Goal: Task Accomplishment & Management: Use online tool/utility

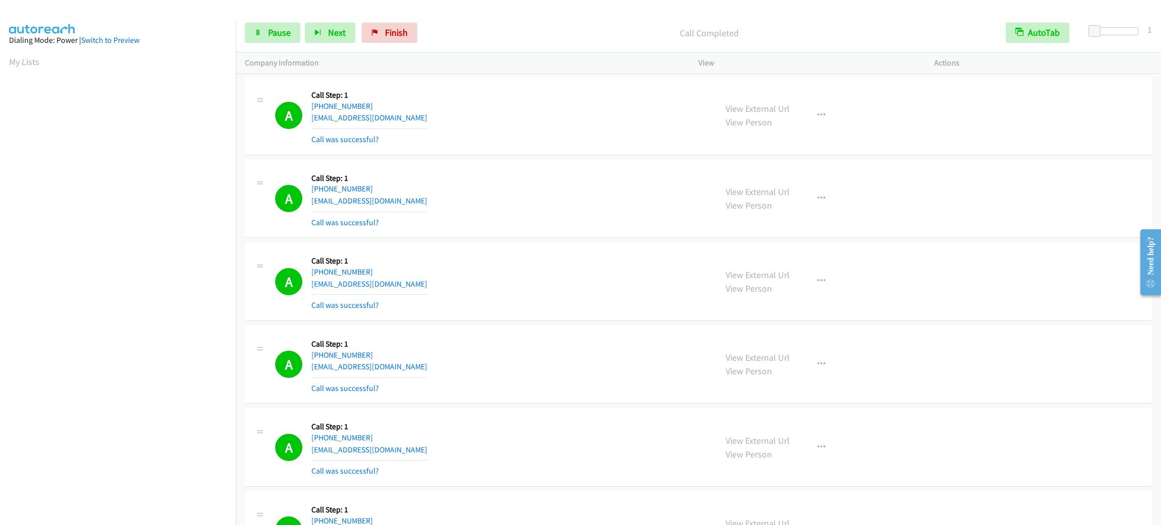
scroll to position [44, 0]
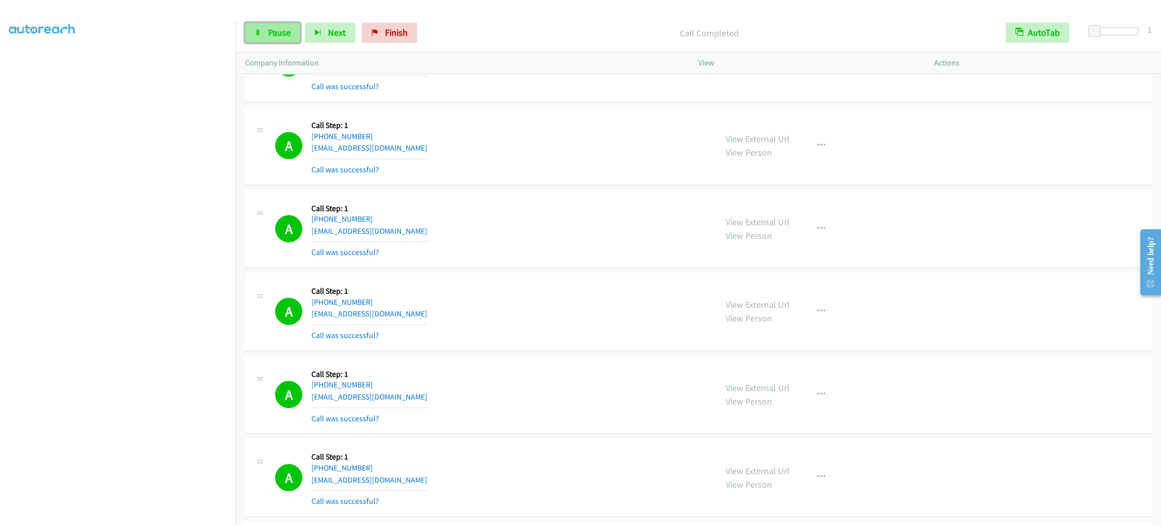
drag, startPoint x: 0, startPoint y: 0, endPoint x: 278, endPoint y: 34, distance: 279.7
click at [278, 34] on span "Pause" at bounding box center [279, 33] width 23 height 12
click at [278, 34] on span "Start Calls" at bounding box center [287, 33] width 39 height 12
click at [290, 32] on span "Pause" at bounding box center [279, 33] width 23 height 12
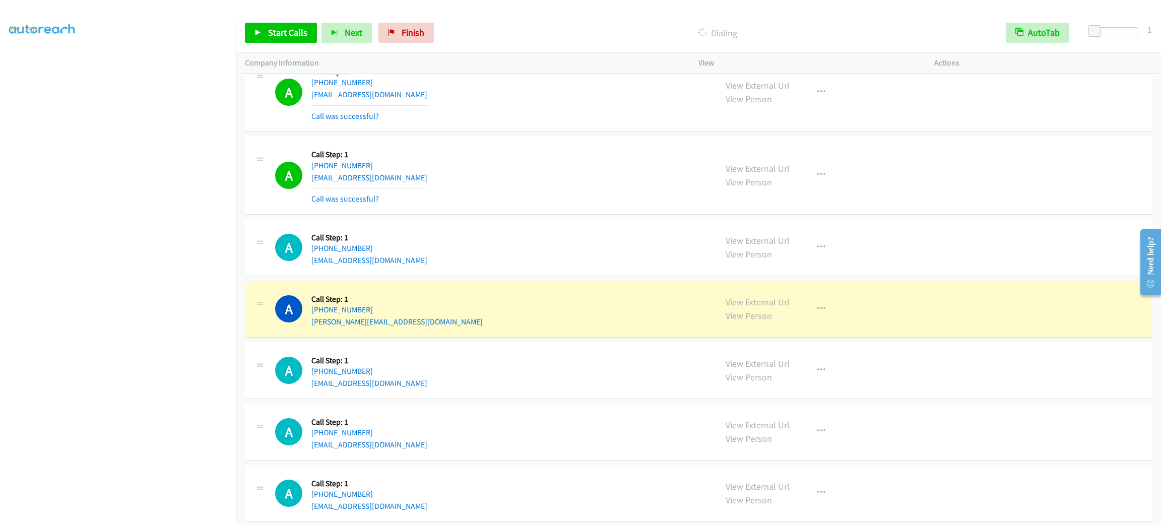
scroll to position [3491, 0]
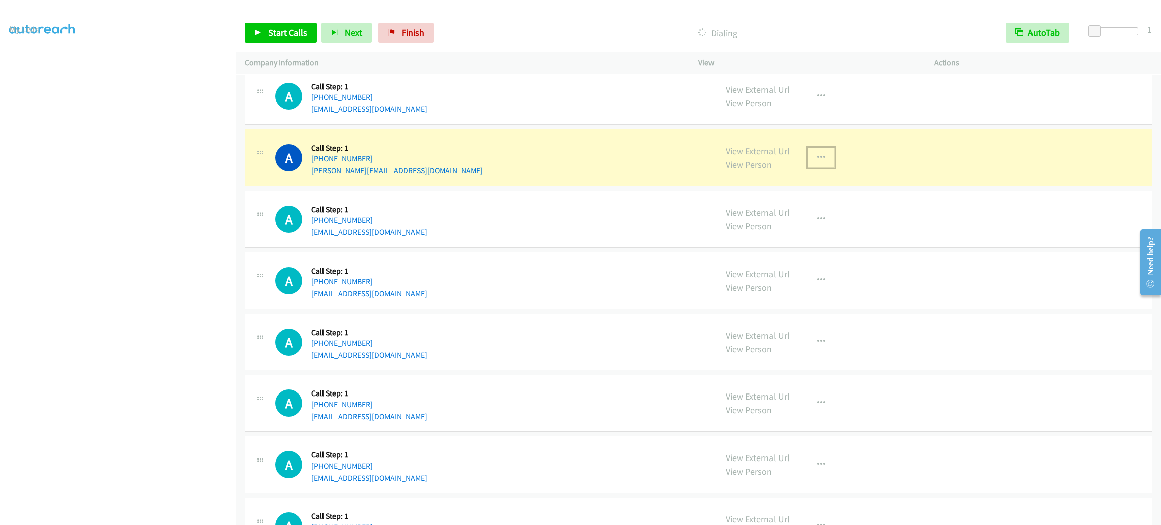
click at [824, 166] on button "button" at bounding box center [821, 158] width 27 height 20
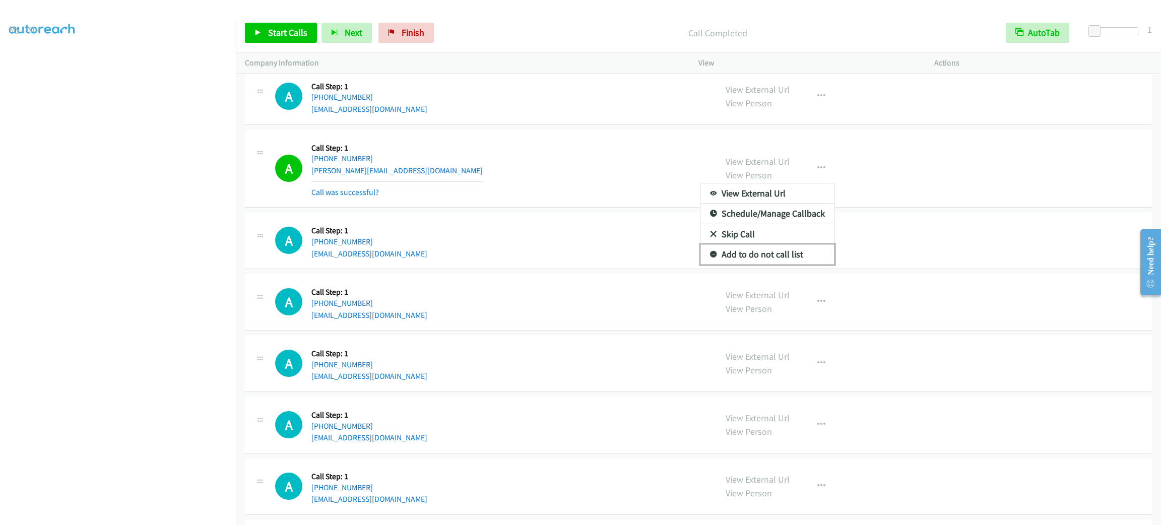
click at [779, 263] on link "Add to do not call list" at bounding box center [767, 254] width 134 height 20
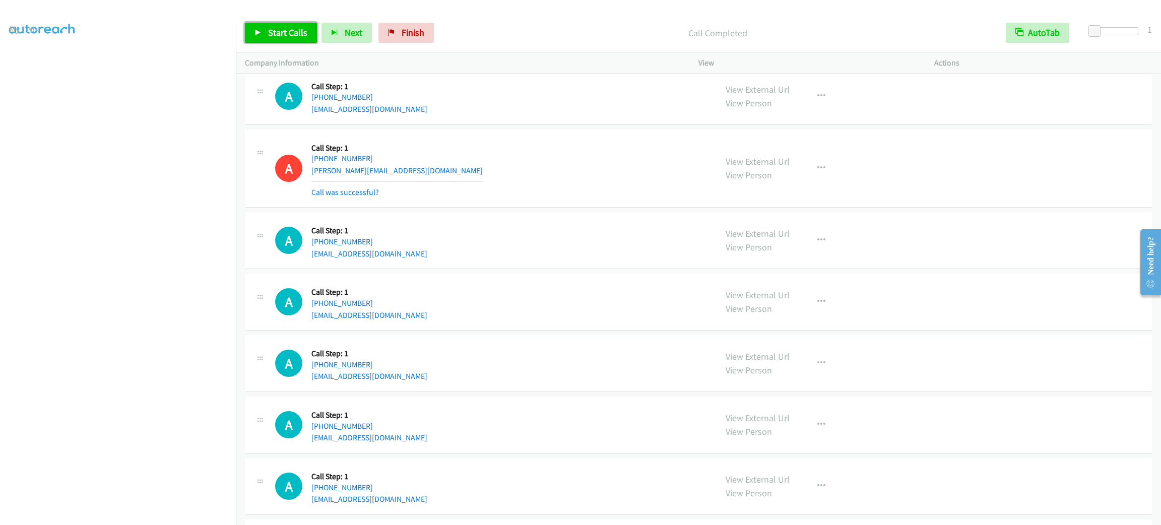
click at [285, 30] on span "Start Calls" at bounding box center [287, 33] width 39 height 12
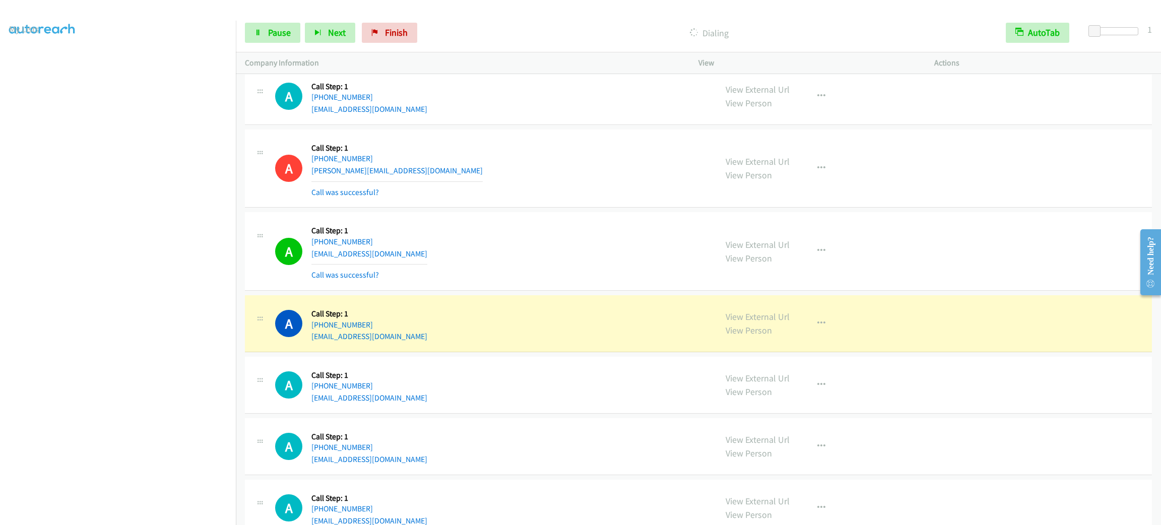
drag, startPoint x: 578, startPoint y: 334, endPoint x: 589, endPoint y: 334, distance: 10.6
click at [578, 334] on div "A Callback Scheduled Call Step: 1 America/New_York [PHONE_NUMBER] [EMAIL_ADDRES…" at bounding box center [491, 323] width 432 height 38
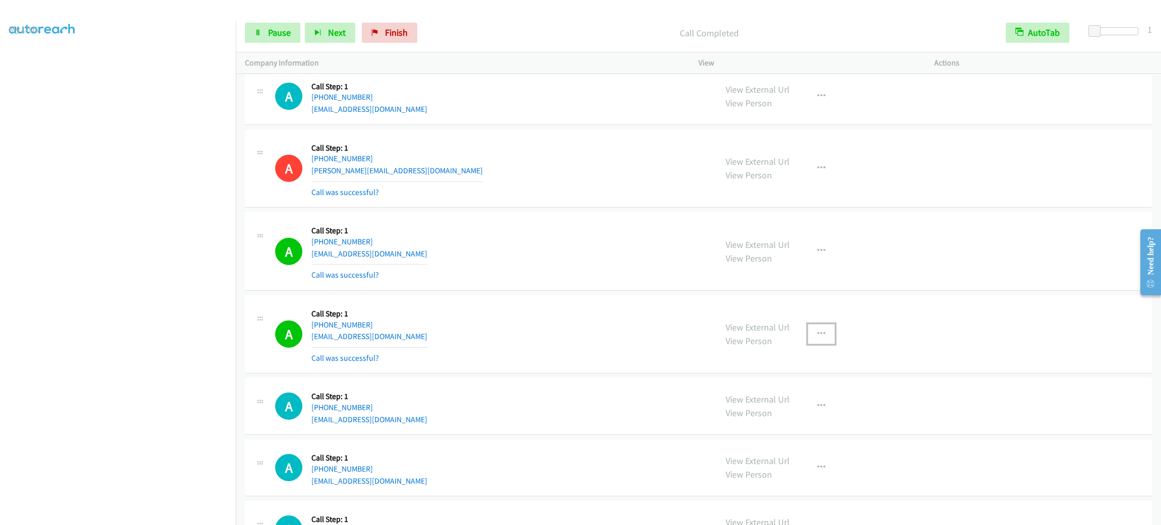
click at [817, 344] on button "button" at bounding box center [821, 334] width 27 height 20
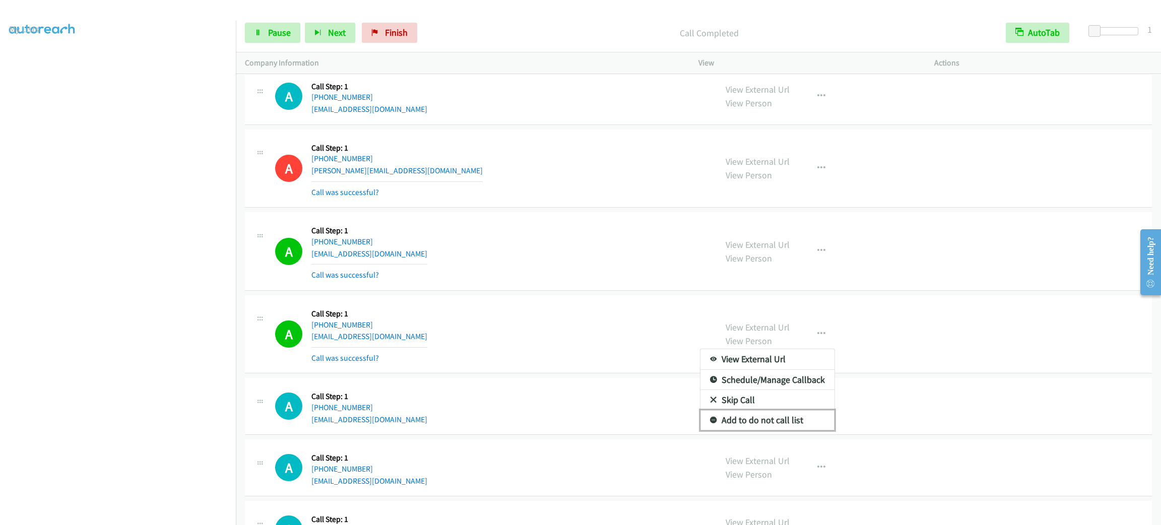
click at [806, 430] on link "Add to do not call list" at bounding box center [767, 420] width 134 height 20
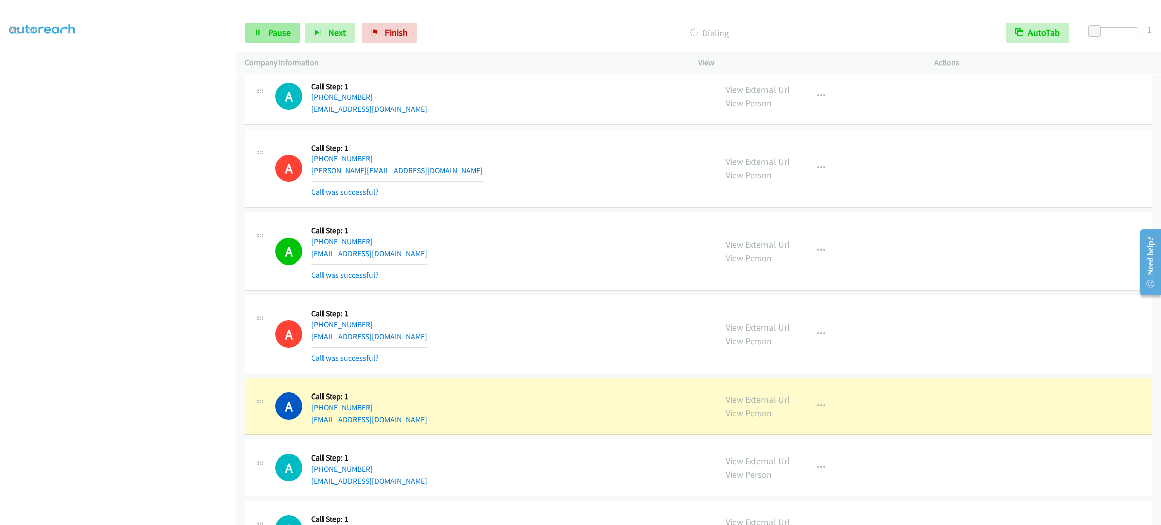
drag, startPoint x: 282, startPoint y: 46, endPoint x: 282, endPoint y: 39, distance: 7.6
click at [282, 46] on div "Start Calls Pause Next Finish Dialing AutoTab AutoTab 1" at bounding box center [698, 33] width 925 height 39
click at [282, 38] on link "Pause" at bounding box center [272, 33] width 55 height 20
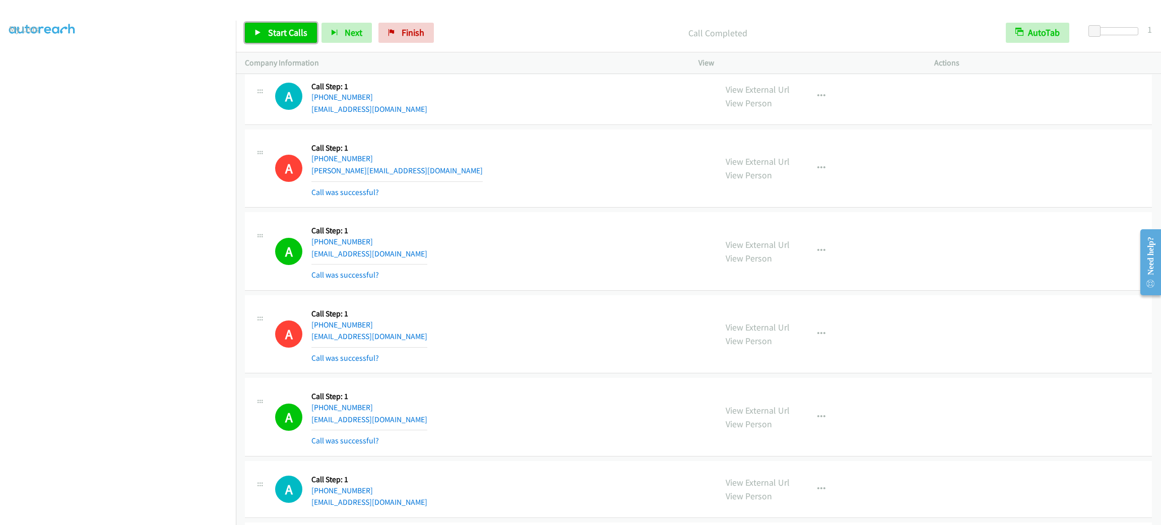
click at [285, 39] on link "Start Calls" at bounding box center [281, 33] width 72 height 20
click at [277, 35] on span "Pause" at bounding box center [279, 33] width 23 height 12
click at [277, 34] on span "Start Calls" at bounding box center [287, 33] width 39 height 12
click at [185, 513] on section at bounding box center [118, 286] width 218 height 482
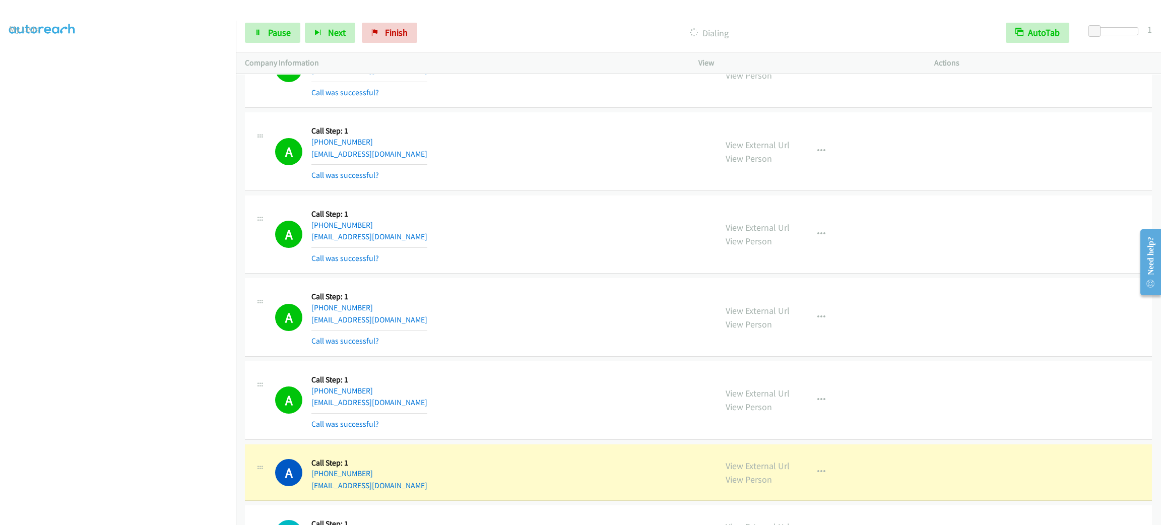
scroll to position [4774, 0]
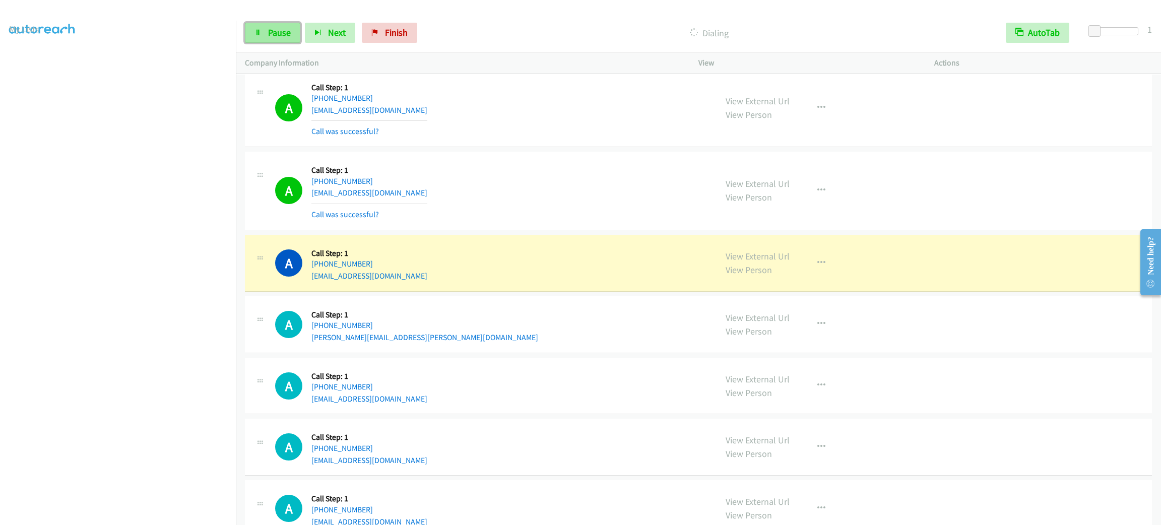
click at [285, 33] on span "Pause" at bounding box center [279, 33] width 23 height 12
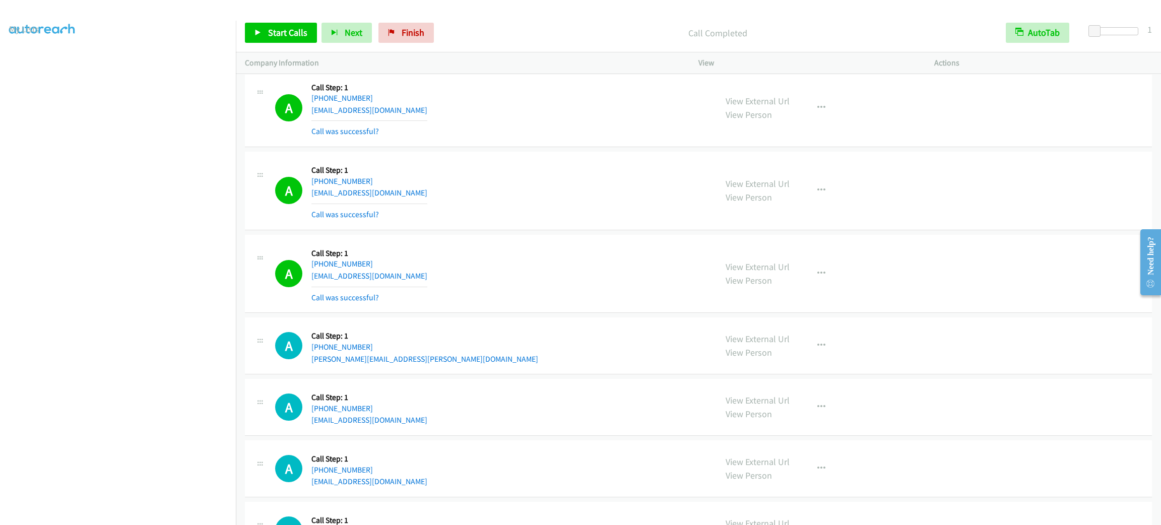
scroll to position [3696, 0]
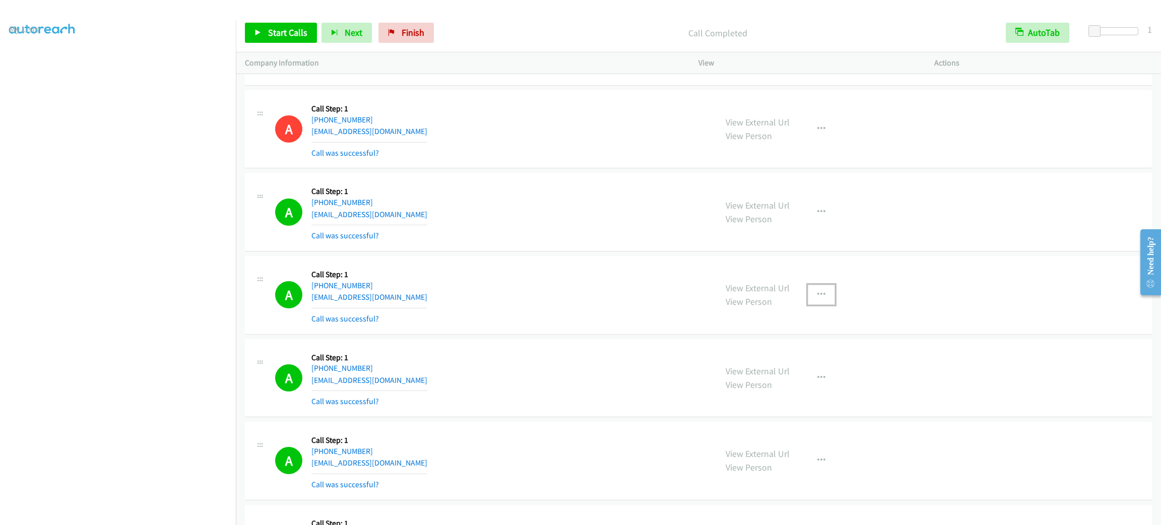
click at [826, 294] on button "button" at bounding box center [821, 295] width 27 height 20
click at [820, 299] on div at bounding box center [580, 262] width 1161 height 525
click at [818, 305] on button "button" at bounding box center [821, 295] width 27 height 20
click at [805, 391] on link "Add to do not call list" at bounding box center [767, 381] width 134 height 20
click at [287, 23] on link "Start Calls" at bounding box center [281, 33] width 72 height 20
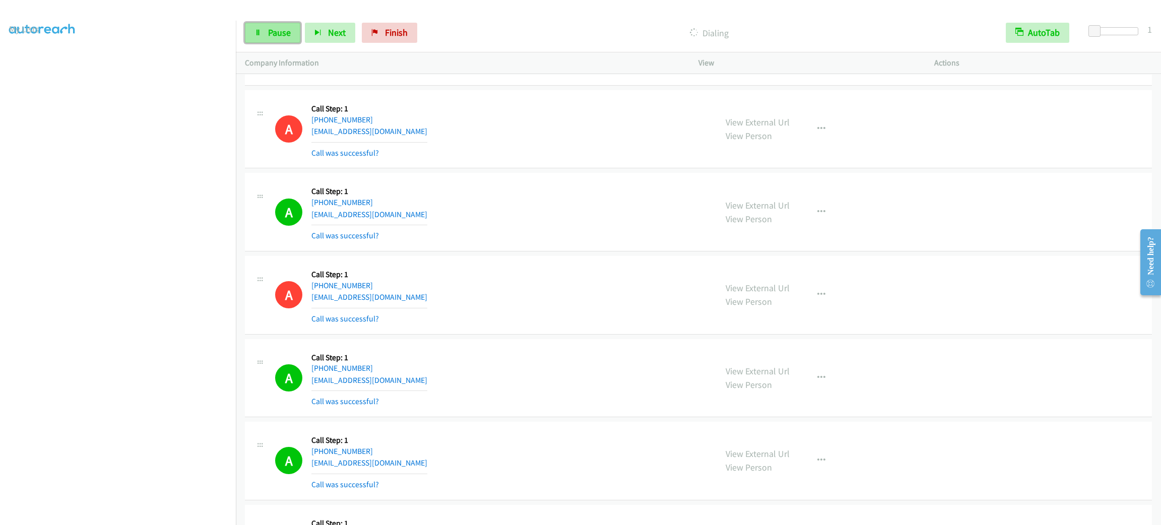
click at [277, 27] on span "Pause" at bounding box center [279, 33] width 23 height 12
click at [305, 27] on span "Start Calls" at bounding box center [287, 33] width 39 height 12
click at [279, 27] on span "Pause" at bounding box center [279, 33] width 23 height 12
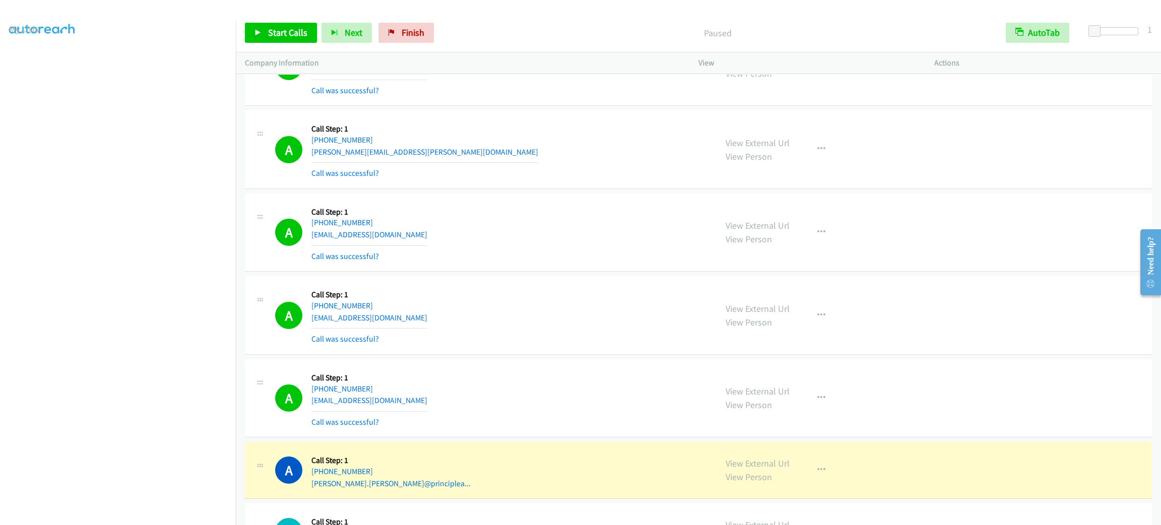
scroll to position [5208, 0]
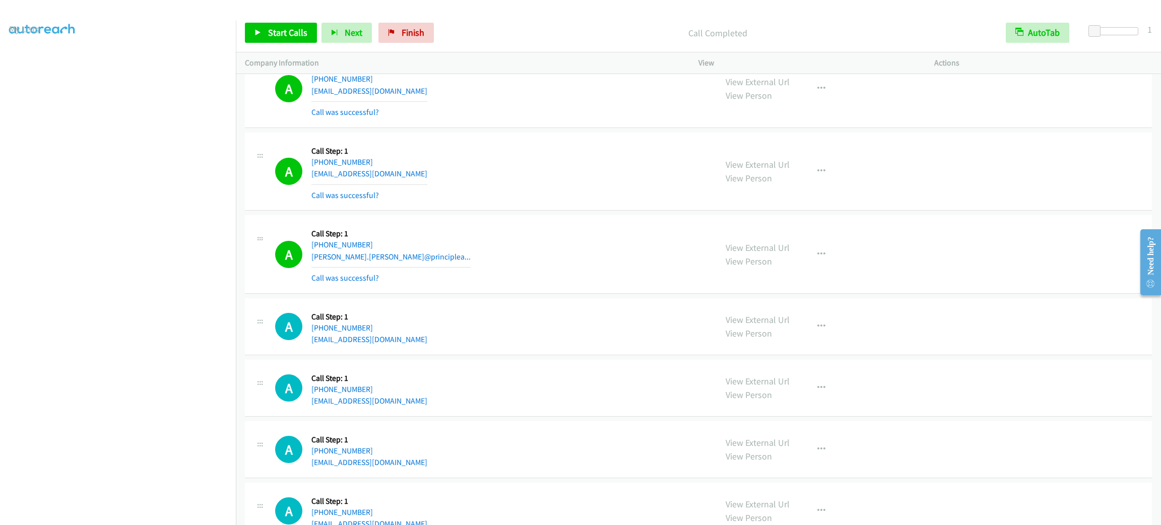
click at [303, 43] on div "Start Calls Pause Next Finish Call Completed AutoTab AutoTab 1" at bounding box center [698, 33] width 925 height 39
click at [301, 39] on link "Start Calls" at bounding box center [281, 33] width 72 height 20
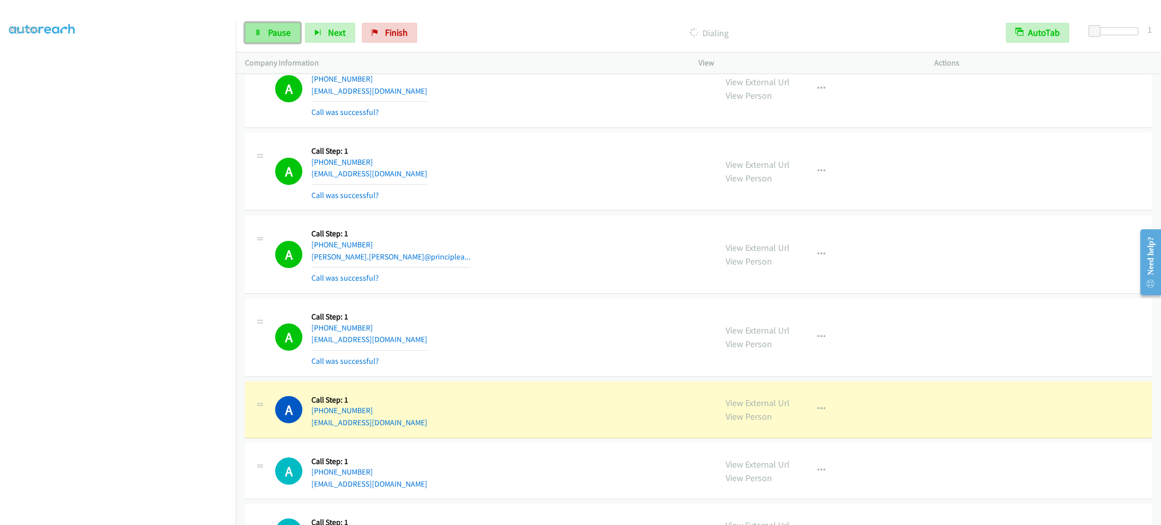
click at [280, 39] on link "Pause" at bounding box center [272, 33] width 55 height 20
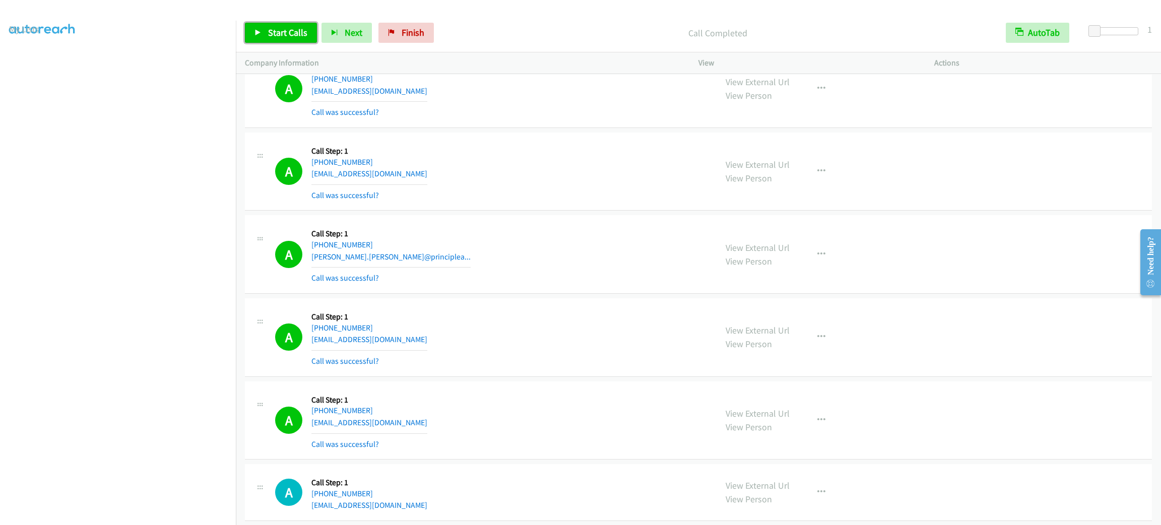
click at [279, 28] on span "Start Calls" at bounding box center [287, 33] width 39 height 12
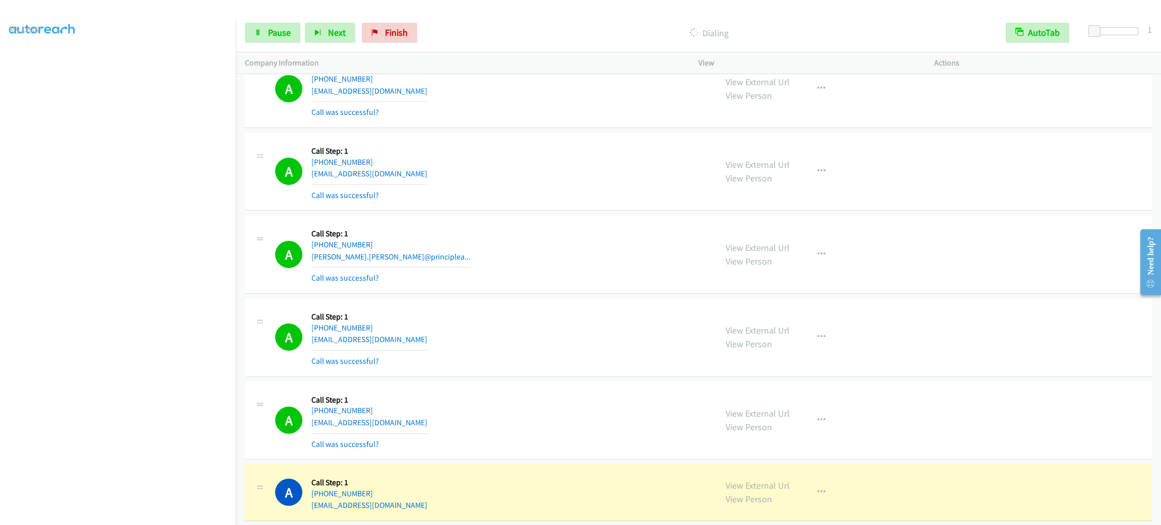
scroll to position [5510, 0]
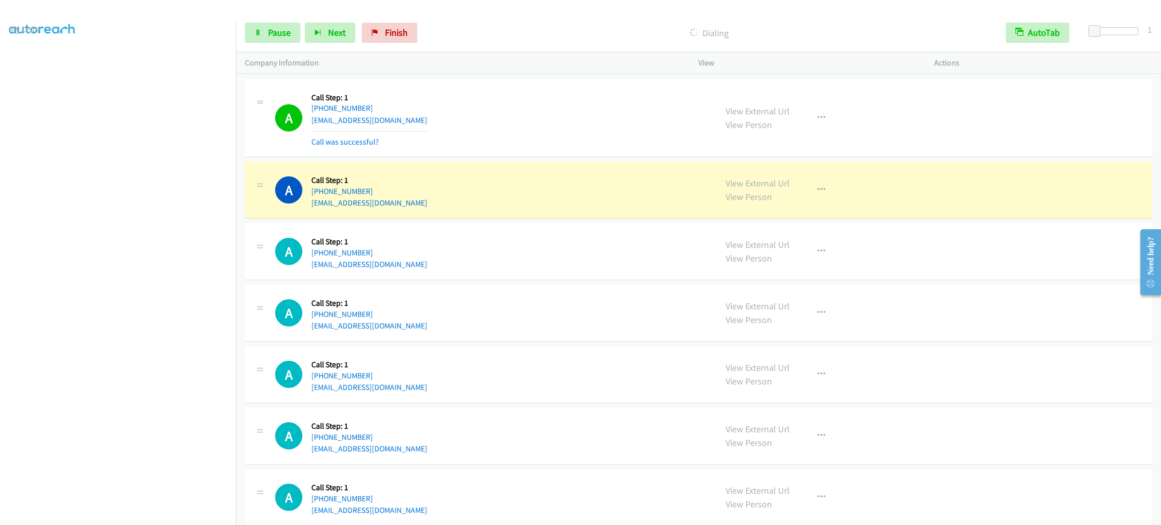
click at [104, 513] on section at bounding box center [118, 286] width 218 height 482
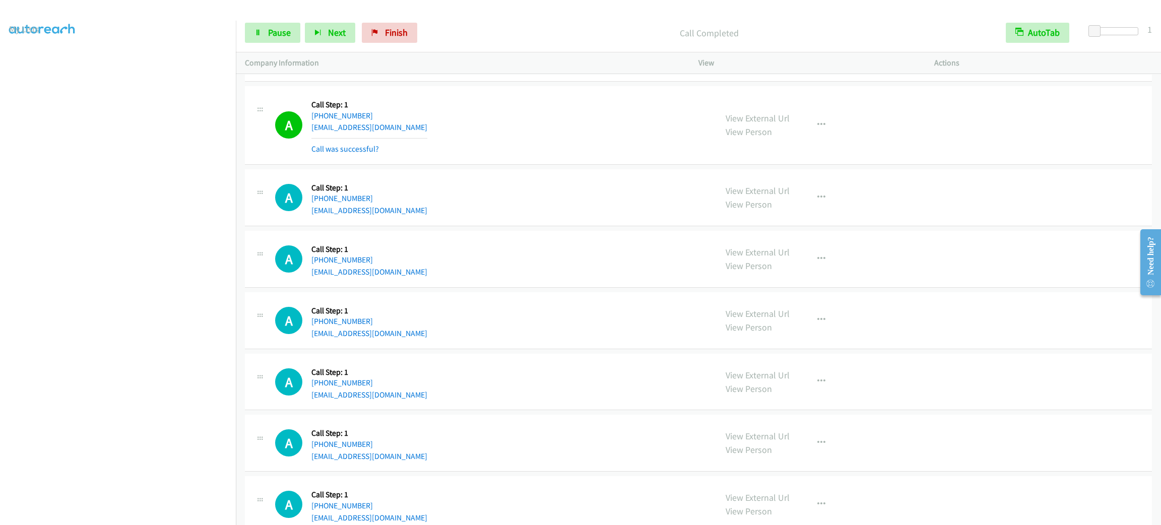
scroll to position [5661, 0]
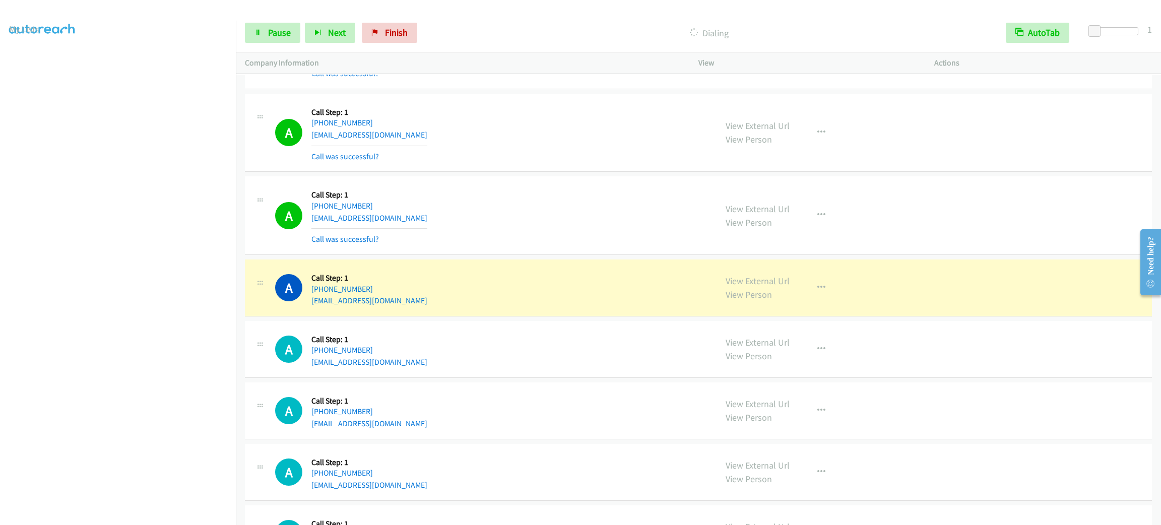
click at [733, 281] on div "A Callback Scheduled Call Step: 1 America/Los_Angeles [PHONE_NUMBER] [EMAIL_ADD…" at bounding box center [698, 287] width 907 height 57
click at [733, 286] on div "View External Url View Person View External Url Email Schedule/Manage Callback …" at bounding box center [838, 288] width 245 height 38
click at [734, 287] on link "View External Url" at bounding box center [758, 281] width 64 height 12
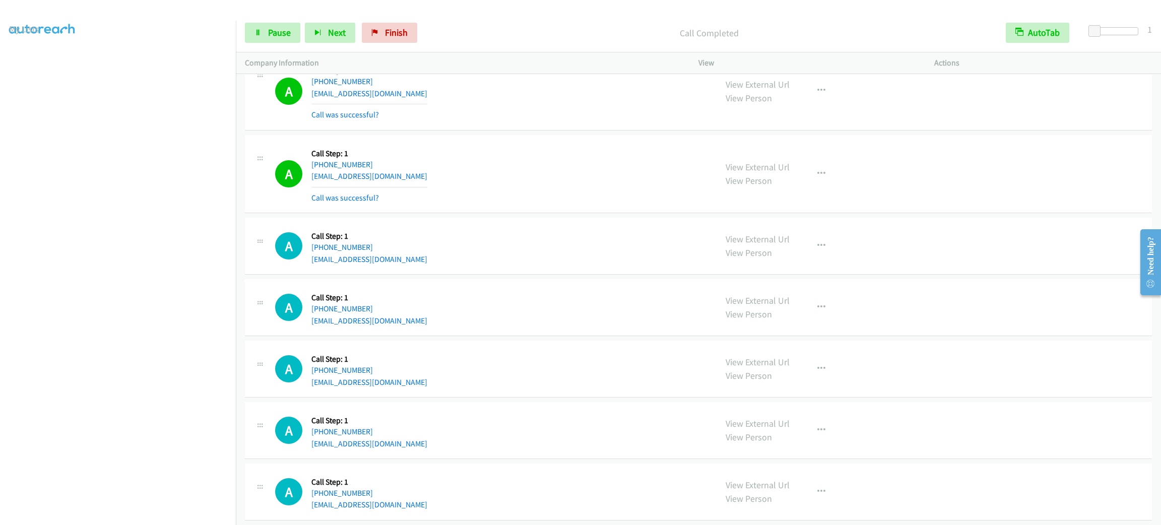
scroll to position [5861, 0]
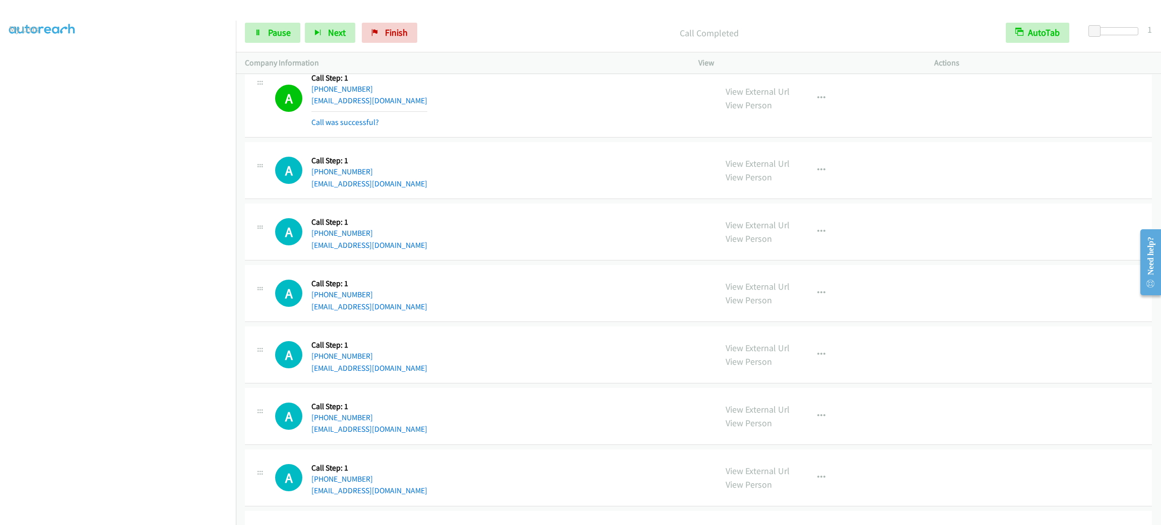
drag, startPoint x: 188, startPoint y: 518, endPoint x: 189, endPoint y: 511, distance: 7.2
click at [188, 518] on aside "Dialing Mode: Power | Switch to Preview My Lists" at bounding box center [118, 267] width 236 height 558
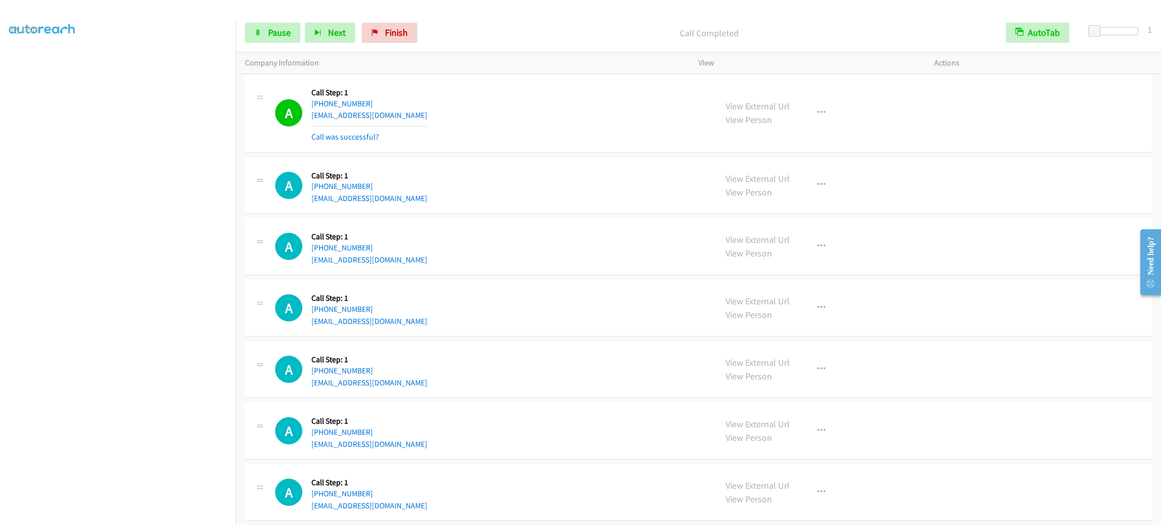
scroll to position [6088, 0]
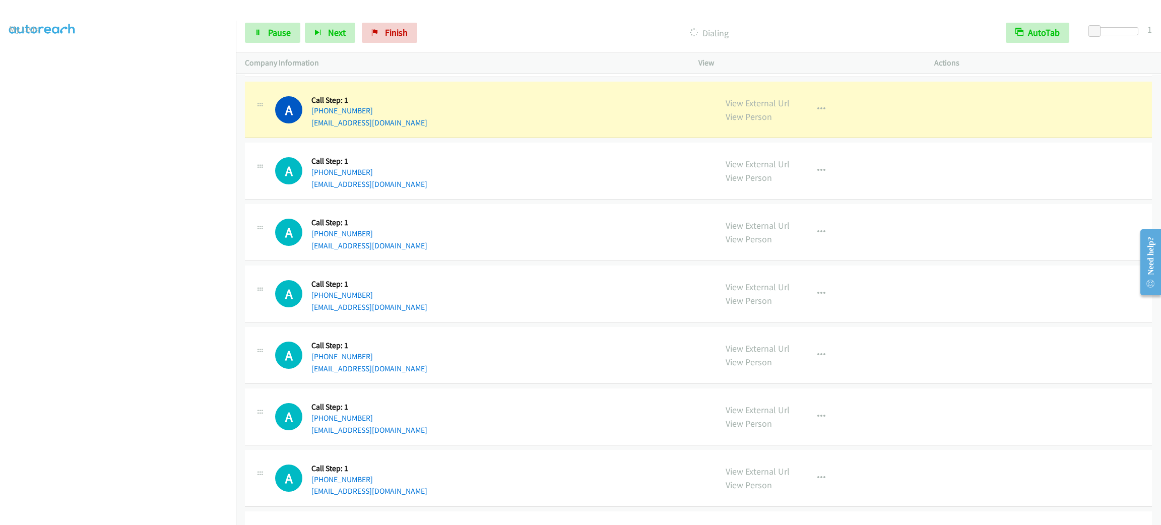
click at [483, 139] on div "A Callback Scheduled Call Step: 1 America/New_York [PHONE_NUMBER] [EMAIL_ADDRES…" at bounding box center [698, 110] width 907 height 57
click at [812, 119] on button "button" at bounding box center [821, 109] width 27 height 20
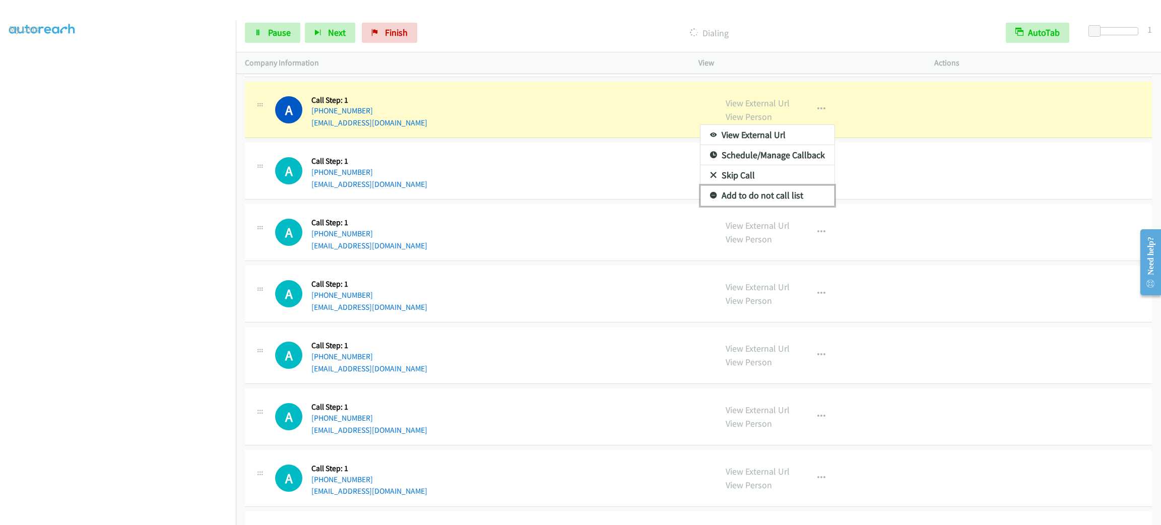
click at [775, 206] on link "Add to do not call list" at bounding box center [767, 195] width 134 height 20
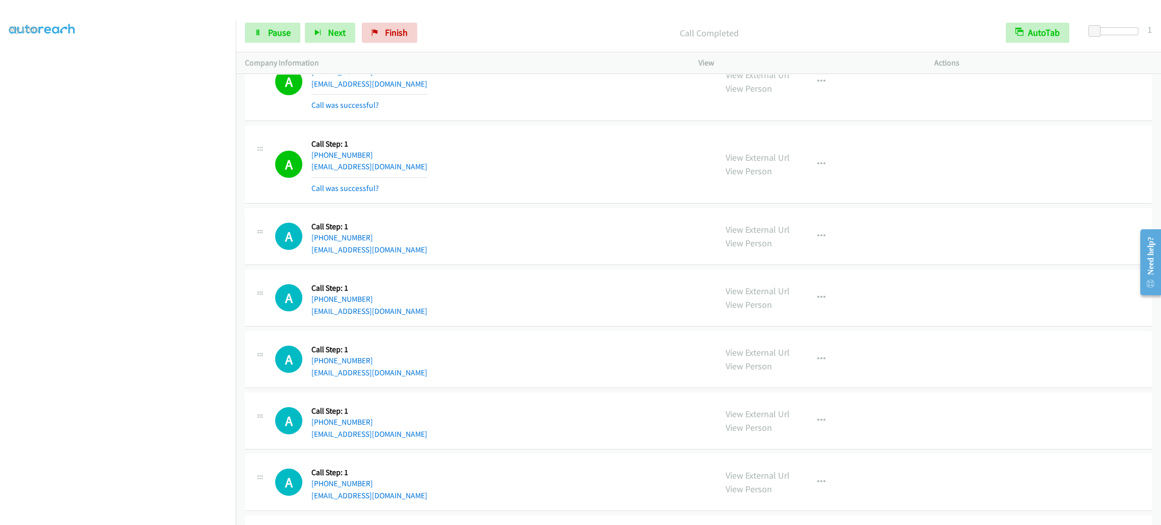
scroll to position [6617, 0]
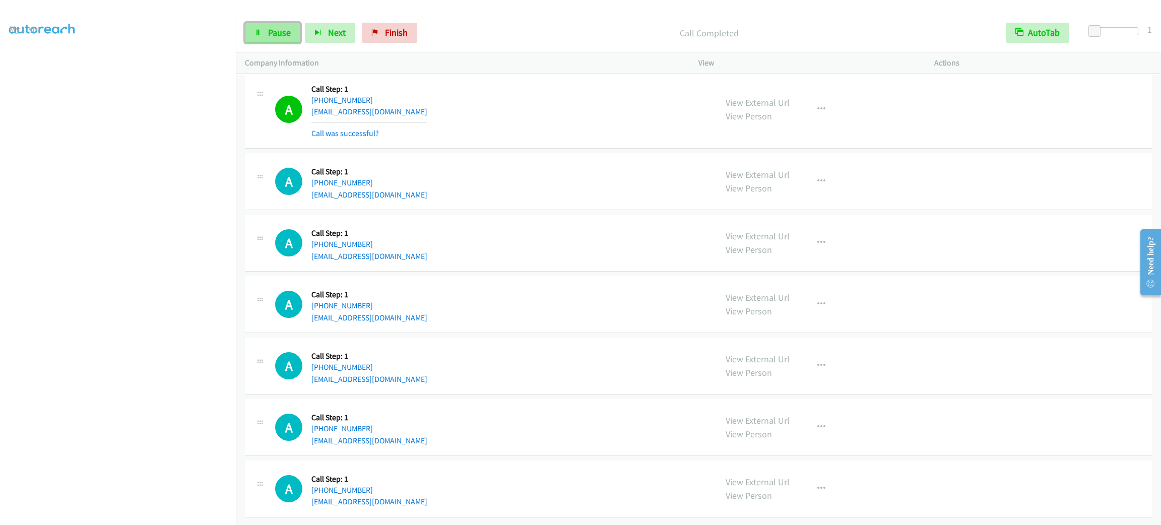
click at [267, 38] on link "Pause" at bounding box center [272, 33] width 55 height 20
drag, startPoint x: 548, startPoint y: 110, endPoint x: 559, endPoint y: 123, distance: 16.8
click at [548, 110] on div "A Callback Scheduled Call Step: 1 America/New_York [PHONE_NUMBER] [EMAIL_ADDRES…" at bounding box center [491, 110] width 432 height 60
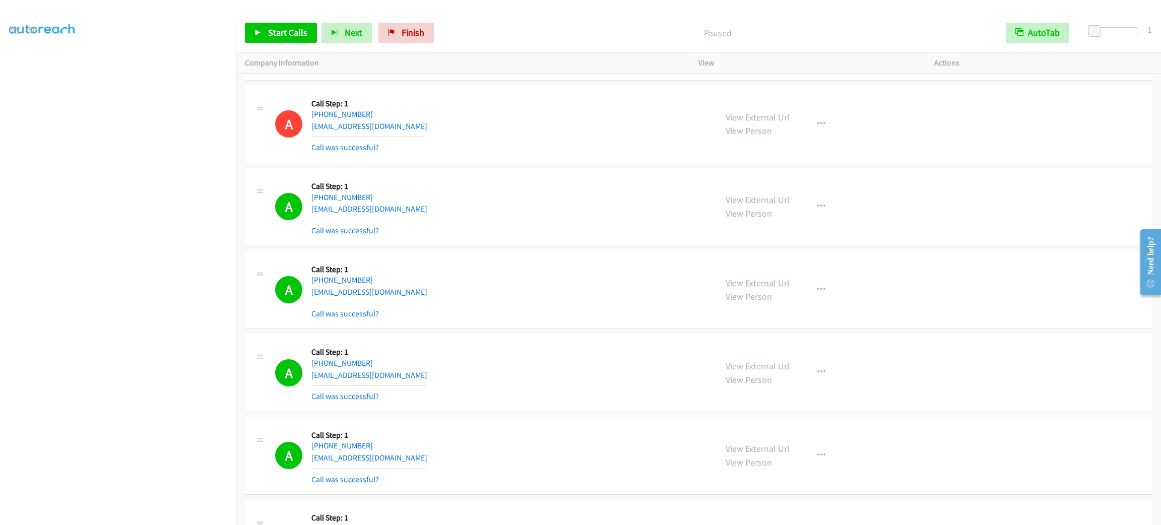
click at [740, 289] on link "View External Url" at bounding box center [758, 283] width 64 height 12
click at [287, 31] on span "Start Calls" at bounding box center [287, 33] width 39 height 12
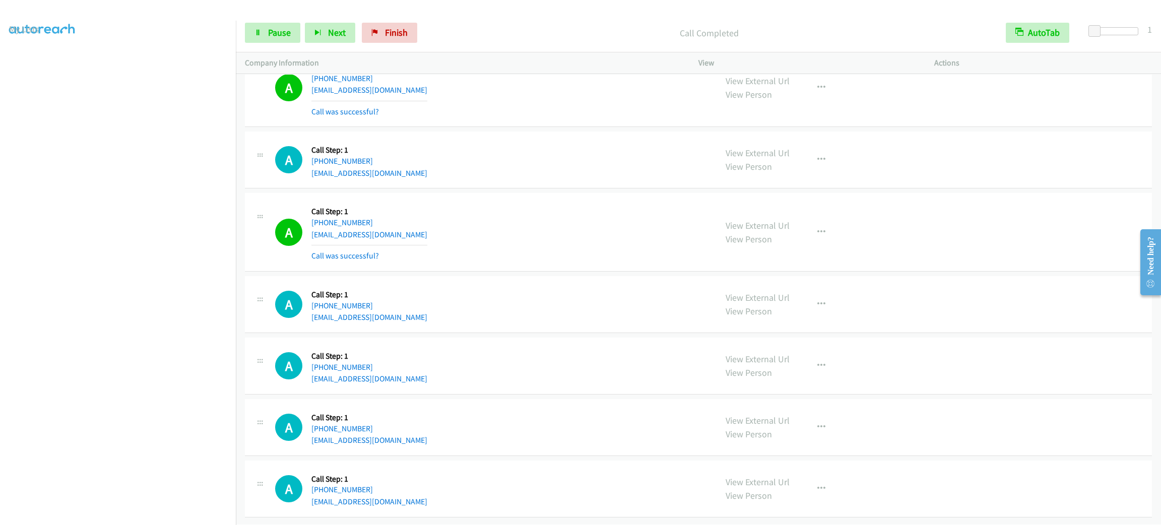
scroll to position [6645, 0]
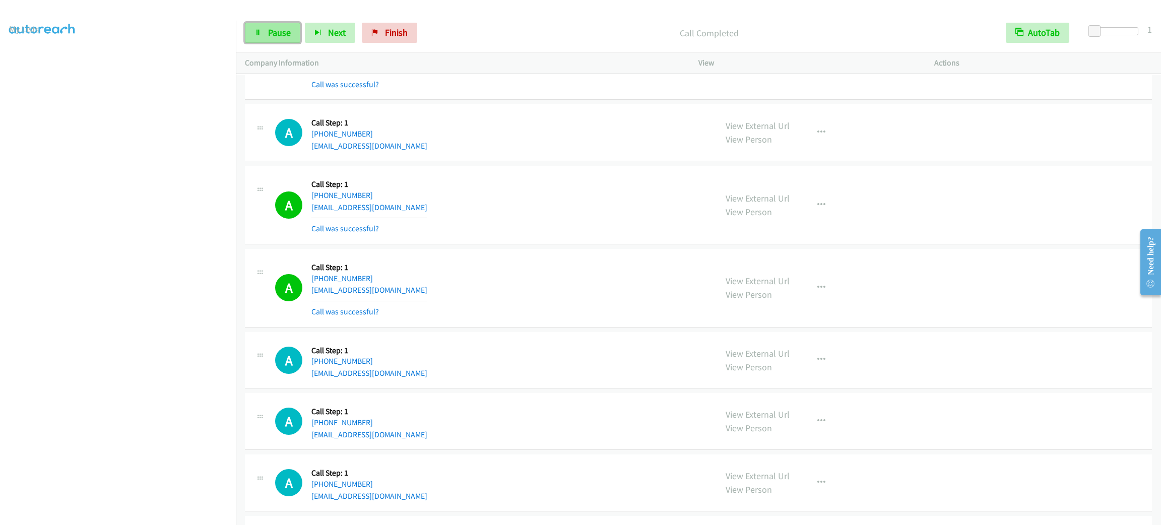
click at [272, 39] on link "Pause" at bounding box center [272, 33] width 55 height 20
click at [276, 33] on span "Start Calls" at bounding box center [287, 33] width 39 height 12
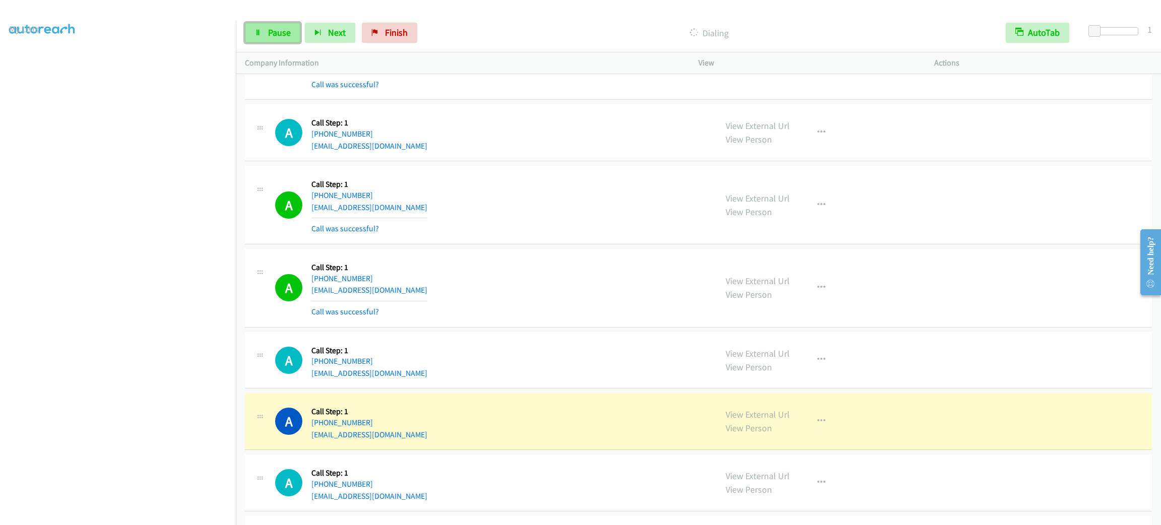
click at [283, 30] on span "Pause" at bounding box center [279, 33] width 23 height 12
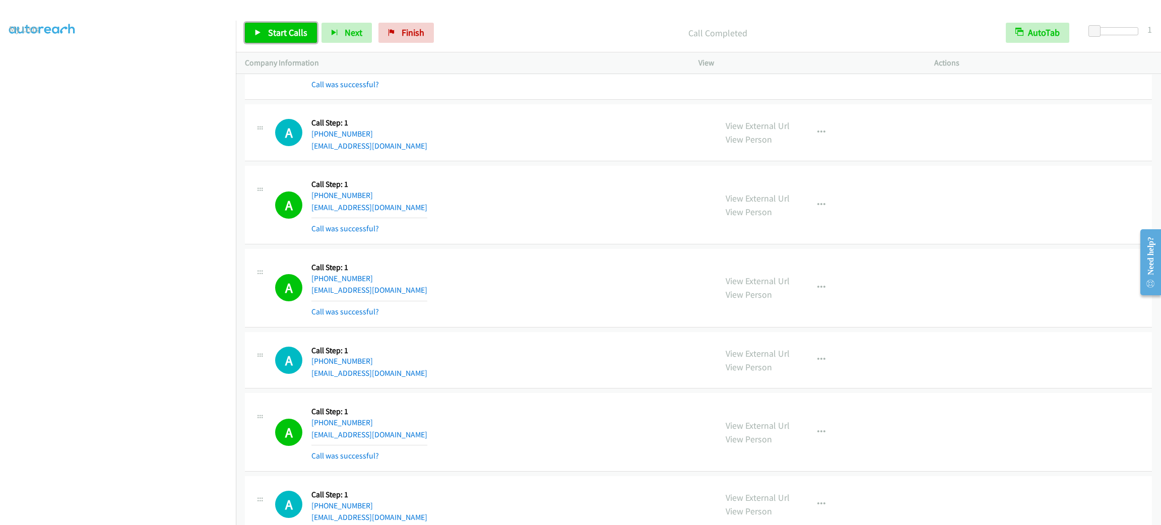
click at [292, 36] on span "Start Calls" at bounding box center [287, 33] width 39 height 12
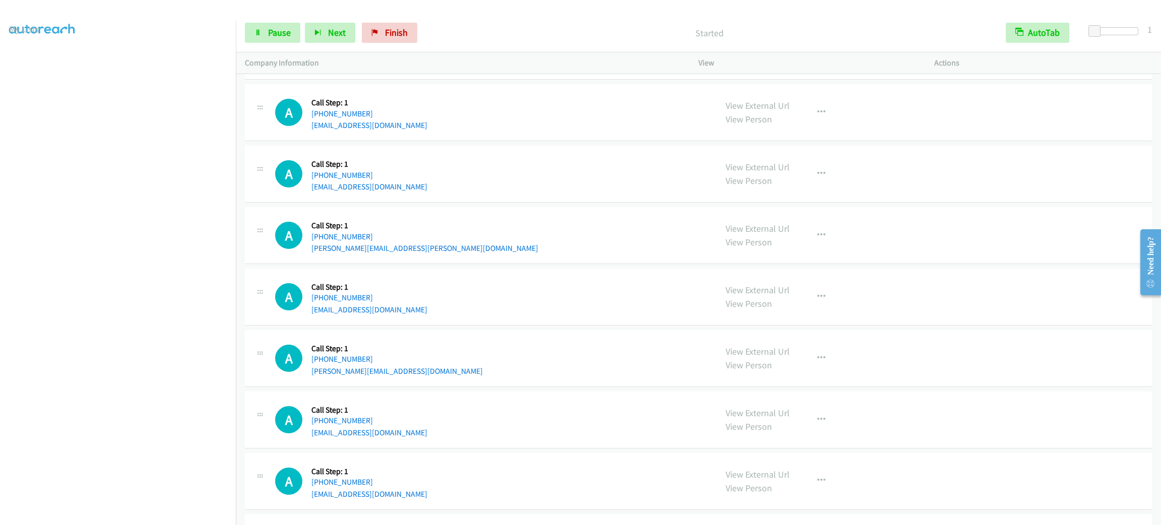
scroll to position [6948, 0]
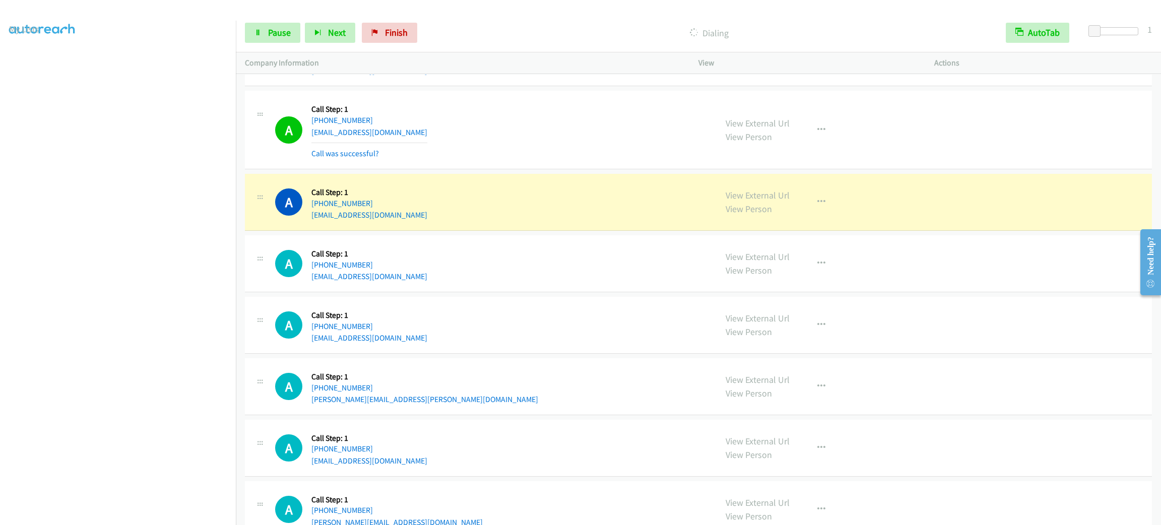
click at [277, 44] on div "Start Calls Pause Next Finish Dialing AutoTab AutoTab 1" at bounding box center [698, 33] width 925 height 39
click at [277, 38] on span "Pause" at bounding box center [279, 33] width 23 height 12
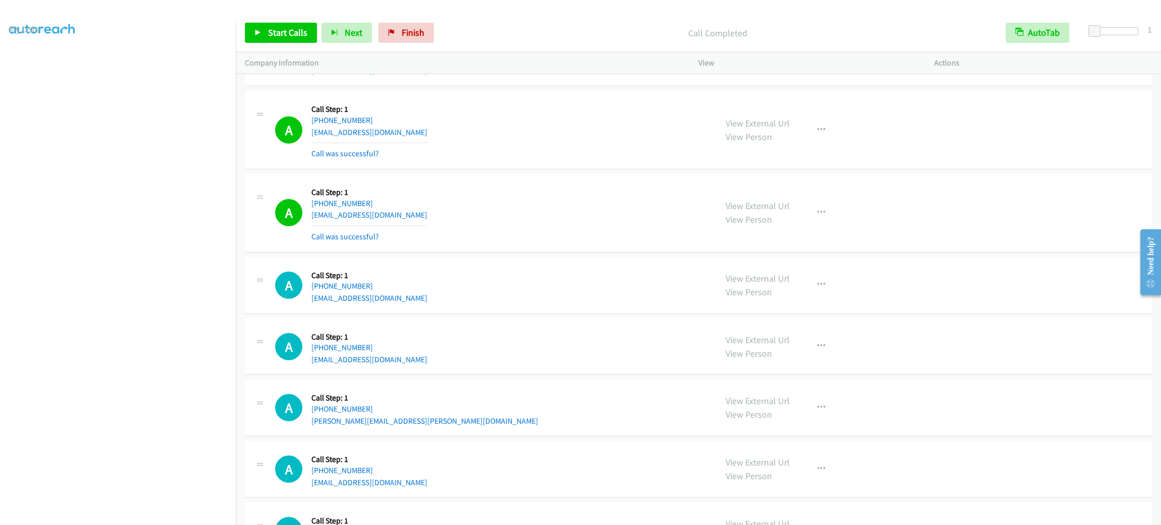
click at [278, 21] on div "Start Calls Pause Next Finish Call Completed AutoTab AutoTab 1" at bounding box center [698, 33] width 925 height 39
click at [280, 24] on link "Start Calls" at bounding box center [281, 33] width 72 height 20
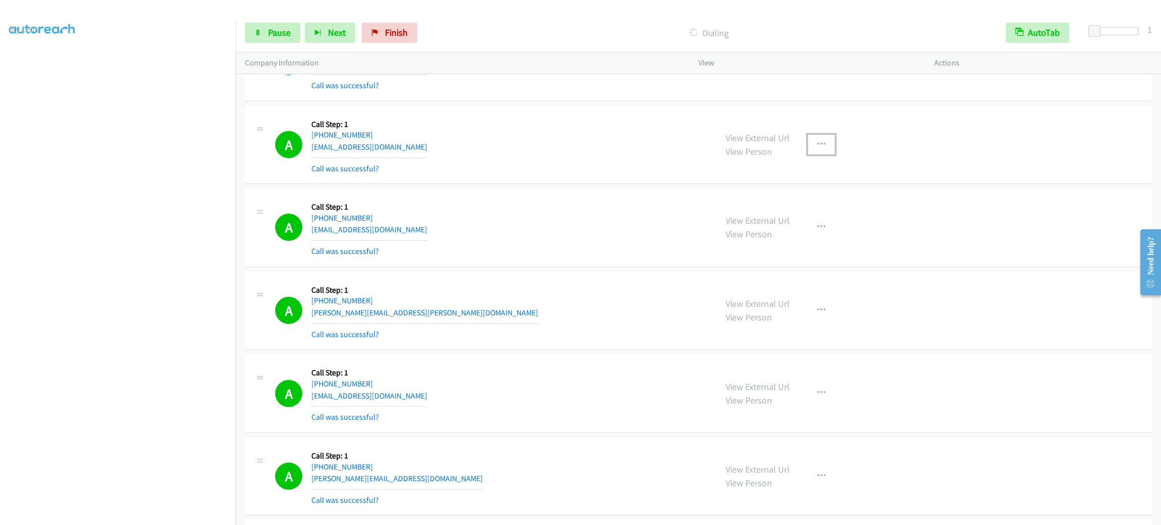
click at [817, 149] on icon "button" at bounding box center [821, 145] width 8 height 8
click at [796, 241] on link "Add to do not call list" at bounding box center [767, 231] width 134 height 20
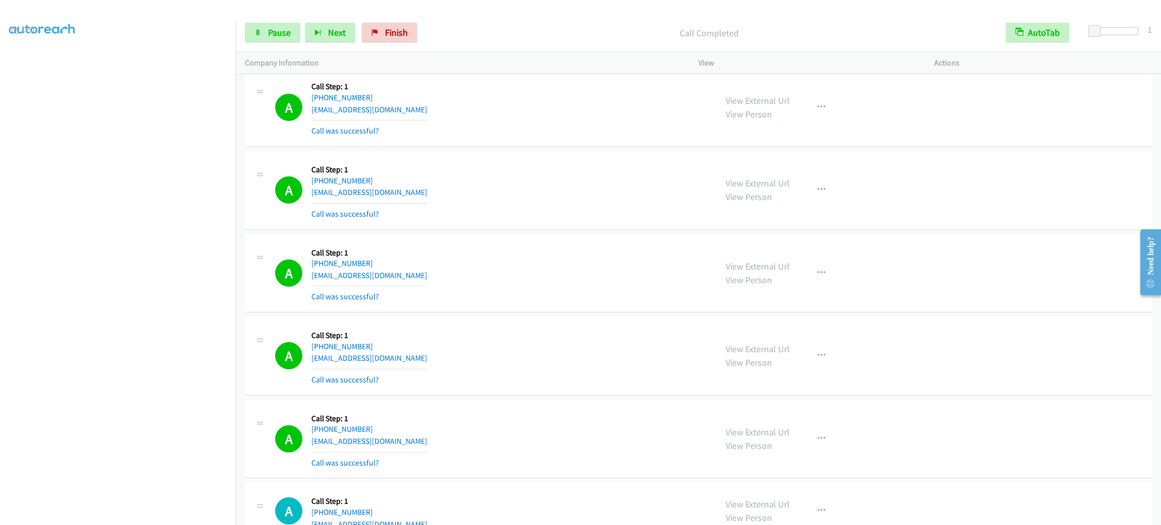
scroll to position [9240, 0]
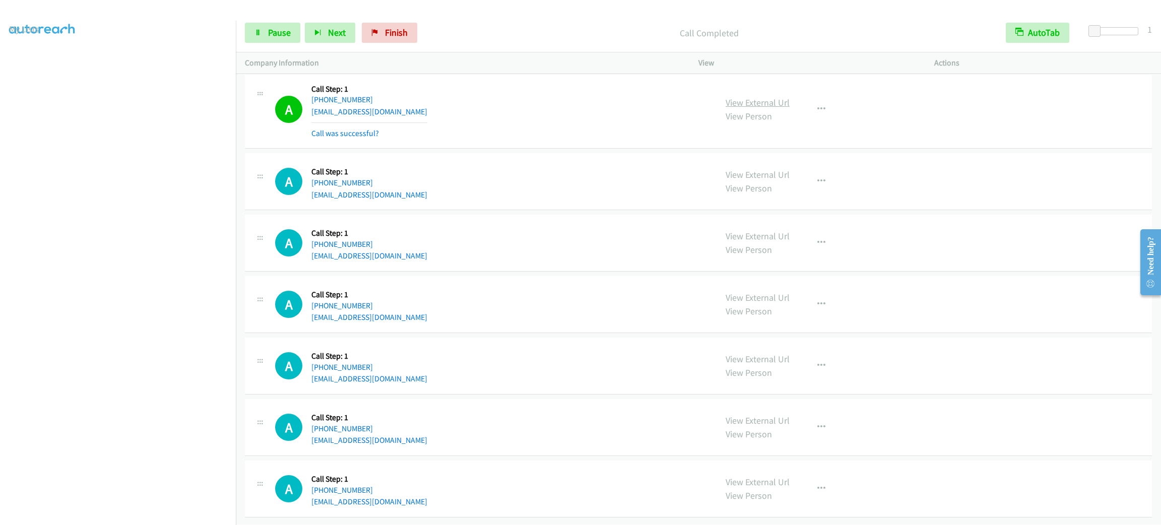
click at [775, 97] on link "View External Url" at bounding box center [758, 103] width 64 height 12
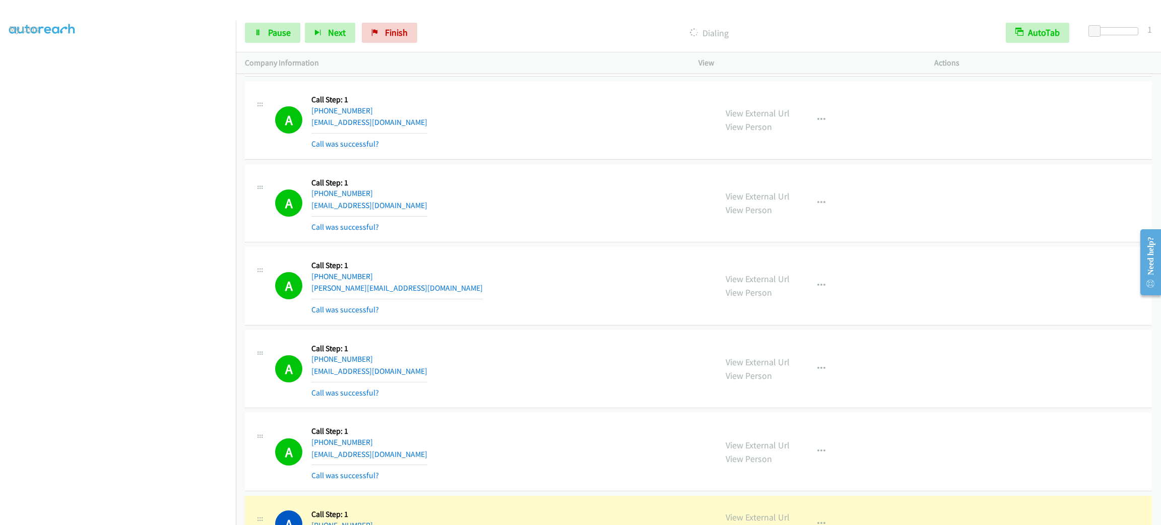
scroll to position [9948, 0]
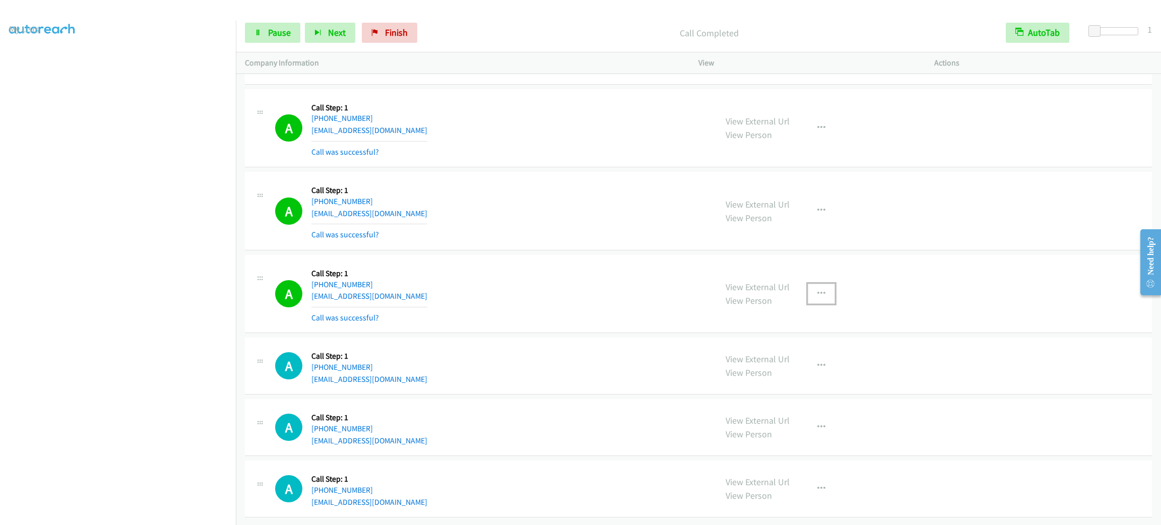
drag, startPoint x: 808, startPoint y: 309, endPoint x: 807, endPoint y: 320, distance: 11.2
click at [808, 304] on button "button" at bounding box center [821, 294] width 27 height 20
click at [796, 388] on link "Add to do not call list" at bounding box center [767, 380] width 134 height 20
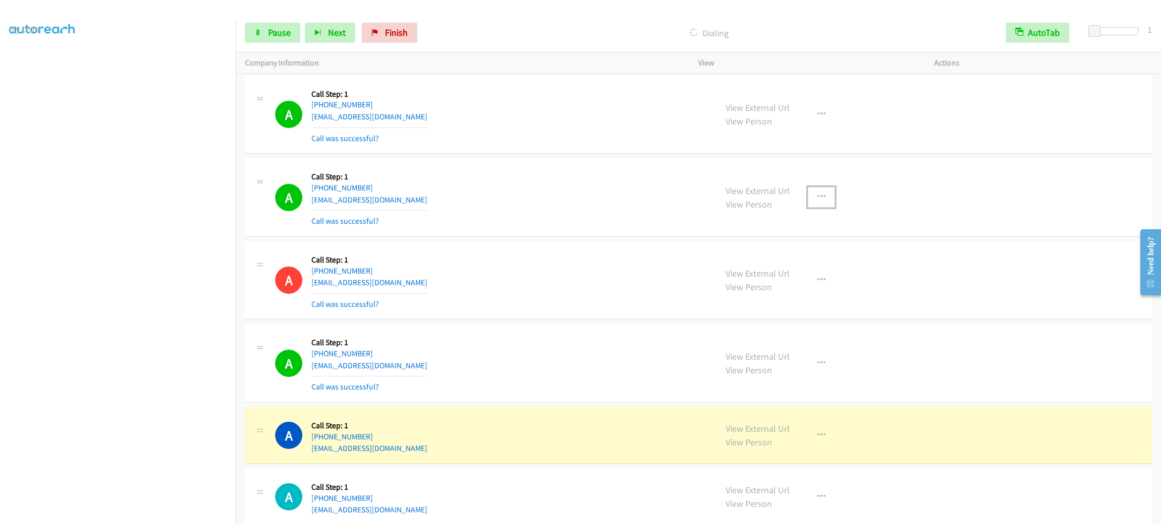
click at [824, 207] on button "button" at bounding box center [821, 197] width 27 height 20
click at [809, 293] on link "Add to do not call list" at bounding box center [767, 283] width 134 height 20
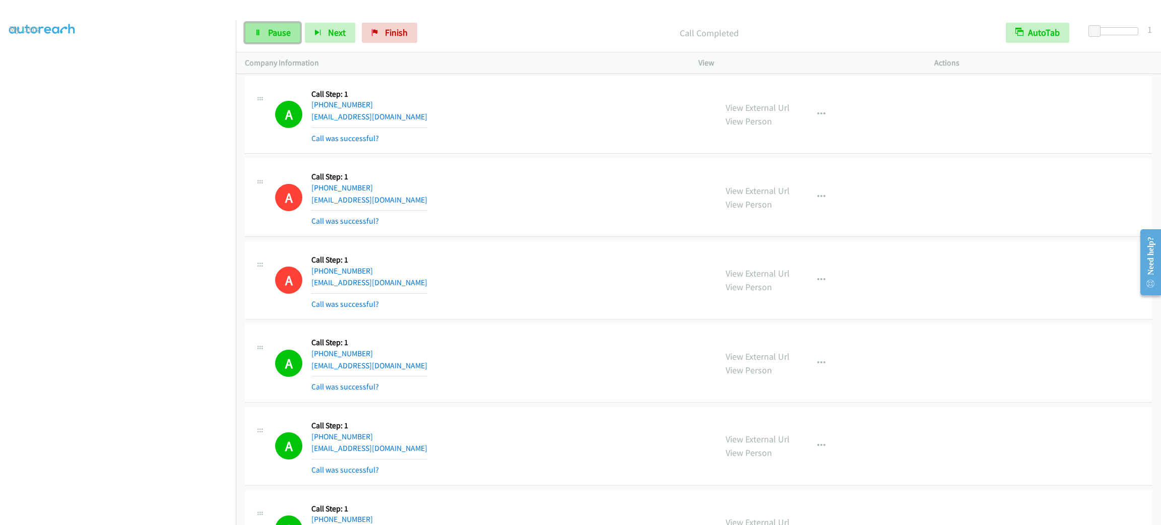
click at [276, 23] on link "Pause" at bounding box center [272, 33] width 55 height 20
click at [276, 23] on link "Start Calls" at bounding box center [281, 33] width 72 height 20
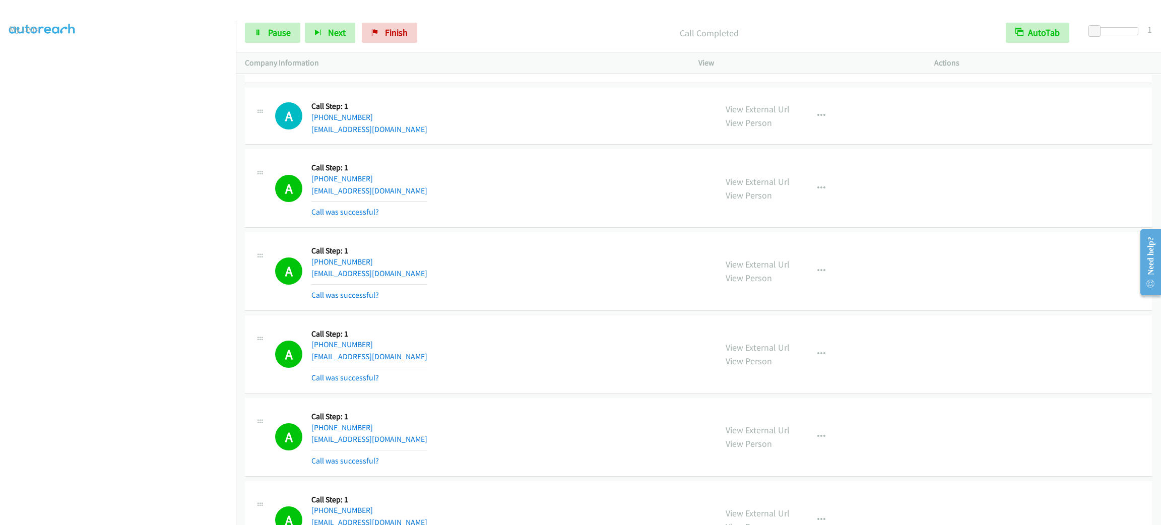
scroll to position [11611, 0]
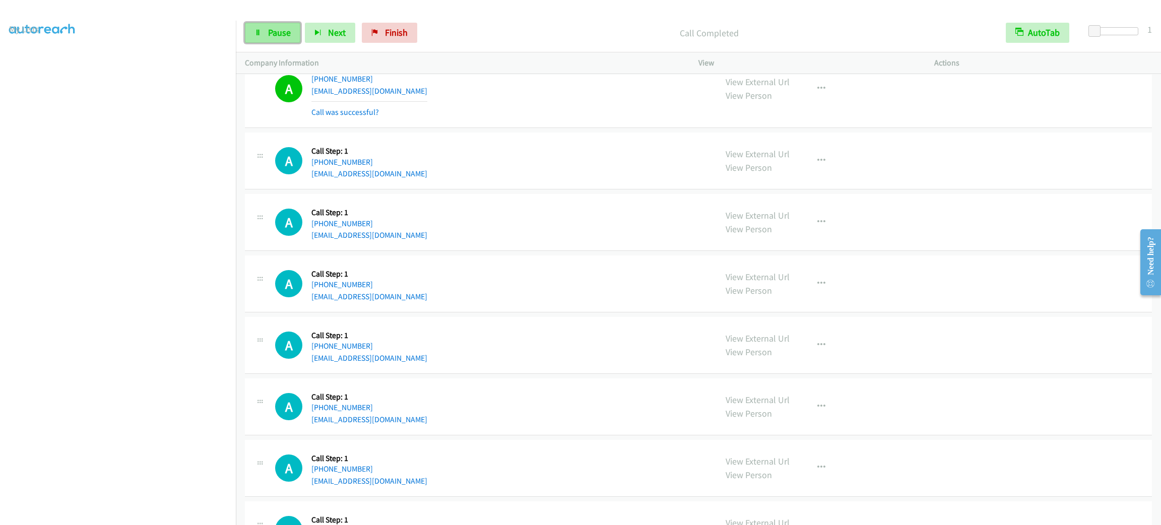
click at [289, 39] on link "Pause" at bounding box center [272, 33] width 55 height 20
click at [289, 35] on span "Start Calls" at bounding box center [287, 33] width 39 height 12
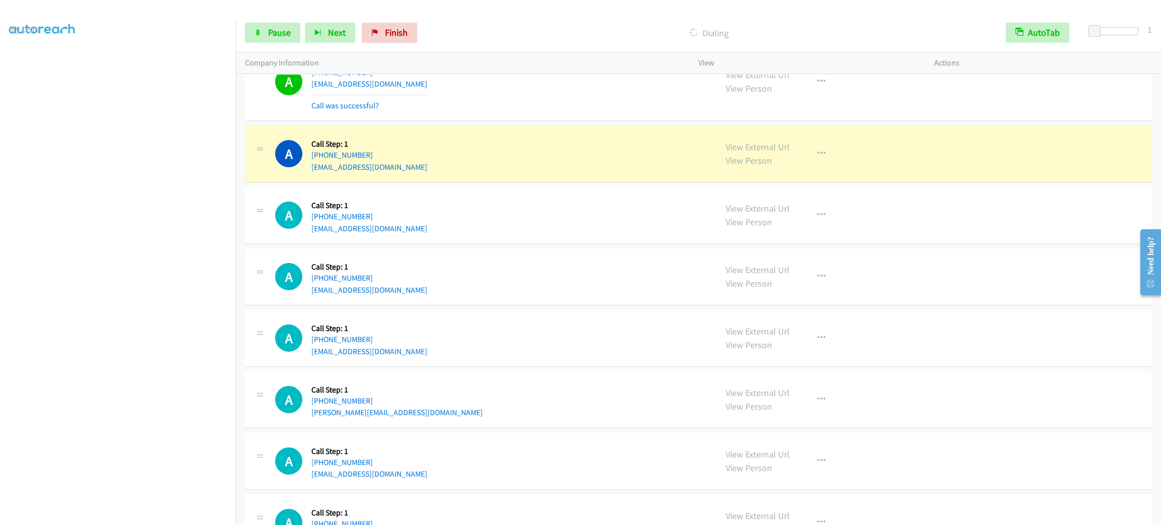
scroll to position [11835, 0]
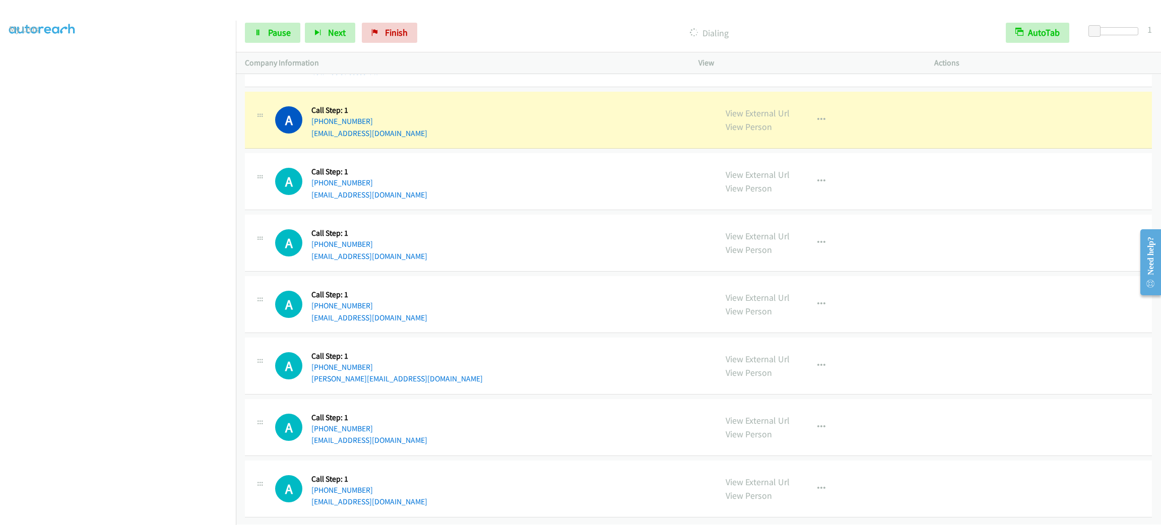
click at [429, 117] on div "A Callback Scheduled Call Step: 1 America/New_York [PHONE_NUMBER] [EMAIL_ADDRES…" at bounding box center [491, 120] width 432 height 38
click at [473, 115] on div "A Callback Scheduled Call Step: 1 America/New_York [PHONE_NUMBER] [EMAIL_ADDRES…" at bounding box center [491, 120] width 432 height 38
click at [815, 111] on button "button" at bounding box center [821, 120] width 27 height 20
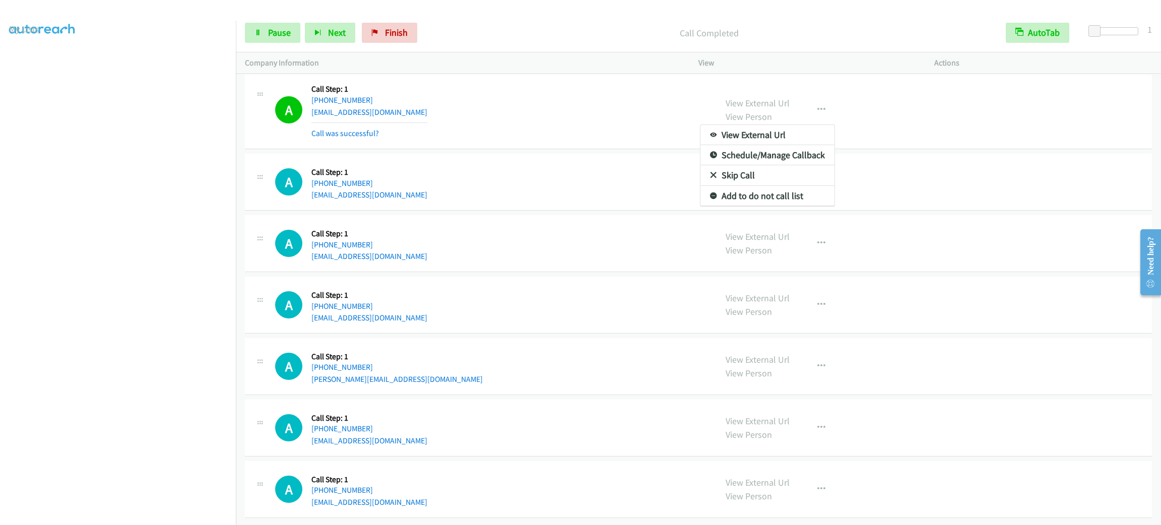
click at [789, 207] on div "View External Url Email Schedule/Manage Callback Skip Call Add to do not call l…" at bounding box center [767, 165] width 135 height 82
click at [808, 120] on button "button" at bounding box center [821, 110] width 27 height 20
click at [809, 197] on link "Add to do not call list" at bounding box center [767, 196] width 134 height 20
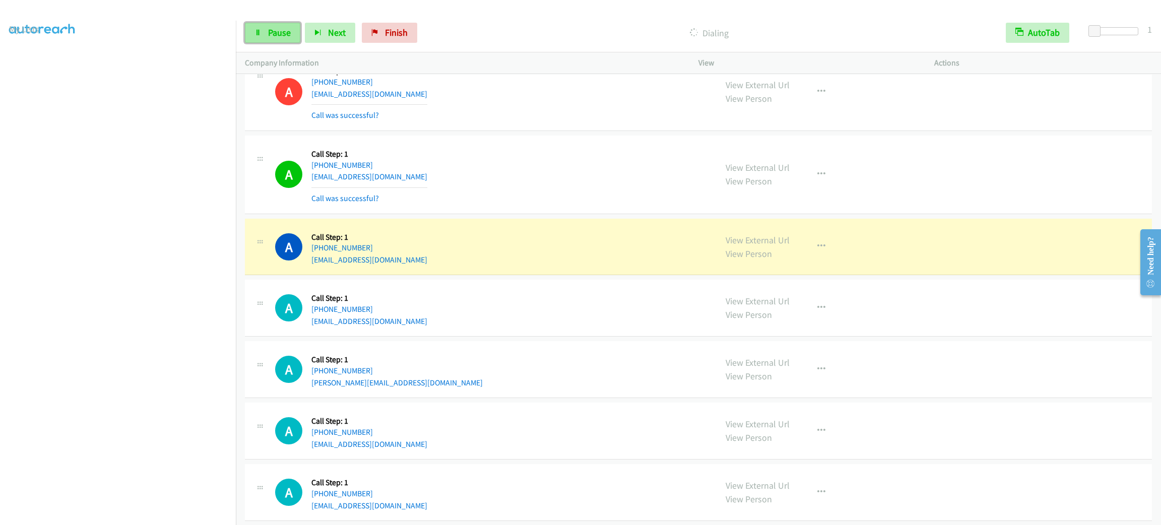
click at [264, 37] on link "Pause" at bounding box center [272, 33] width 55 height 20
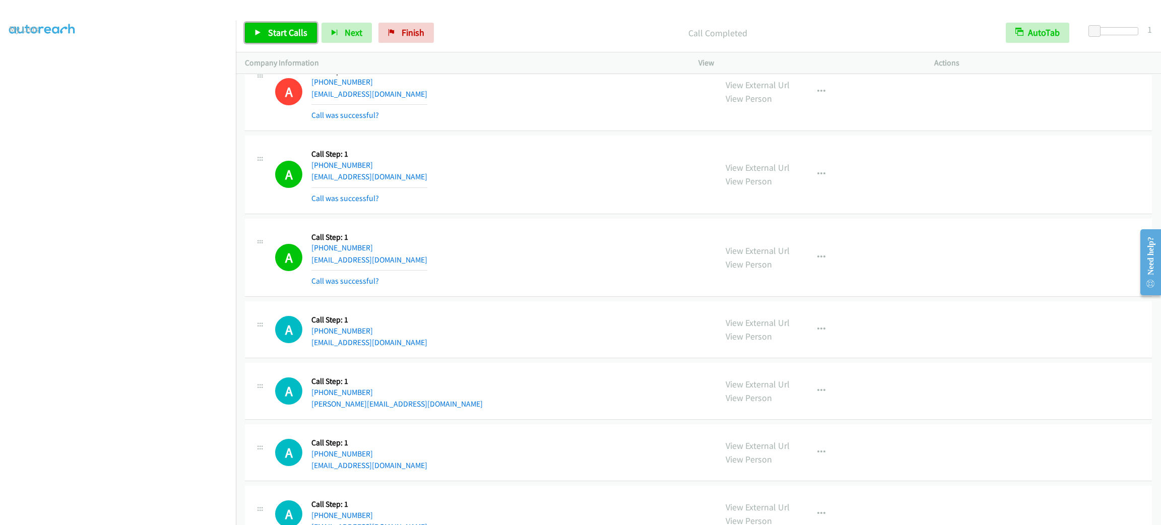
click at [294, 42] on link "Start Calls" at bounding box center [281, 33] width 72 height 20
click at [273, 25] on link "Pause" at bounding box center [272, 33] width 55 height 20
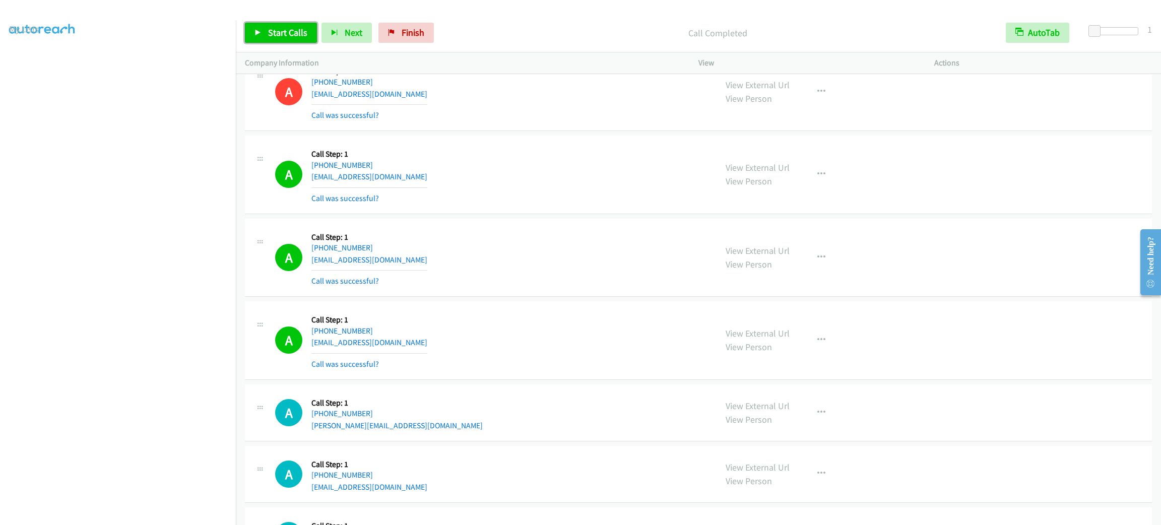
click at [298, 29] on span "Start Calls" at bounding box center [287, 33] width 39 height 12
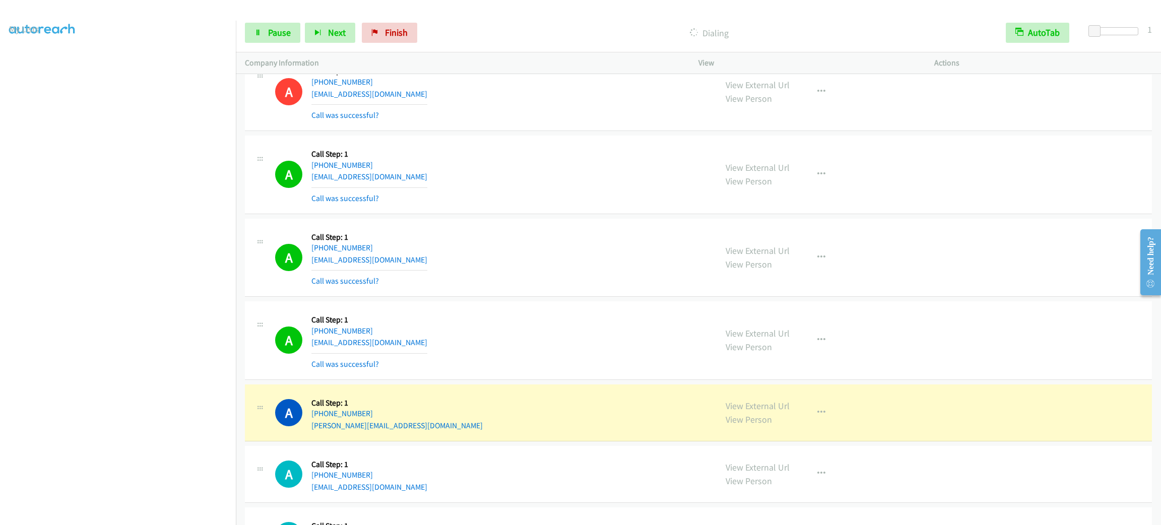
scroll to position [11922, 0]
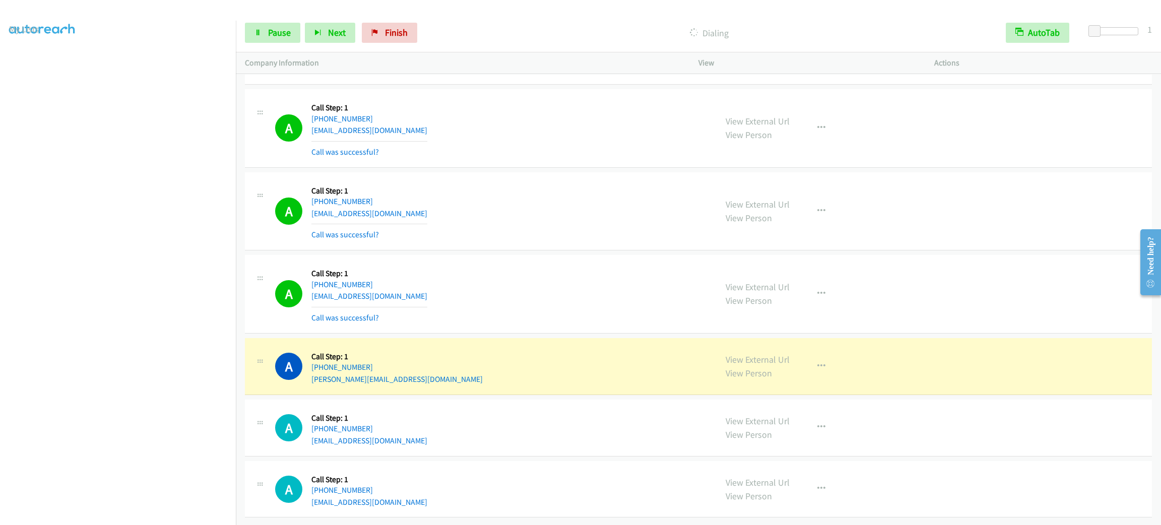
click at [622, 338] on div "A Callback Scheduled Call Step: 1 America/Los_Angeles [PHONE_NUMBER] [EMAIL_ADD…" at bounding box center [698, 366] width 907 height 57
click at [814, 365] on div "View External Url View Person View External Url Email Schedule/Manage Callback …" at bounding box center [838, 366] width 245 height 38
click at [814, 362] on button "button" at bounding box center [821, 366] width 27 height 20
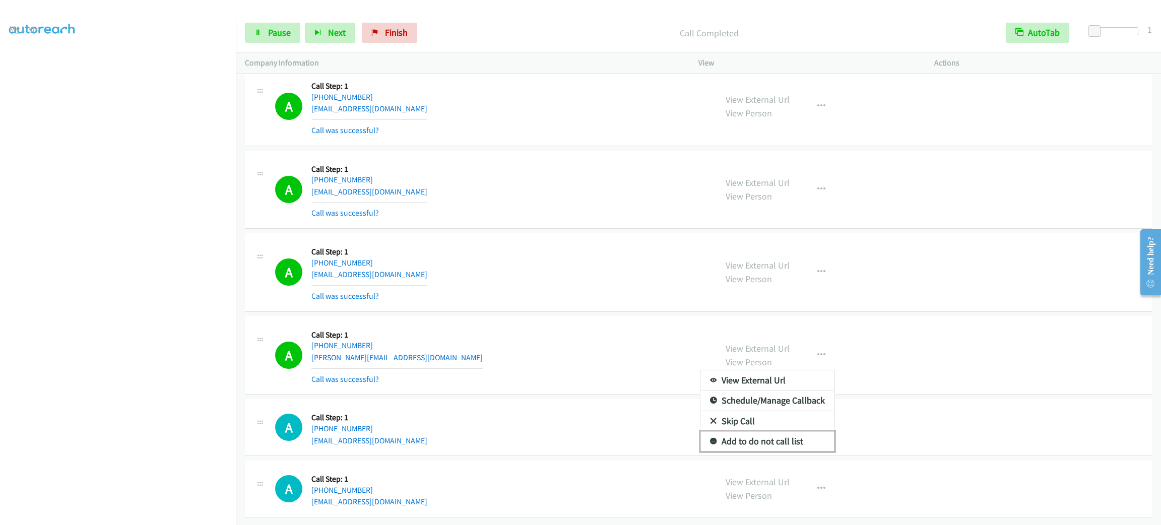
click at [809, 447] on link "Add to do not call list" at bounding box center [767, 441] width 134 height 20
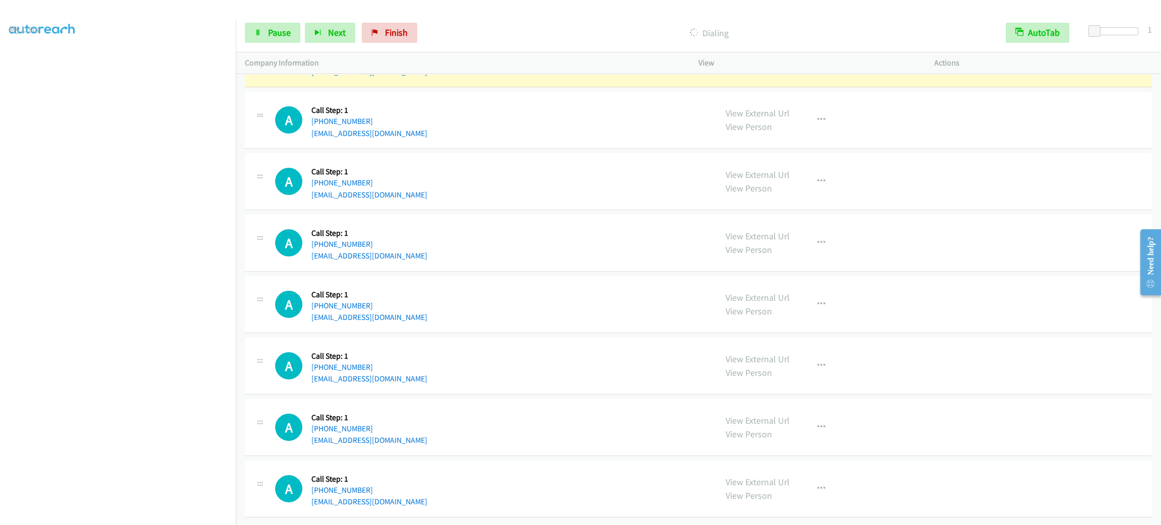
scroll to position [12403, 0]
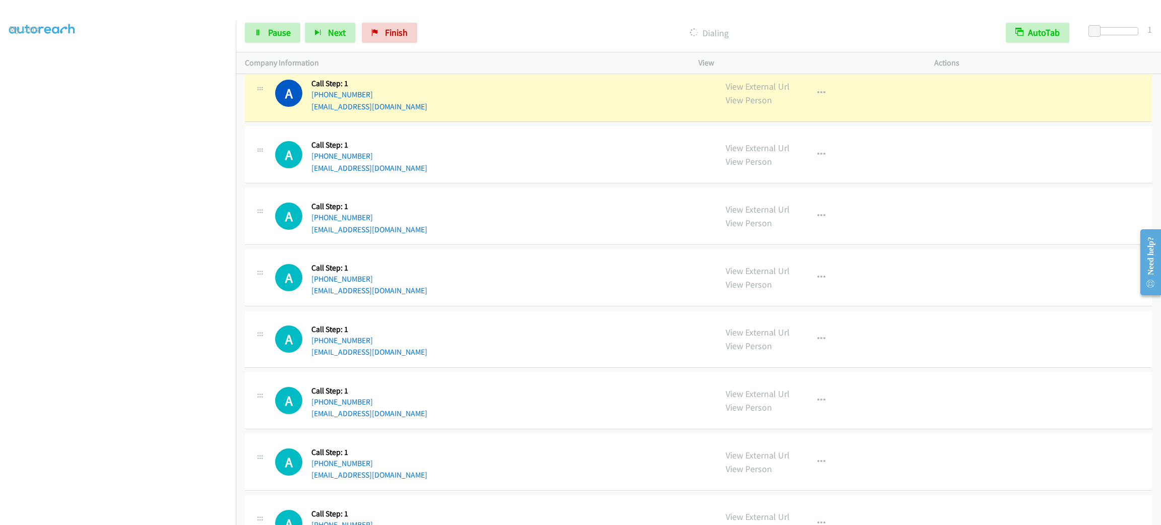
click at [594, 288] on div "A Callback Scheduled Call Step: 1 America/Los_Angeles [PHONE_NUMBER] [EMAIL_ADD…" at bounding box center [491, 277] width 432 height 38
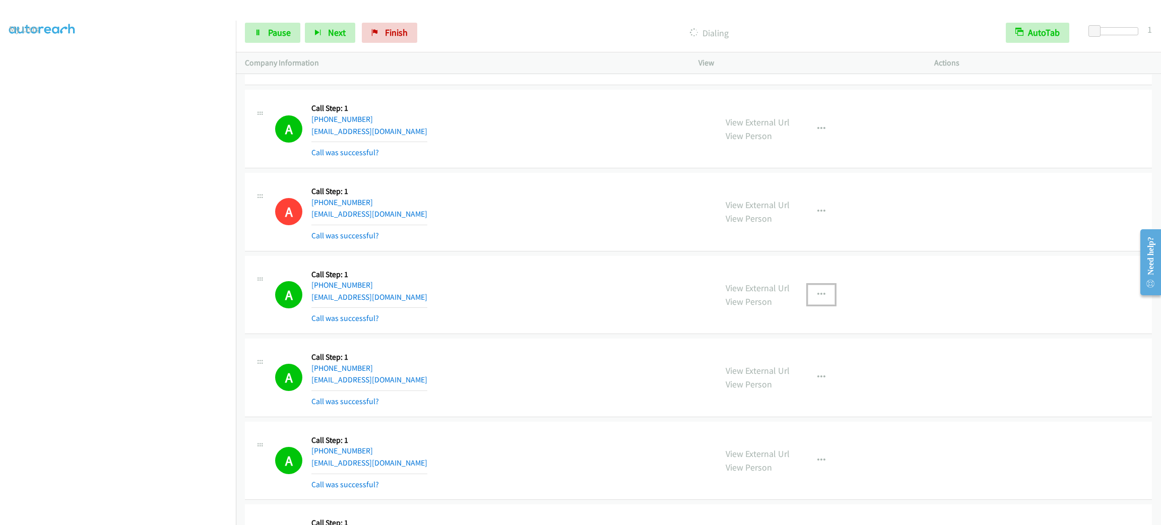
click at [825, 298] on button "button" at bounding box center [821, 295] width 27 height 20
click at [805, 391] on link "Add to do not call list" at bounding box center [767, 381] width 134 height 20
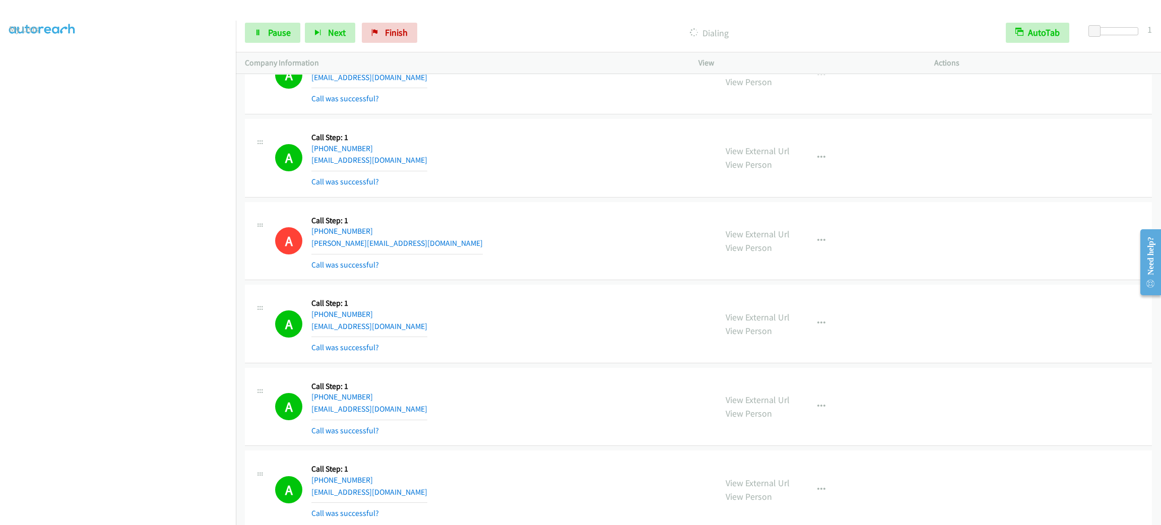
scroll to position [12500, 0]
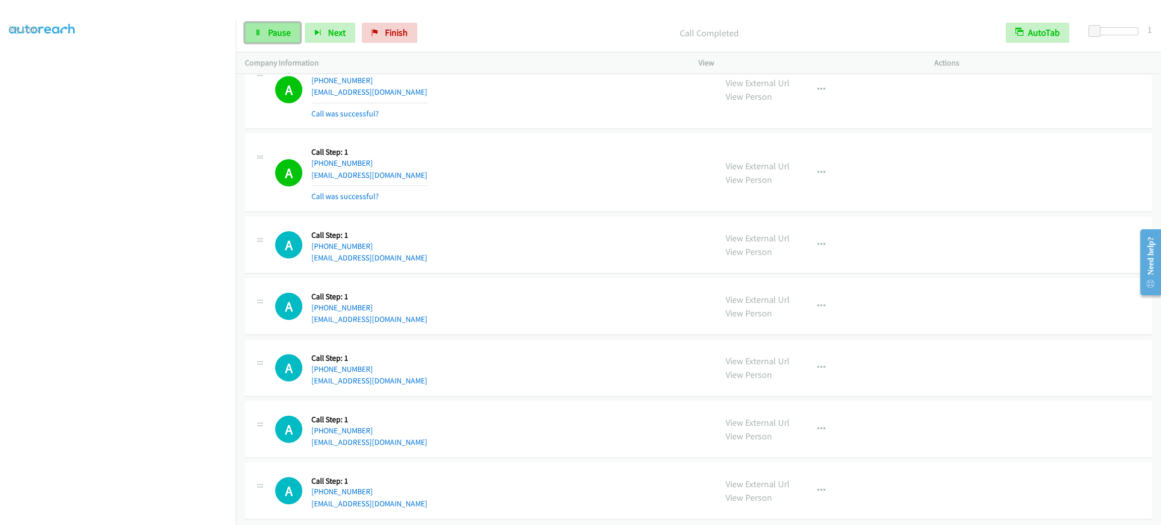
click at [282, 35] on span "Pause" at bounding box center [279, 33] width 23 height 12
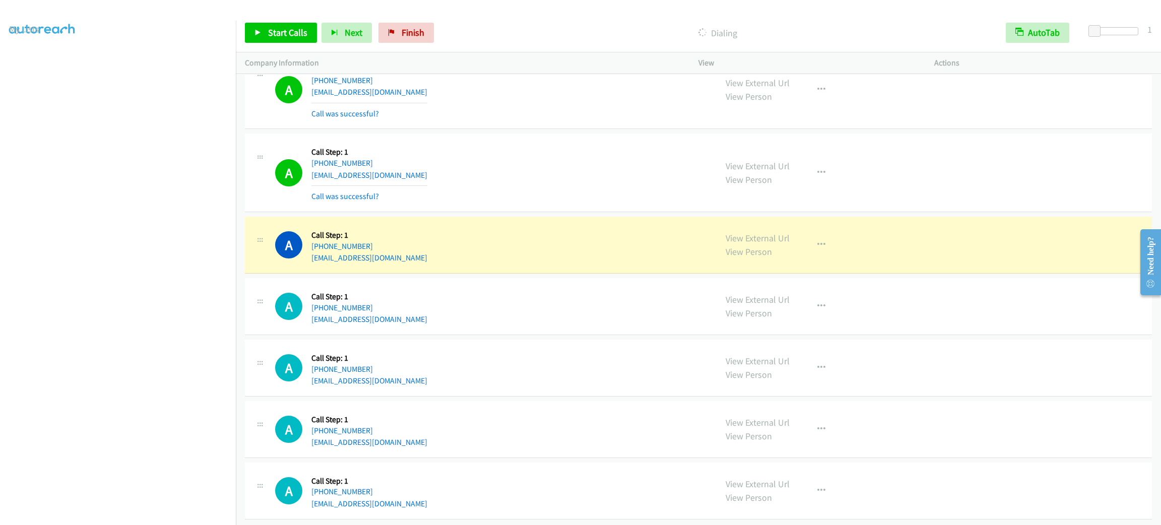
scroll to position [12544, 0]
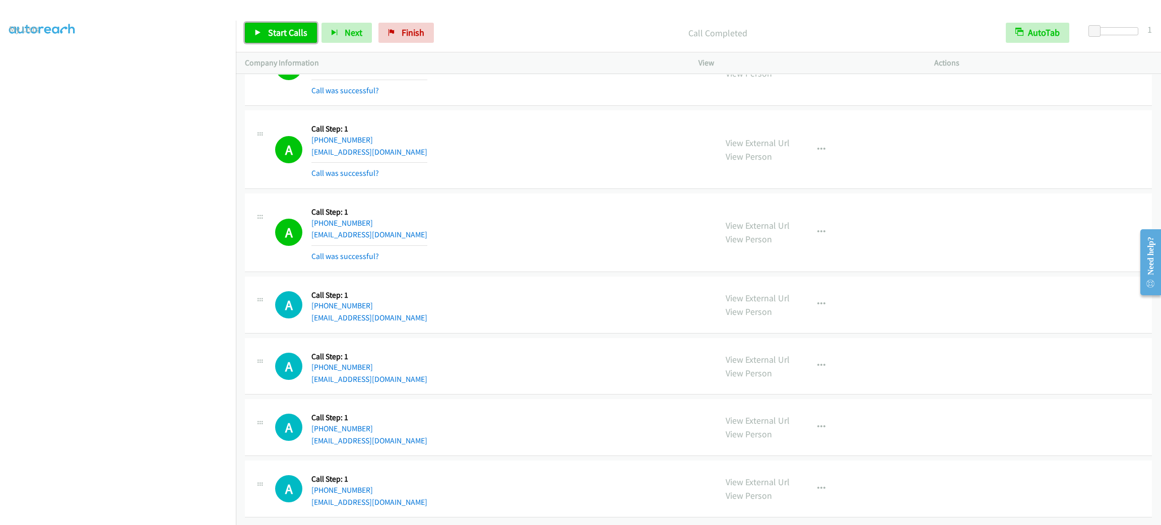
click at [292, 31] on span "Start Calls" at bounding box center [287, 33] width 39 height 12
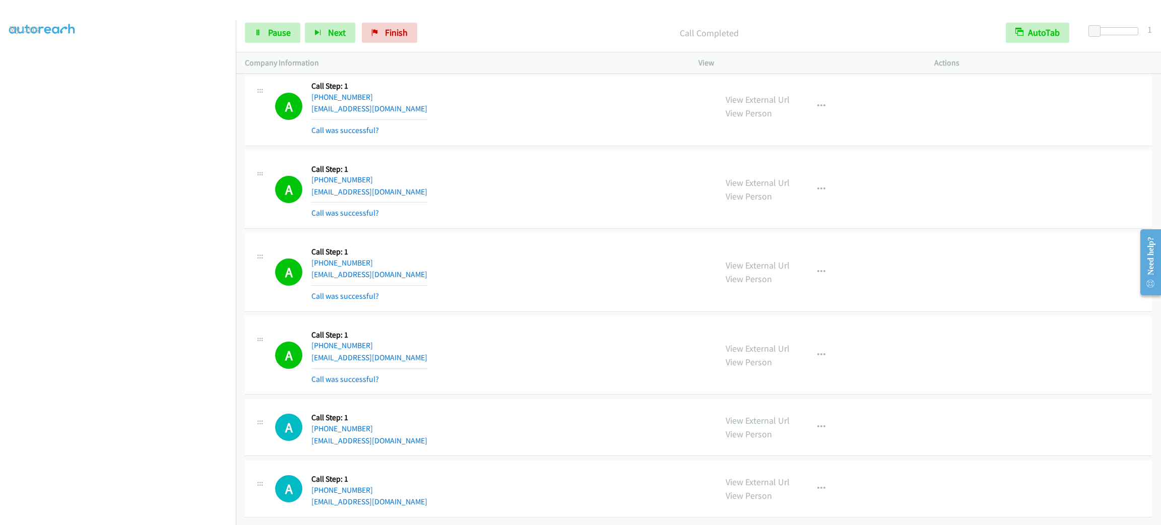
scroll to position [13273, 0]
click at [185, 512] on section at bounding box center [118, 286] width 218 height 482
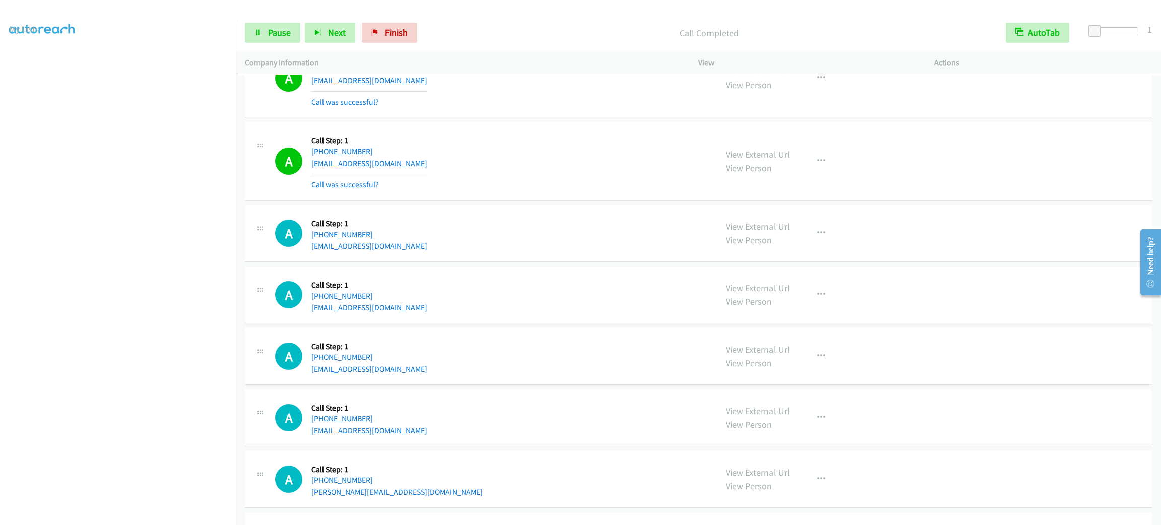
scroll to position [13748, 0]
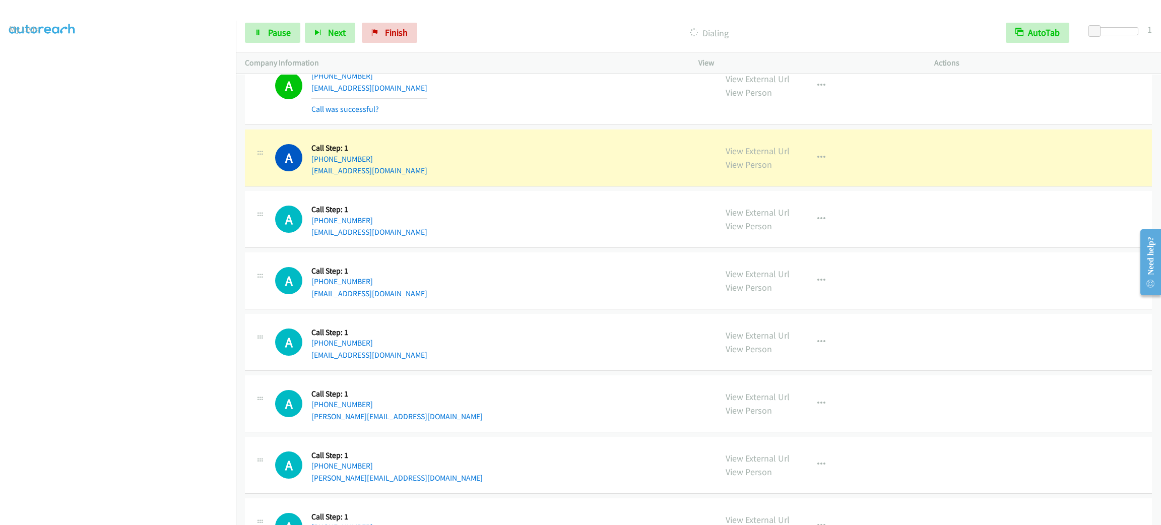
drag, startPoint x: 541, startPoint y: 177, endPoint x: 546, endPoint y: 178, distance: 5.7
click at [542, 177] on div "A Callback Scheduled Call Step: 1 America/Los_Angeles [PHONE_NUMBER] [EMAIL_ADD…" at bounding box center [491, 158] width 432 height 38
click at [808, 168] on button "button" at bounding box center [821, 158] width 27 height 20
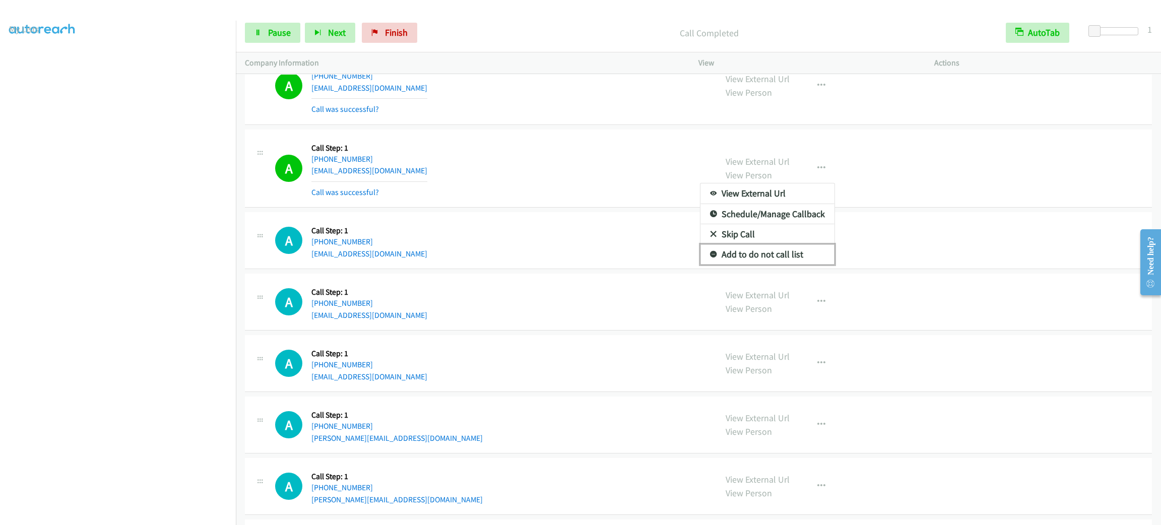
click at [802, 265] on link "Add to do not call list" at bounding box center [767, 254] width 134 height 20
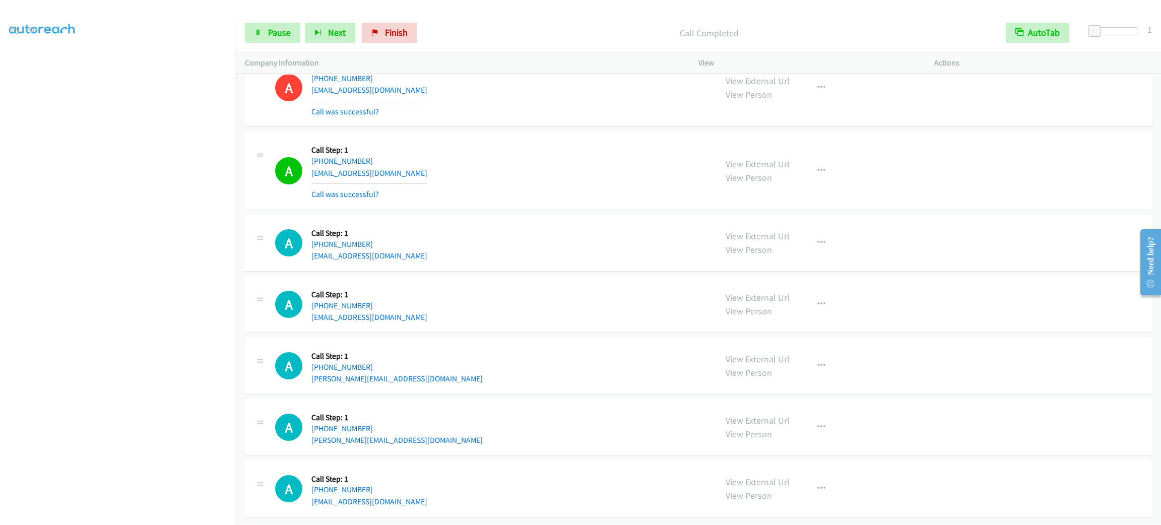
scroll to position [13874, 0]
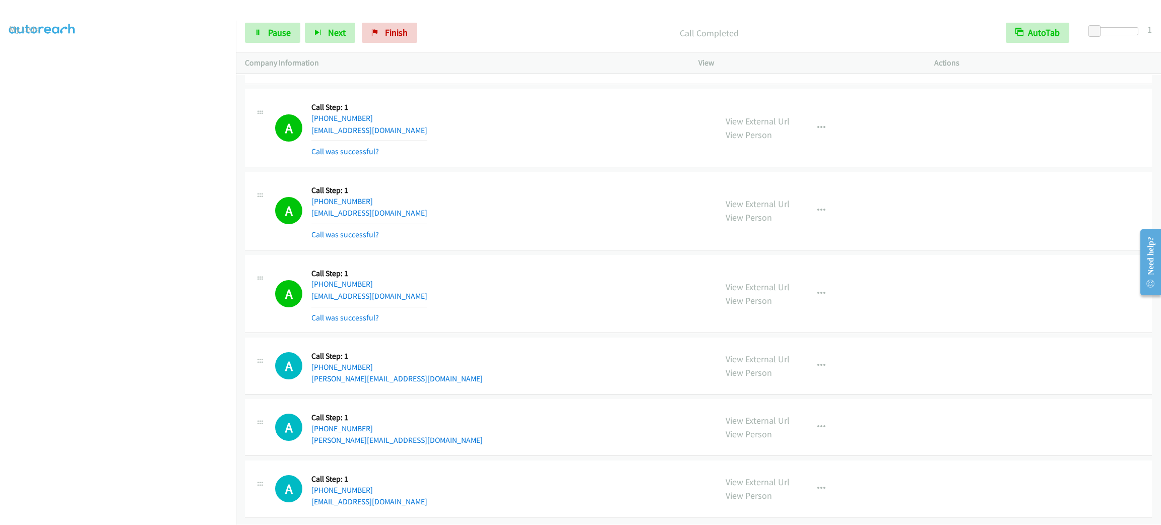
click at [800, 324] on div "View External Url View Person View External Url Email Schedule/Manage Callback …" at bounding box center [838, 294] width 245 height 60
click at [808, 304] on button "button" at bounding box center [821, 294] width 27 height 20
click at [688, 285] on div at bounding box center [580, 262] width 1161 height 525
click at [823, 324] on div "View External Url View Person View External Url Email Schedule/Manage Callback …" at bounding box center [838, 294] width 245 height 60
click at [821, 304] on button "button" at bounding box center [821, 294] width 27 height 20
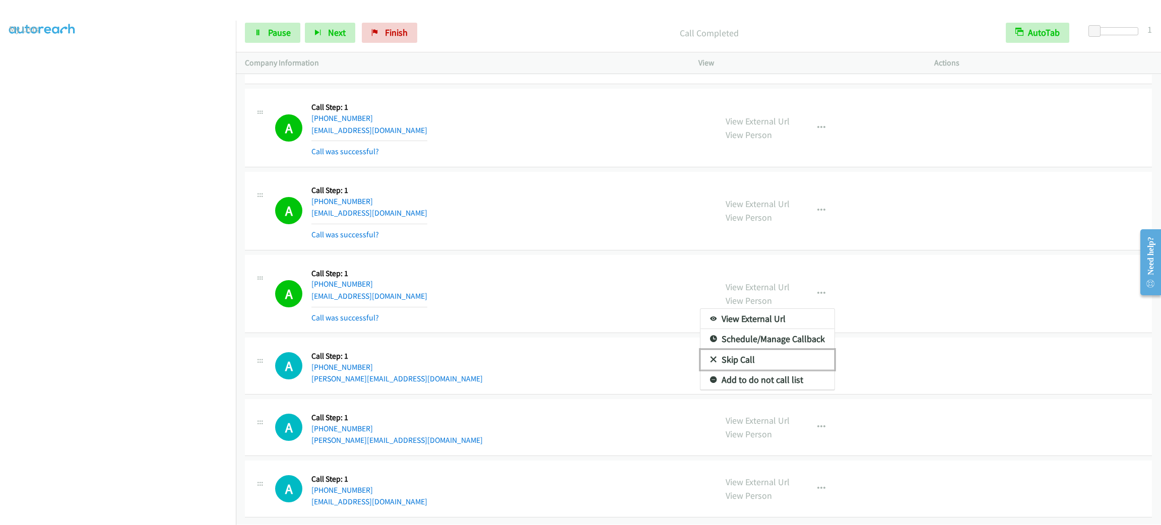
click at [803, 370] on link "Skip Call" at bounding box center [767, 360] width 134 height 20
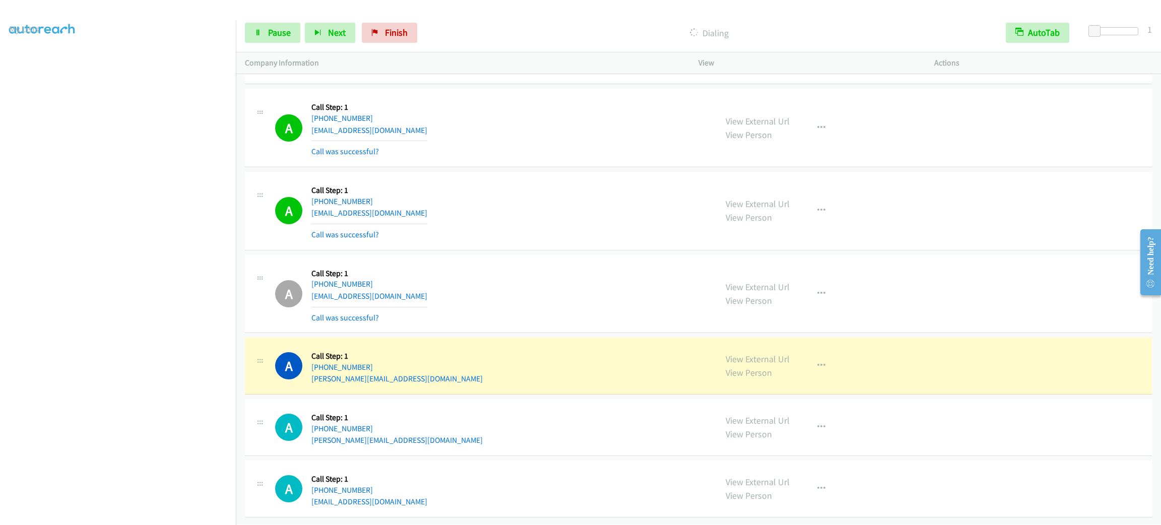
click at [561, 313] on div "A Callback Scheduled Call Step: 1 America/New_York [PHONE_NUMBER] [EMAIL_ADDRES…" at bounding box center [491, 294] width 432 height 60
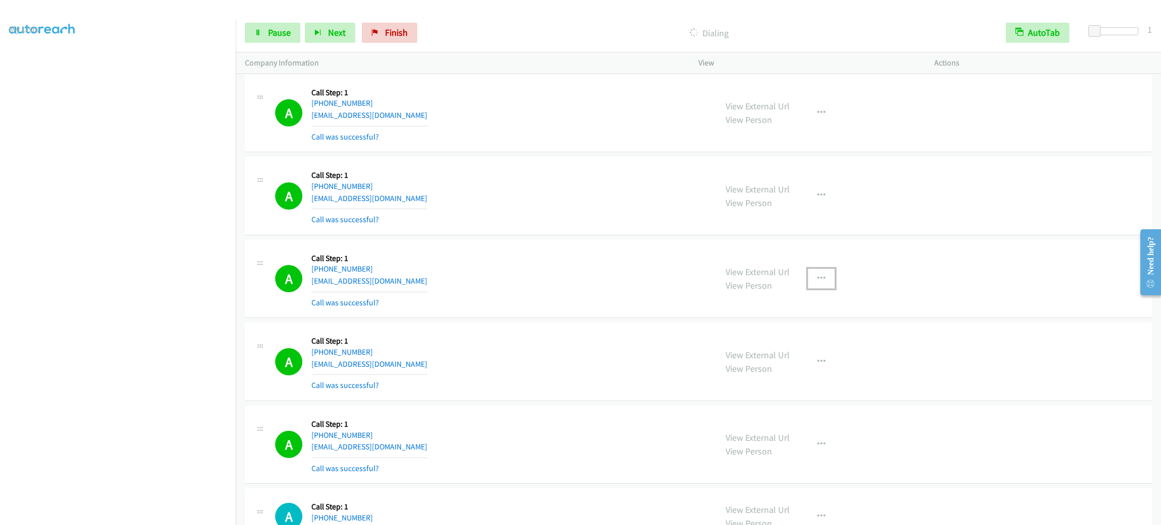
click at [824, 289] on button "button" at bounding box center [821, 279] width 27 height 20
click at [815, 375] on link "Add to do not call list" at bounding box center [767, 365] width 134 height 20
drag, startPoint x: 902, startPoint y: 194, endPoint x: 941, endPoint y: 472, distance: 279.8
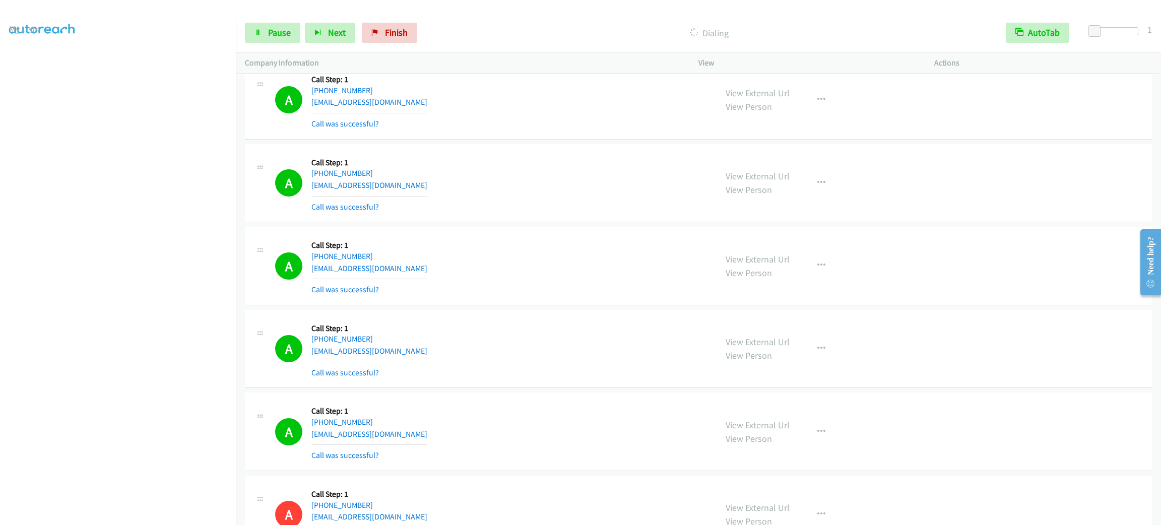
scroll to position [13917, 0]
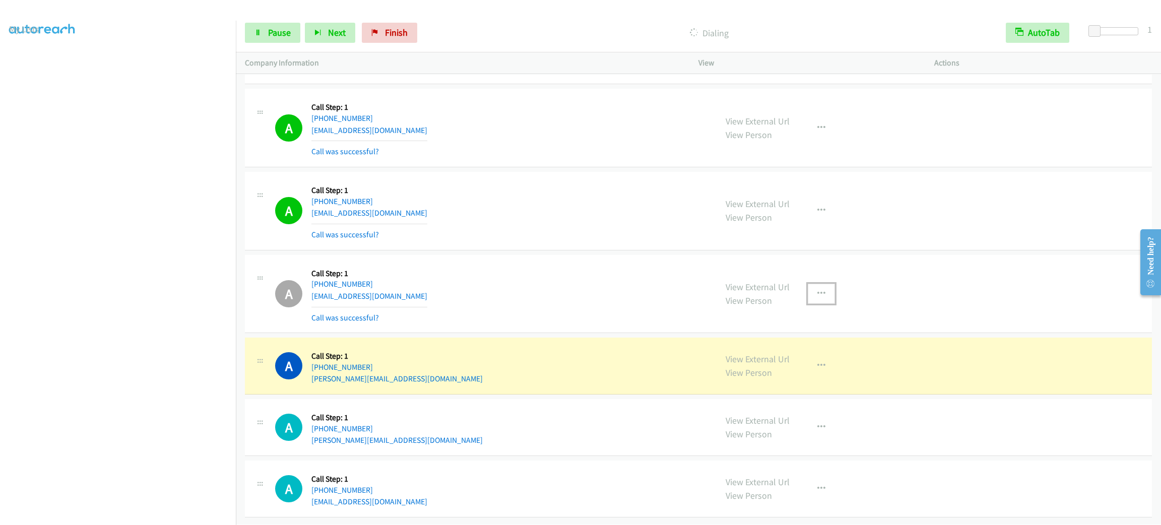
click at [826, 284] on button "button" at bounding box center [821, 294] width 27 height 20
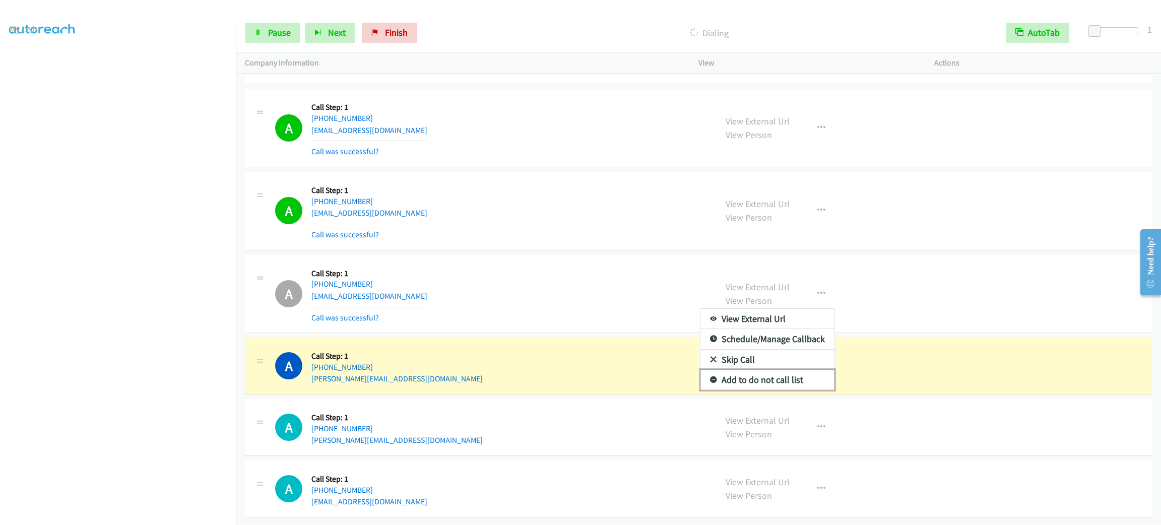
click at [820, 376] on link "Add to do not call list" at bounding box center [767, 380] width 134 height 20
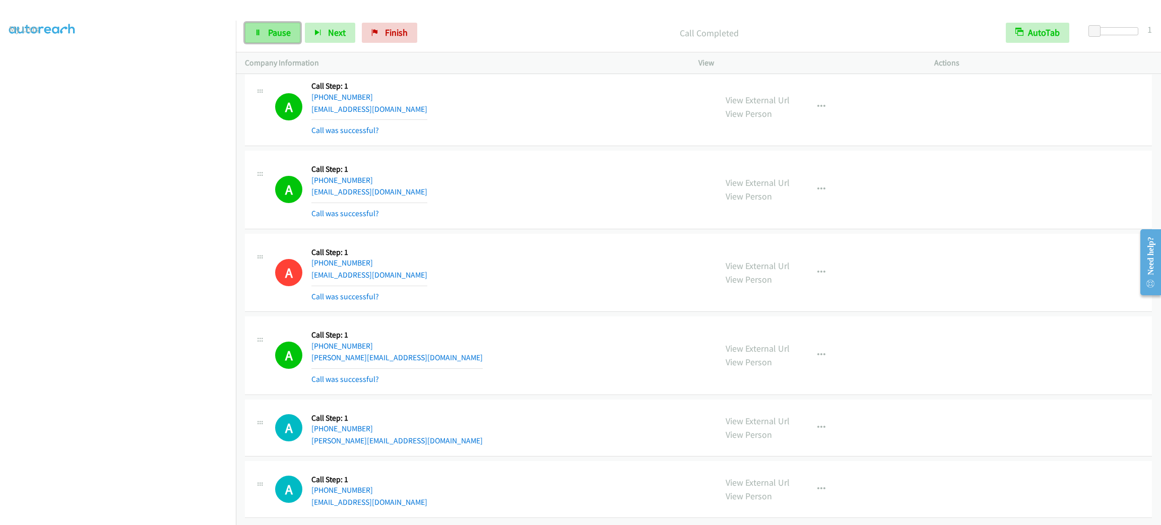
click at [279, 30] on span "Pause" at bounding box center [279, 33] width 23 height 12
click at [273, 37] on span "Start Calls" at bounding box center [263, 48] width 19 height 22
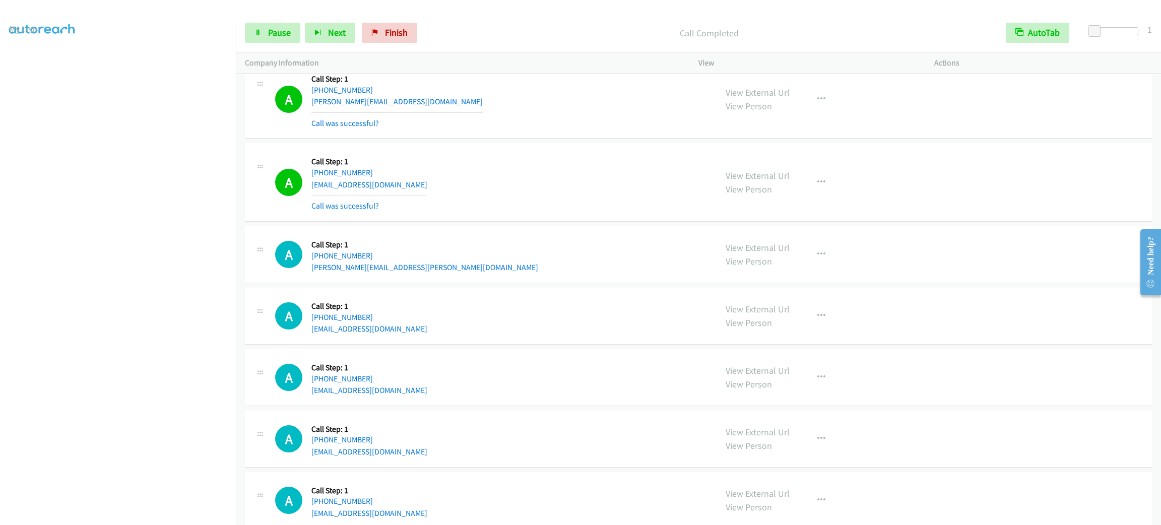
scroll to position [14473, 0]
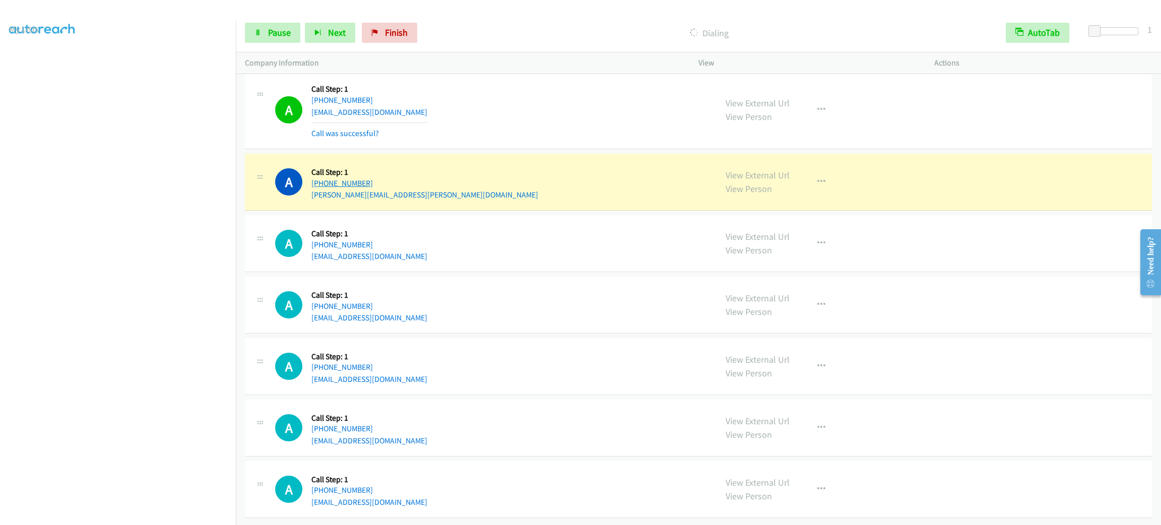
drag, startPoint x: 368, startPoint y: 214, endPoint x: 347, endPoint y: 214, distance: 21.7
click at [347, 189] on div "[PHONE_NUMBER]" at bounding box center [424, 183] width 227 height 12
drag, startPoint x: 515, startPoint y: 190, endPoint x: 406, endPoint y: 161, distance: 113.2
click at [513, 190] on div "A Callback Scheduled Call Step: 1 America/New_York [PHONE_NUMBER] [PERSON_NAME]…" at bounding box center [698, 182] width 907 height 57
drag, startPoint x: 382, startPoint y: 132, endPoint x: 355, endPoint y: 133, distance: 27.2
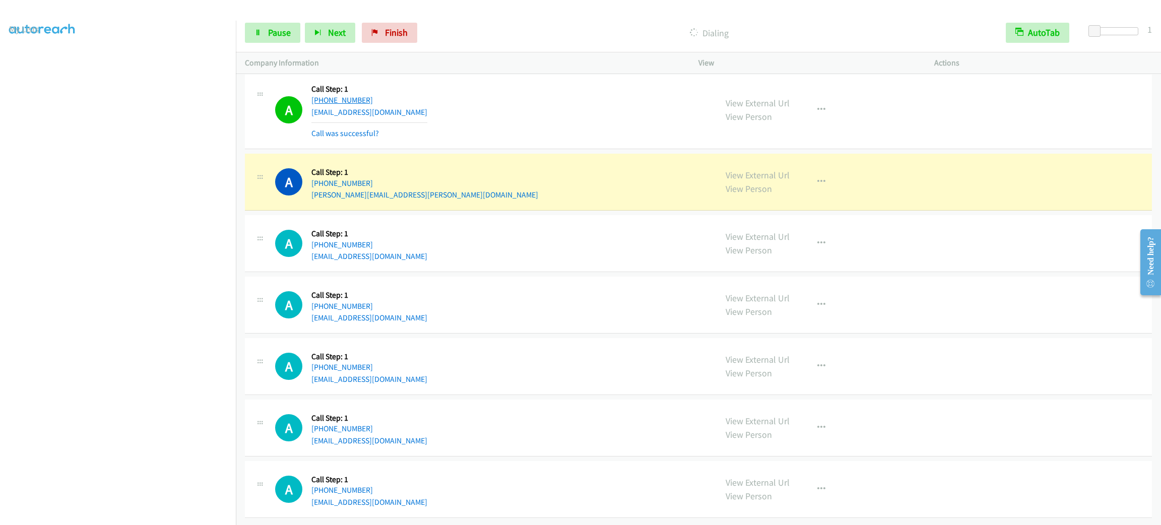
click at [355, 133] on div "A Callback Scheduled Call Step: 1 America/New_York [PHONE_NUMBER] [EMAIL_ADDRES…" at bounding box center [491, 110] width 432 height 60
copy link "469"
click at [491, 263] on div "A Callback Scheduled Call Step: 1 [GEOGRAPHIC_DATA]/[GEOGRAPHIC_DATA] [PHONE_NU…" at bounding box center [491, 243] width 432 height 38
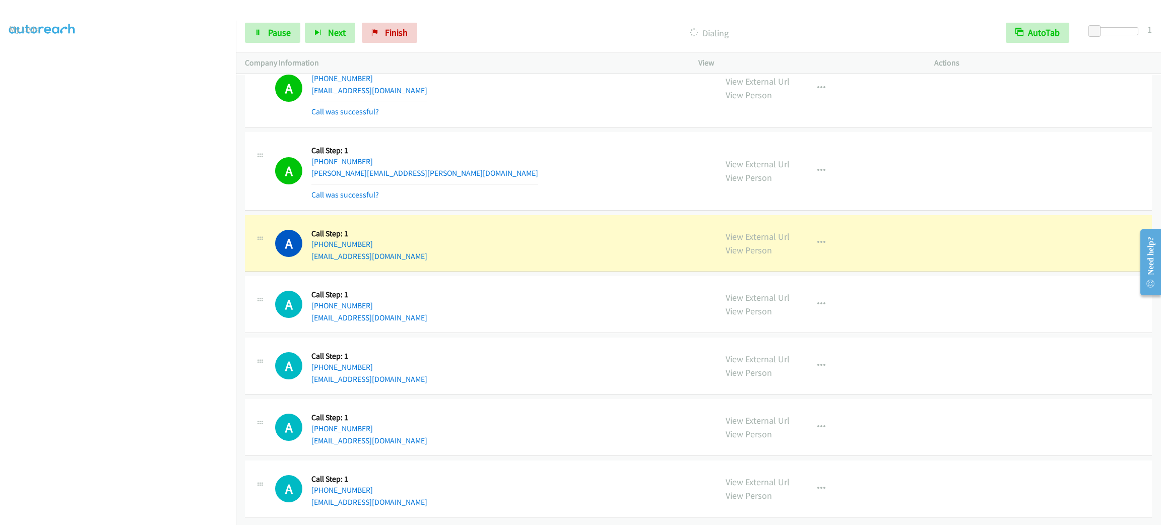
click at [558, 293] on div "A Callback Scheduled Call Step: 1 [GEOGRAPHIC_DATA]/[GEOGRAPHIC_DATA] [PHONE_NU…" at bounding box center [698, 304] width 907 height 57
click at [818, 253] on button "button" at bounding box center [821, 243] width 27 height 20
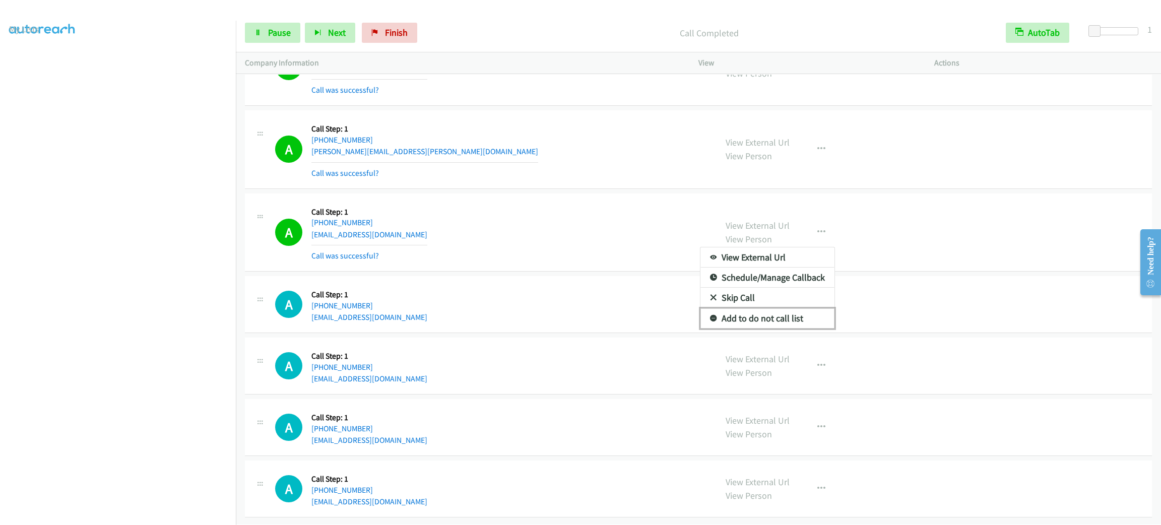
click at [793, 329] on link "Add to do not call list" at bounding box center [767, 318] width 134 height 20
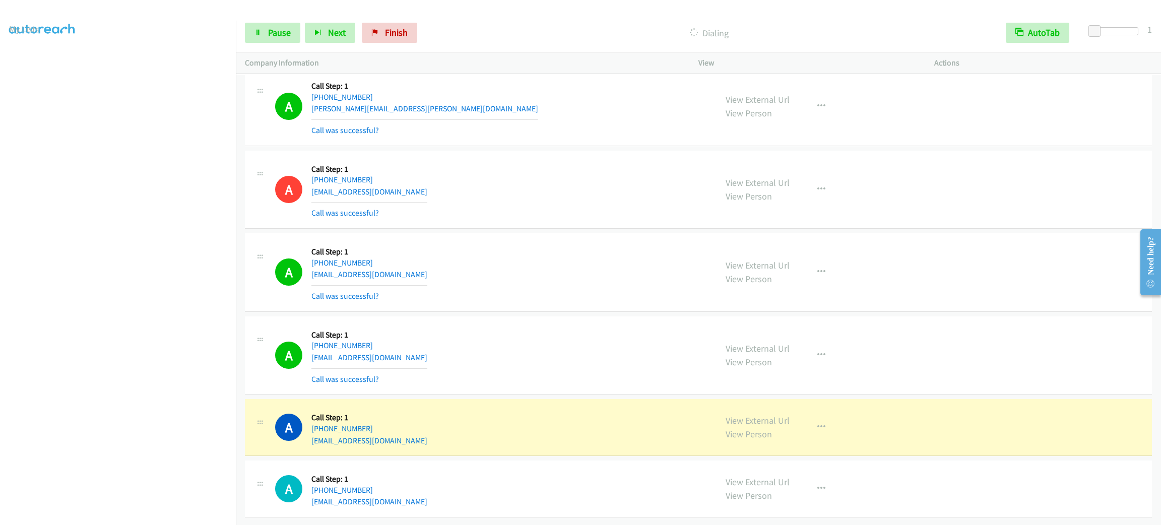
scroll to position [14603, 0]
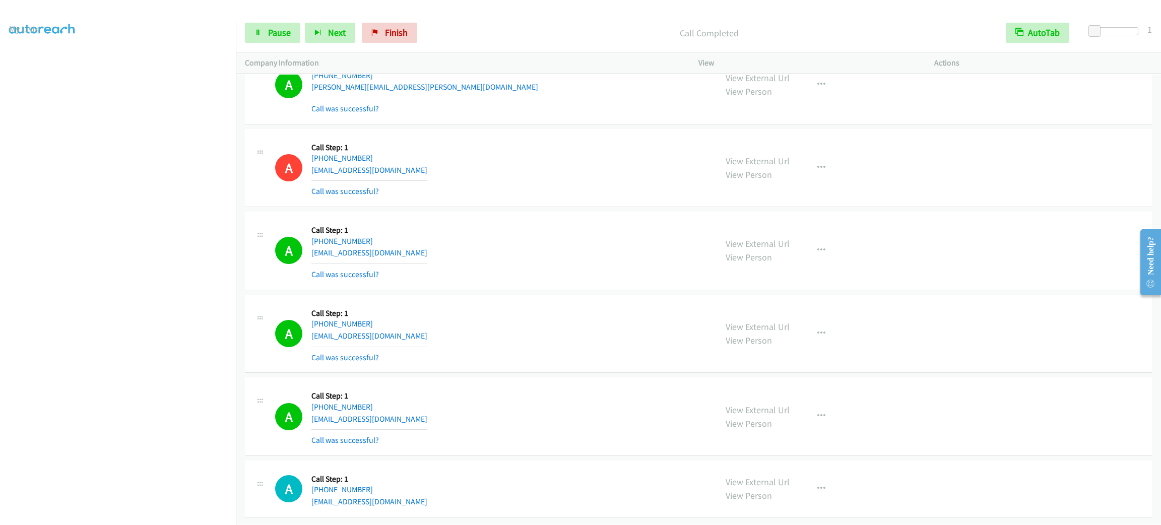
click at [706, 148] on div "A Callback Scheduled Call Step: 1 [GEOGRAPHIC_DATA]/[GEOGRAPHIC_DATA] [PHONE_NU…" at bounding box center [481, 168] width 472 height 60
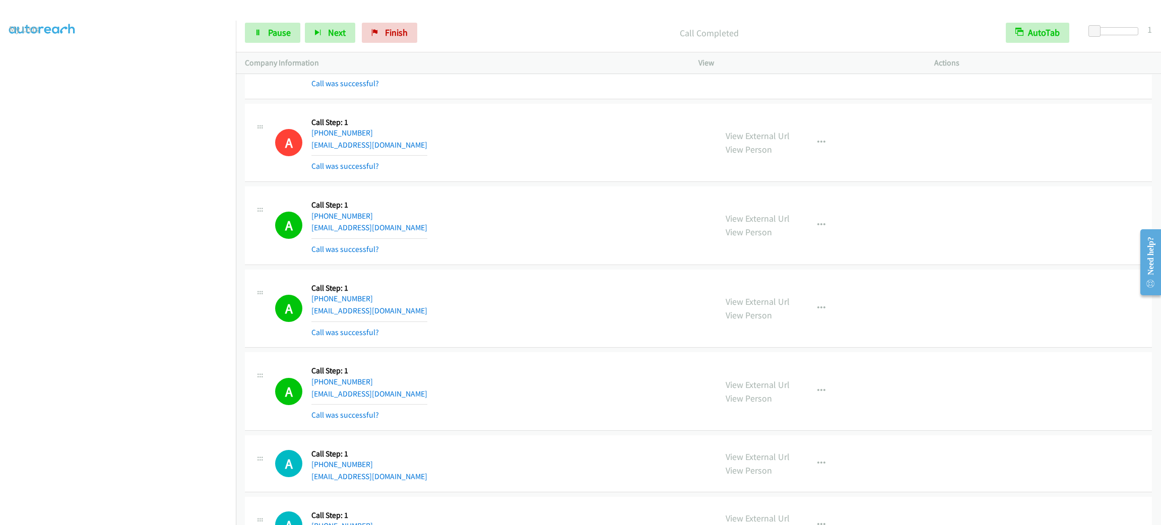
scroll to position [10635, 0]
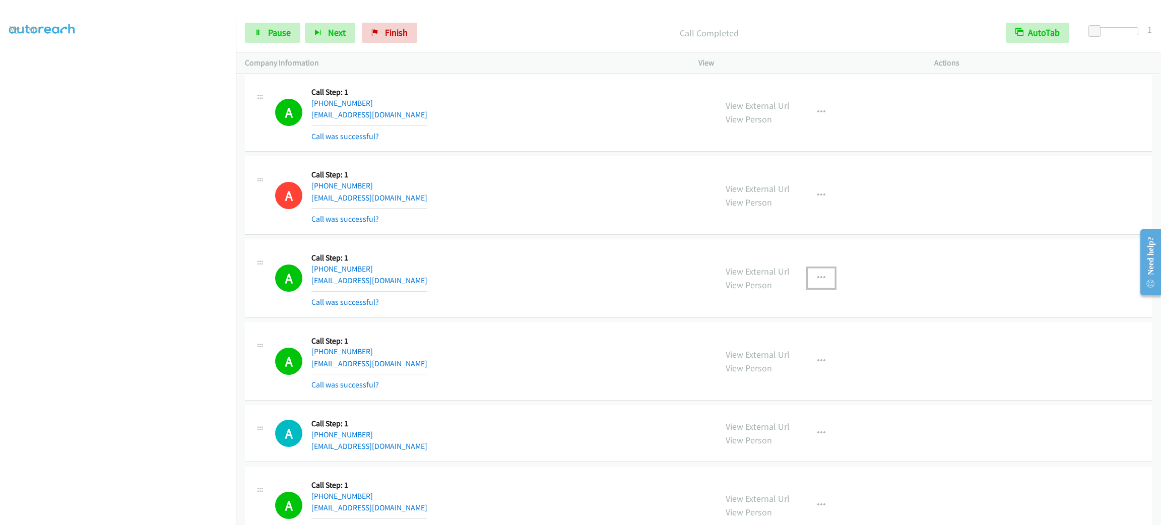
click at [824, 288] on button "button" at bounding box center [821, 278] width 27 height 20
click at [804, 374] on link "Add to do not call list" at bounding box center [767, 364] width 134 height 20
drag, startPoint x: 944, startPoint y: 137, endPoint x: 943, endPoint y: 413, distance: 276.1
drag, startPoint x: 885, startPoint y: 232, endPoint x: 795, endPoint y: 381, distance: 173.9
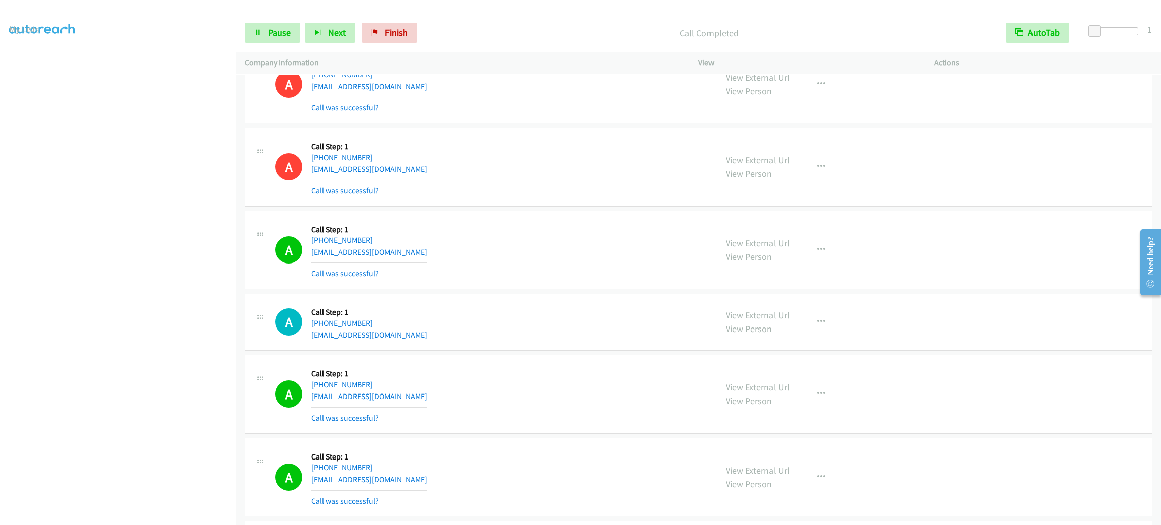
drag, startPoint x: 603, startPoint y: 263, endPoint x: 626, endPoint y: 427, distance: 166.4
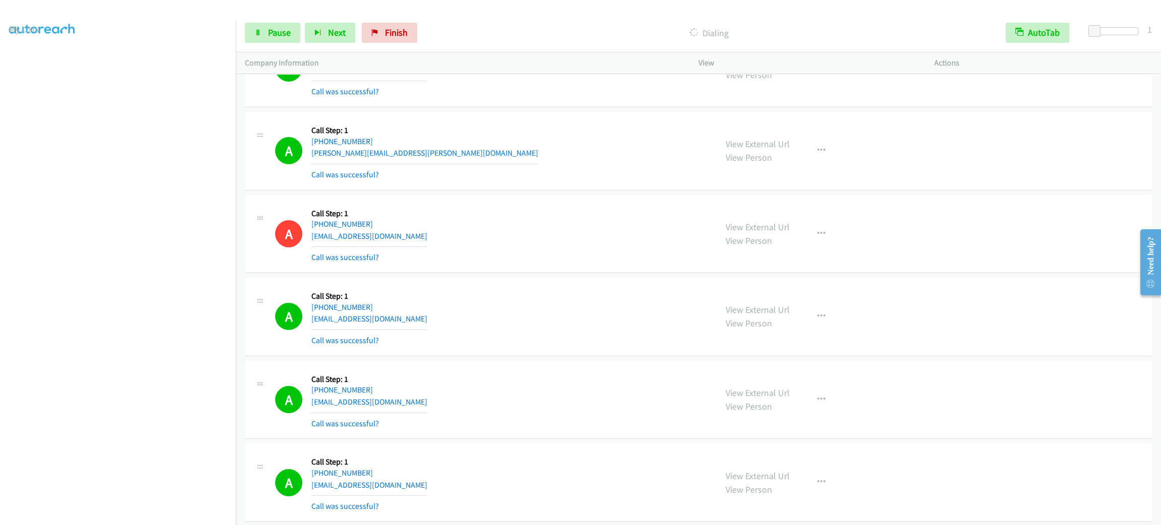
scroll to position [15117, 0]
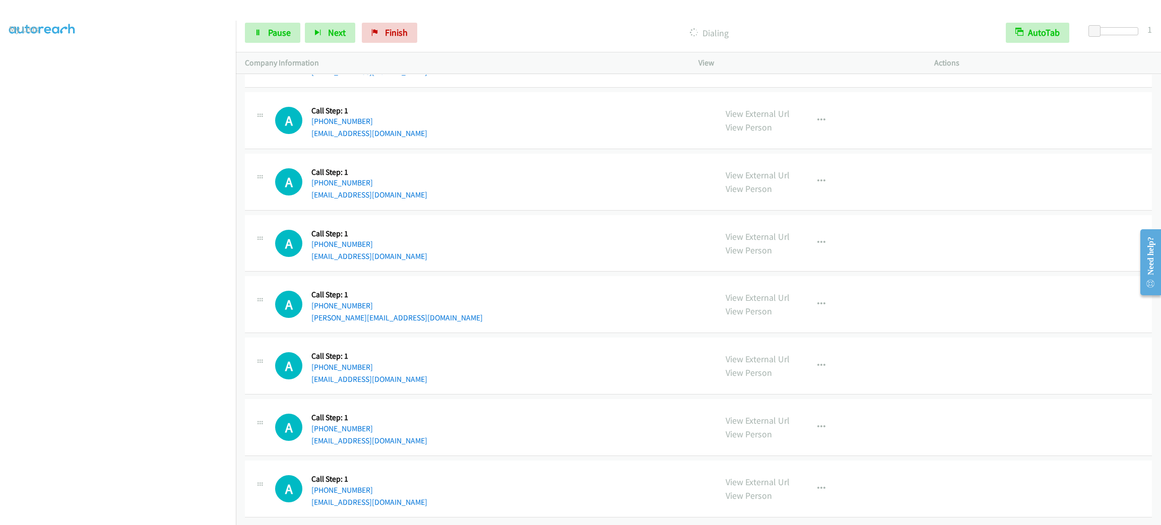
drag, startPoint x: 581, startPoint y: 237, endPoint x: 613, endPoint y: 496, distance: 260.5
drag, startPoint x: 990, startPoint y: 306, endPoint x: 933, endPoint y: 160, distance: 156.8
drag, startPoint x: 532, startPoint y: 349, endPoint x: 585, endPoint y: 109, distance: 246.2
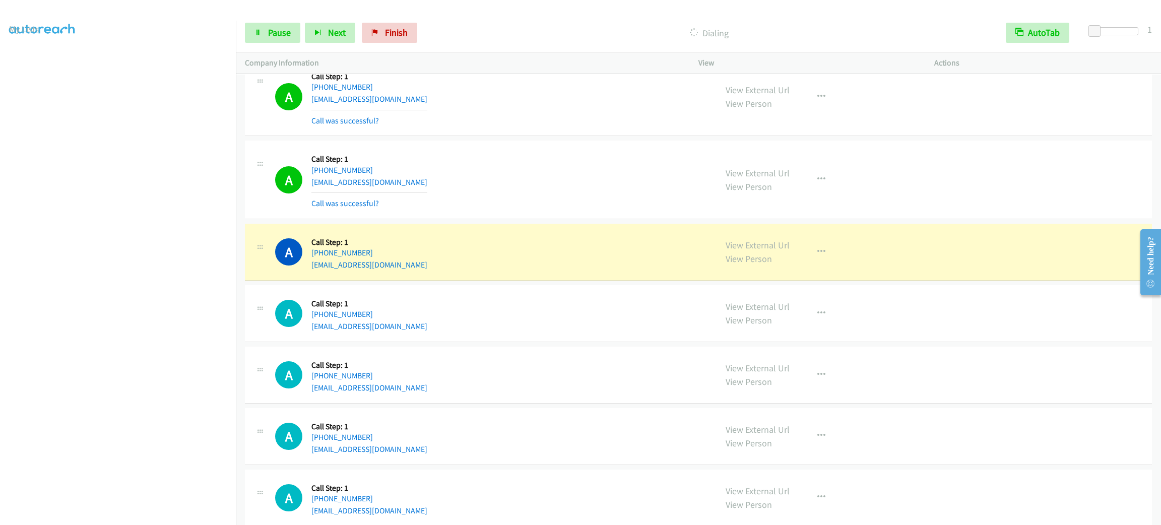
scroll to position [14891, 0]
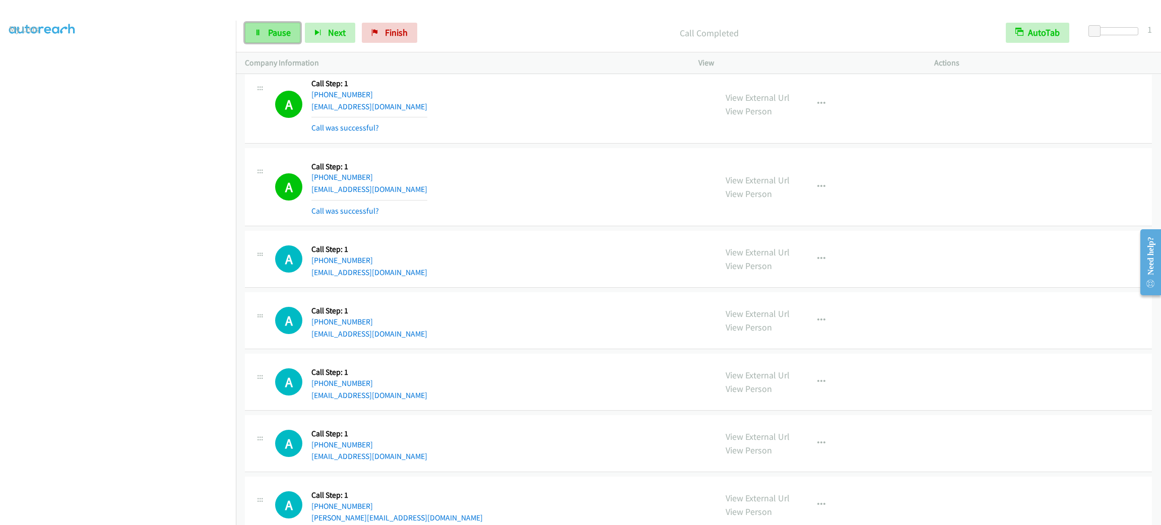
click at [284, 38] on link "Pause" at bounding box center [272, 33] width 55 height 20
click at [284, 38] on link "Start Calls" at bounding box center [281, 33] width 72 height 20
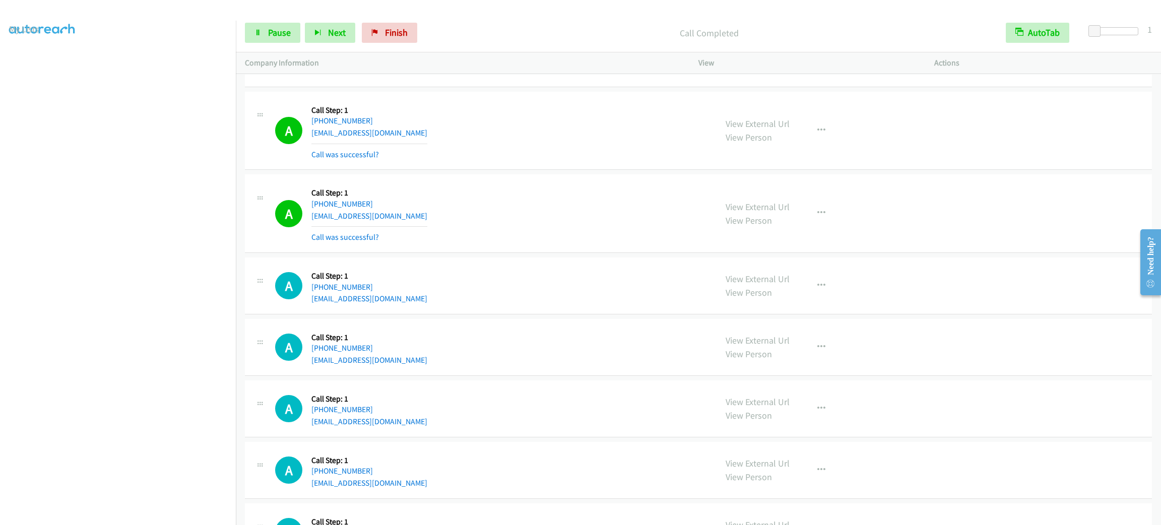
scroll to position [15603, 0]
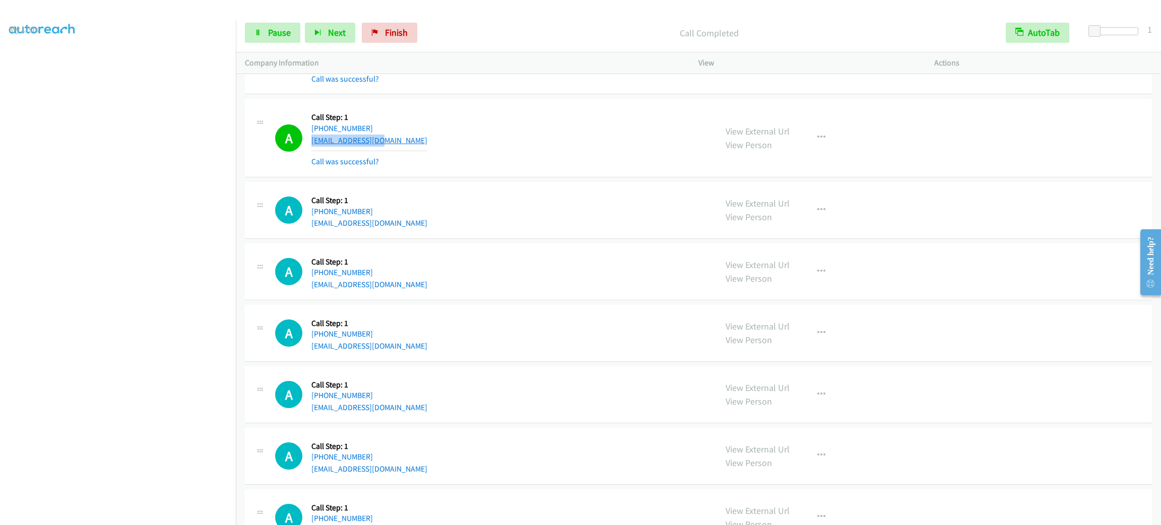
drag, startPoint x: 390, startPoint y: 181, endPoint x: 312, endPoint y: 176, distance: 78.2
click at [312, 168] on div "A Callback Scheduled Call Step: 1 America/Los_Angeles [PHONE_NUMBER] [EMAIL_ADD…" at bounding box center [491, 138] width 432 height 60
click at [280, 28] on span "Pause" at bounding box center [279, 33] width 23 height 12
click at [280, 28] on span "Start Calls" at bounding box center [287, 33] width 39 height 12
click at [610, 168] on div "A Callback Scheduled Call Step: 1 America/Los_Angeles [PHONE_NUMBER] [EMAIL_ADD…" at bounding box center [491, 138] width 432 height 60
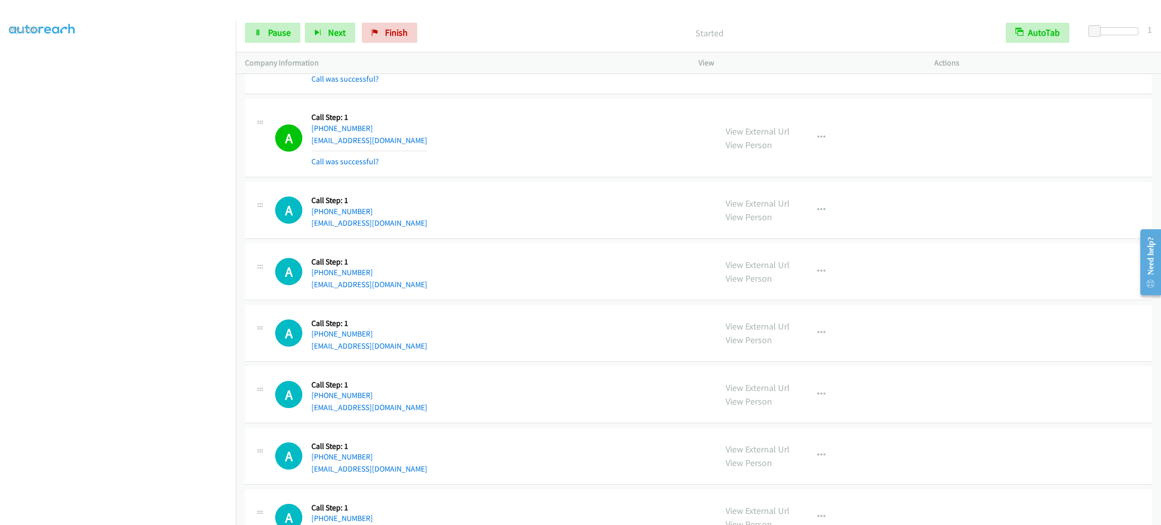
scroll to position [4134, 0]
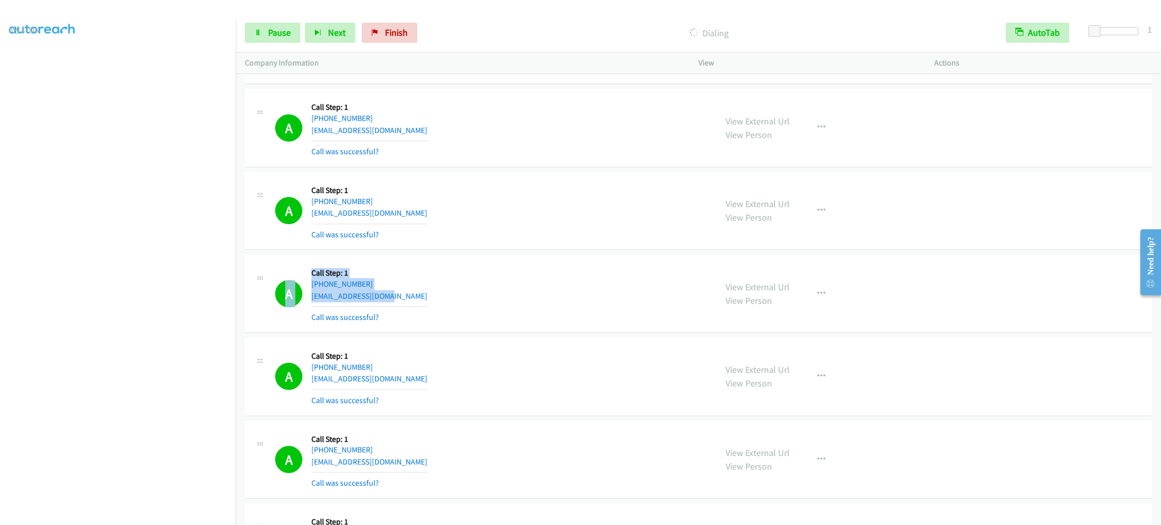
drag, startPoint x: 425, startPoint y: 302, endPoint x: 347, endPoint y: 271, distance: 84.1
click at [310, 310] on div "A Callback Scheduled Call Step: 1 America/New_York [PHONE_NUMBER] [EMAIL_ADDRES…" at bounding box center [491, 294] width 432 height 60
click at [426, 311] on div "A Callback Scheduled Call Step: 1 America/New_York [PHONE_NUMBER] [EMAIL_ADDRES…" at bounding box center [491, 294] width 432 height 60
drag, startPoint x: 406, startPoint y: 316, endPoint x: 312, endPoint y: 305, distance: 94.3
click at [312, 305] on div "A Callback Scheduled Call Step: 1 America/New_York [PHONE_NUMBER] [EMAIL_ADDRES…" at bounding box center [491, 294] width 432 height 60
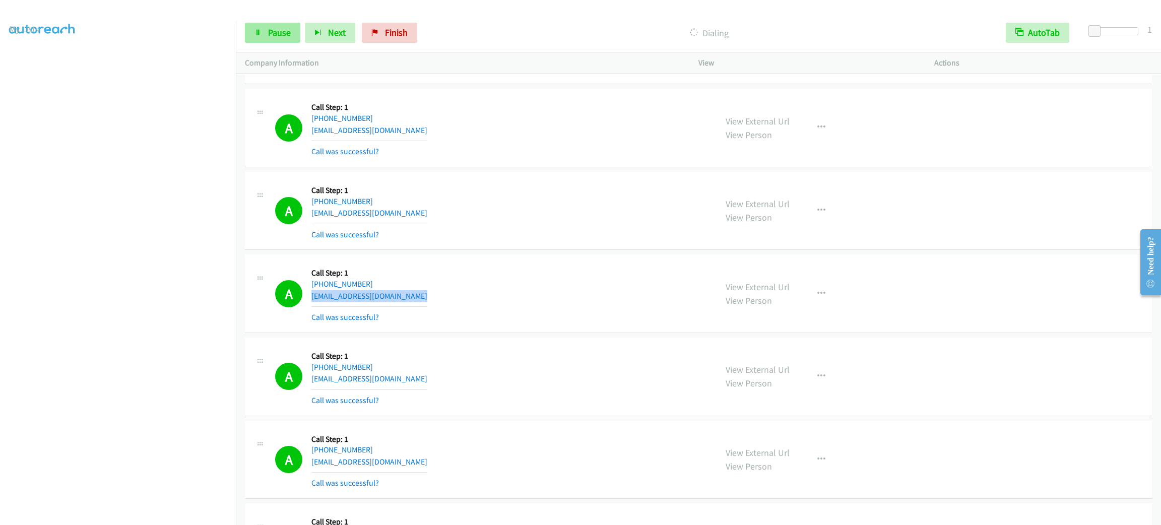
copy div "[EMAIL_ADDRESS][DOMAIN_NAME]"
click at [813, 304] on button "button" at bounding box center [821, 294] width 27 height 20
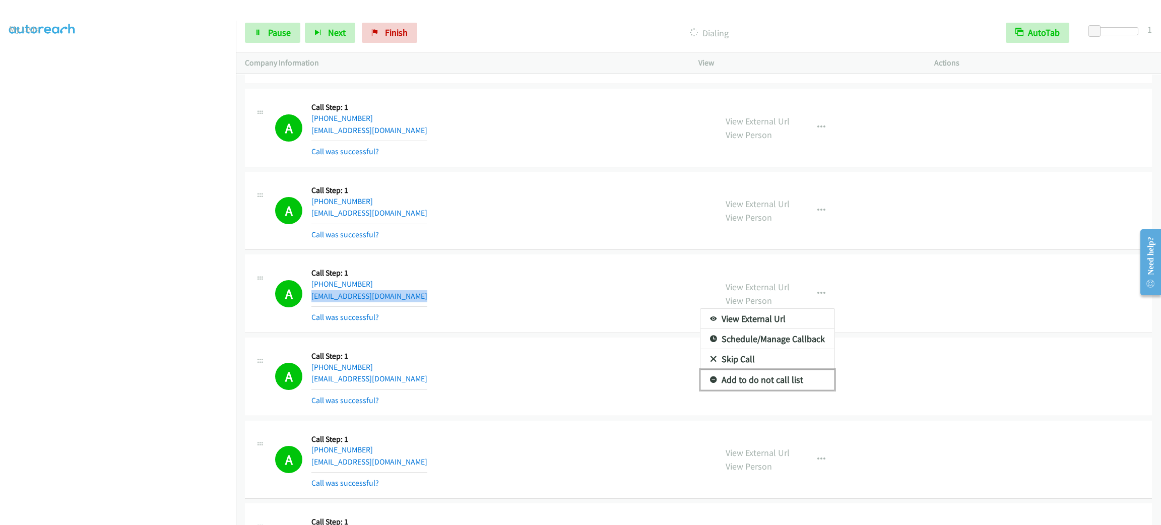
click at [819, 386] on link "Add to do not call list" at bounding box center [767, 380] width 134 height 20
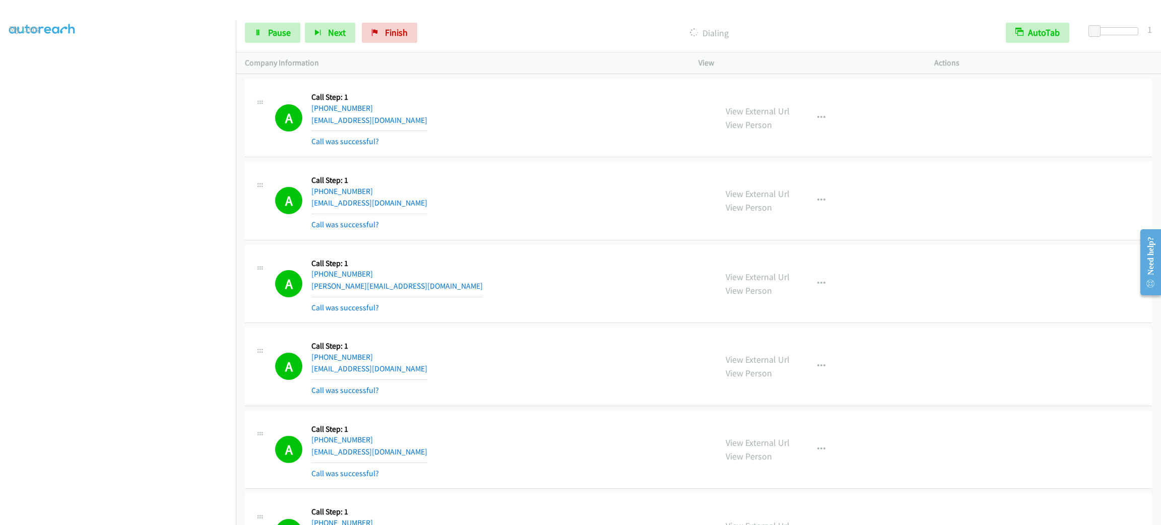
scroll to position [15846, 0]
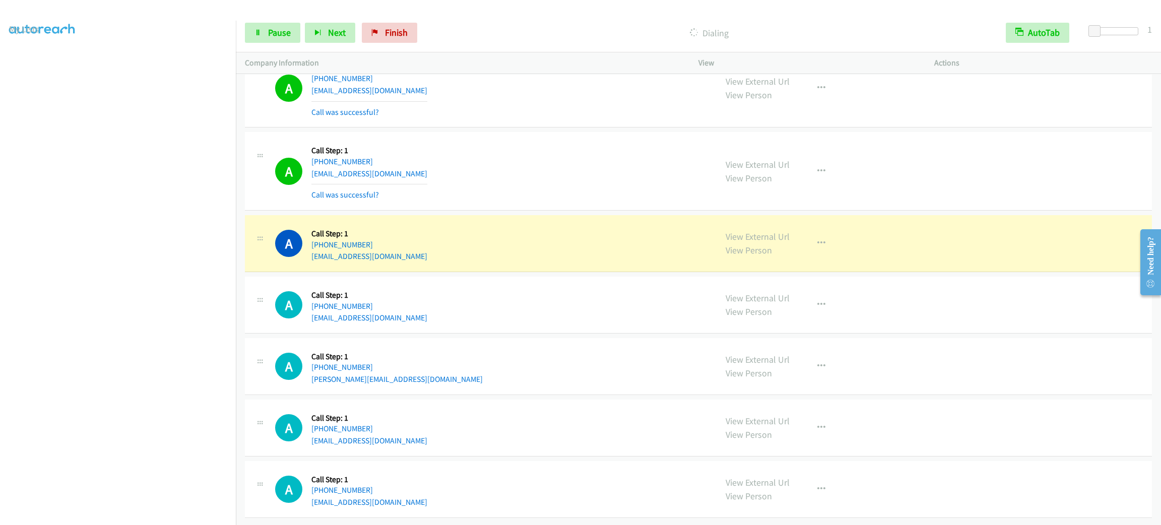
drag, startPoint x: 561, startPoint y: 127, endPoint x: 575, endPoint y: 388, distance: 261.9
click at [457, 347] on div "A Callback Scheduled Call Step: 1 America/Los_Angeles [PHONE_NUMBER] [PERSON_NA…" at bounding box center [491, 366] width 432 height 38
click at [817, 239] on icon "button" at bounding box center [821, 243] width 8 height 8
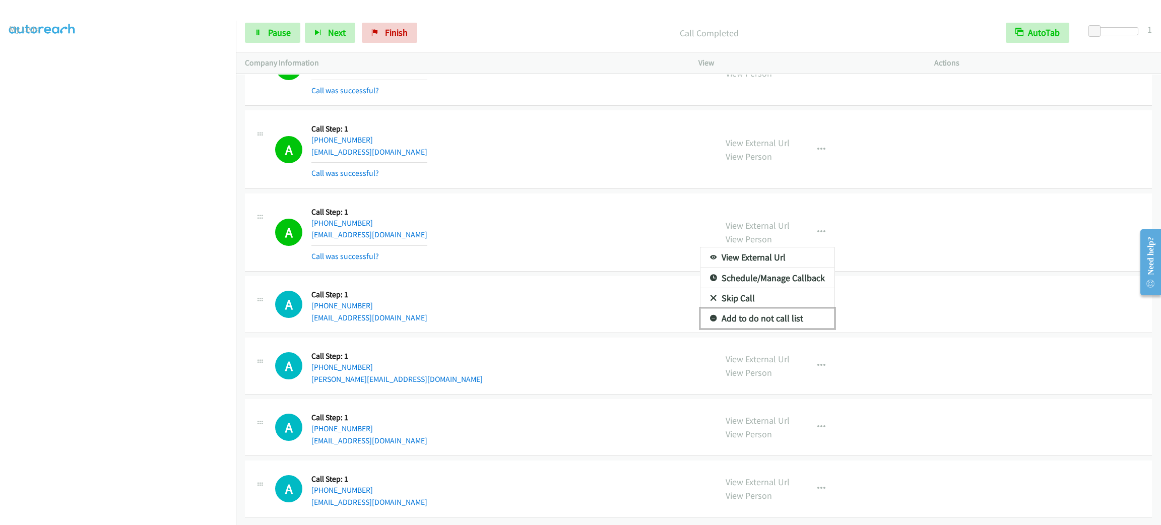
click at [769, 329] on link "Add to do not call list" at bounding box center [767, 318] width 134 height 20
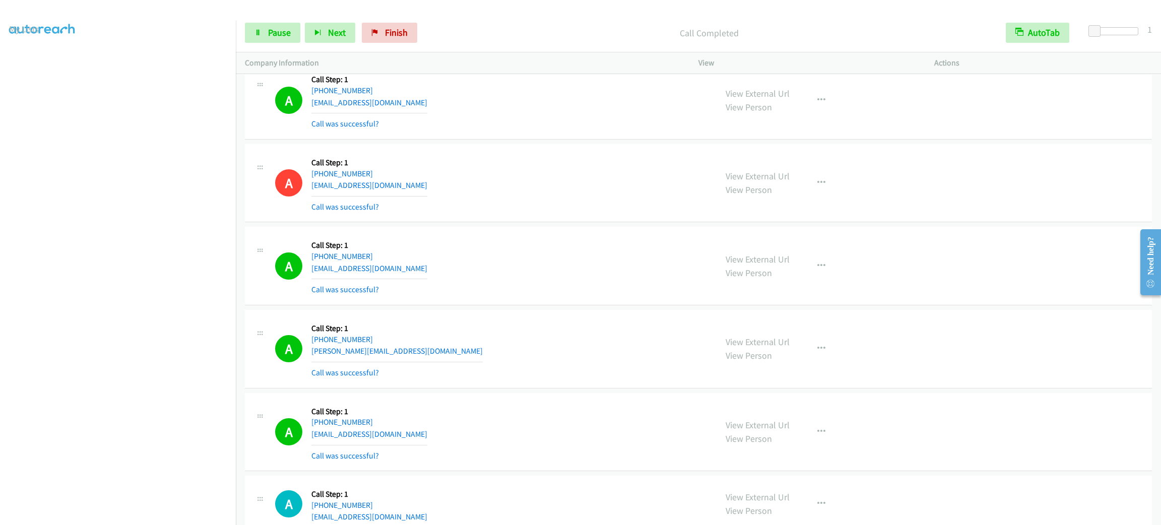
scroll to position [15933, 0]
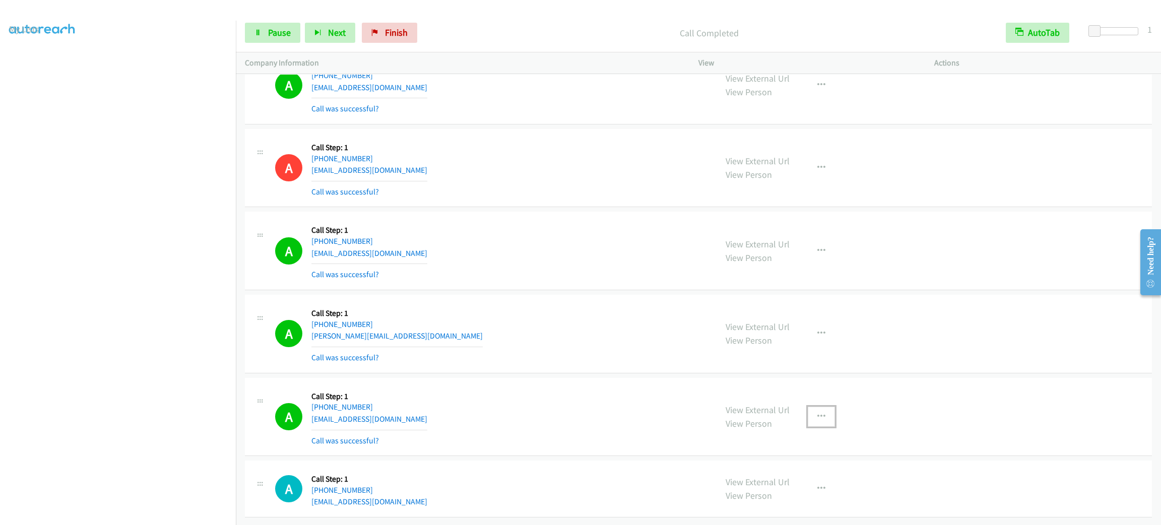
click at [808, 407] on button "button" at bounding box center [821, 417] width 27 height 20
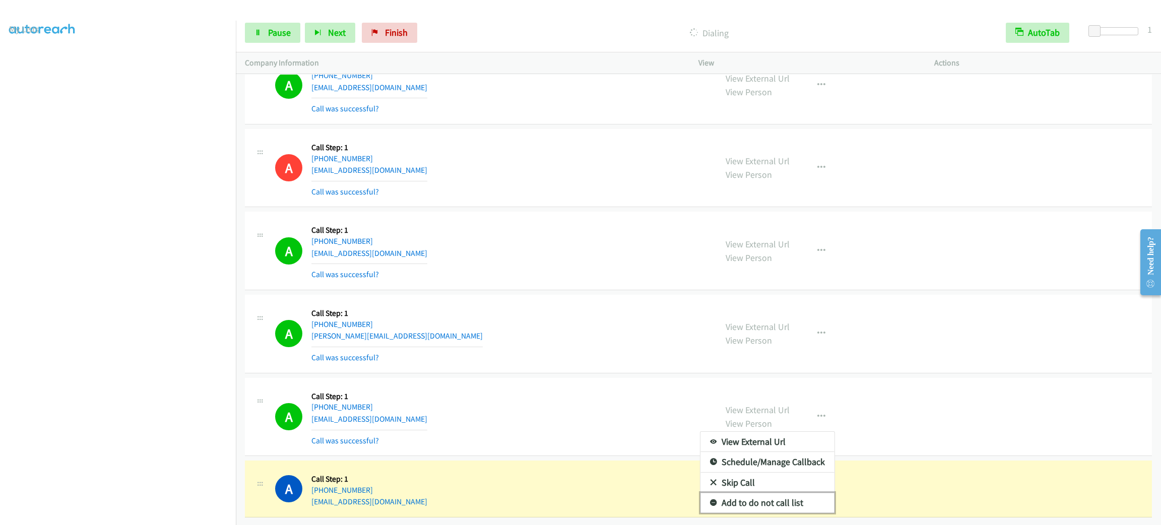
click at [799, 493] on link "Add to do not call list" at bounding box center [767, 503] width 134 height 20
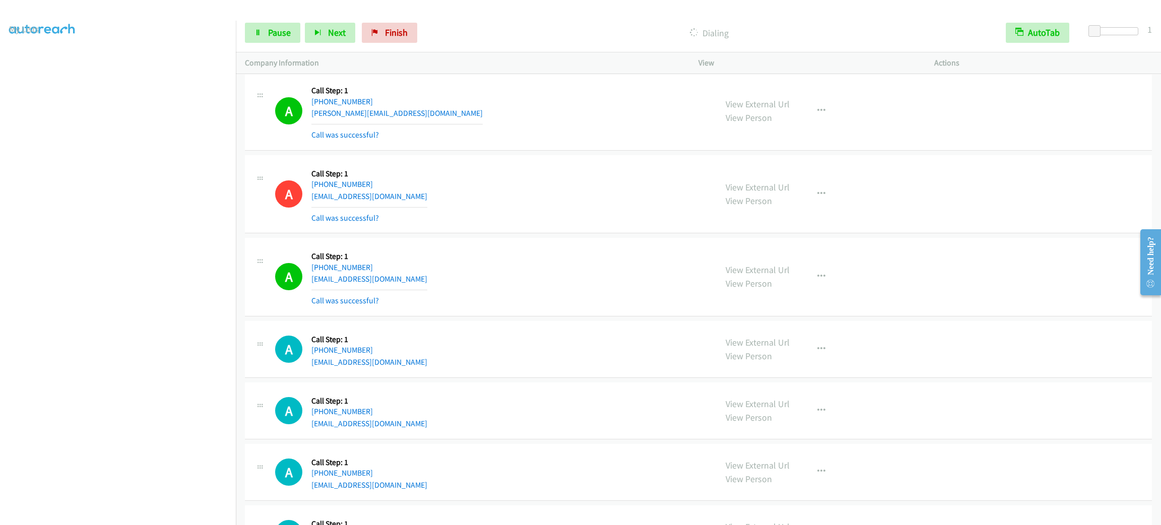
scroll to position [16128, 0]
click at [294, 20] on div "Start Calls Pause Next Finish Call Completed AutoTab AutoTab 1" at bounding box center [698, 33] width 925 height 39
click at [290, 25] on link "Pause" at bounding box center [272, 33] width 55 height 20
click at [286, 29] on span "Start Calls" at bounding box center [287, 33] width 39 height 12
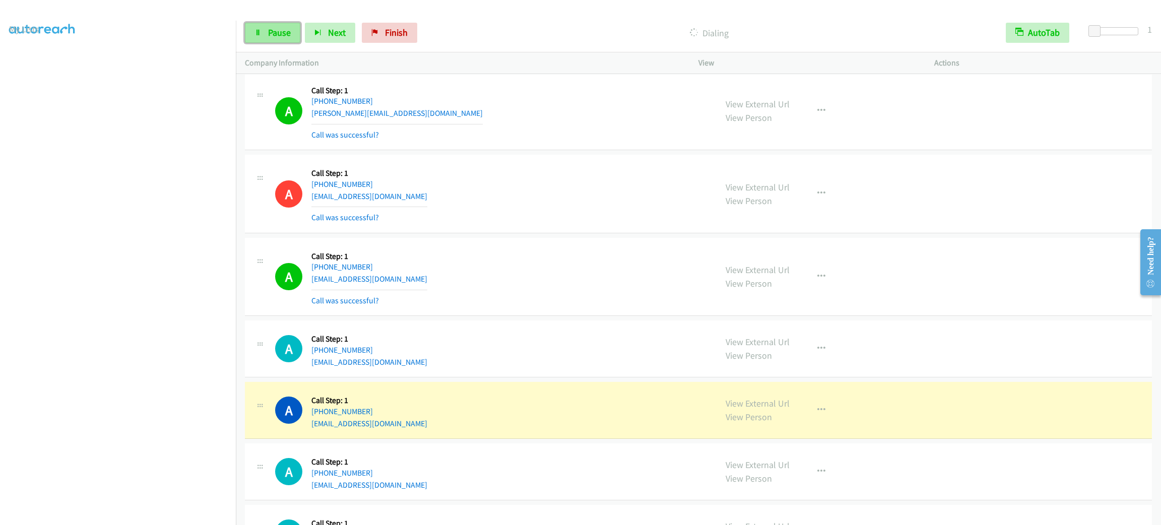
click at [268, 38] on span "Pause" at bounding box center [279, 33] width 23 height 12
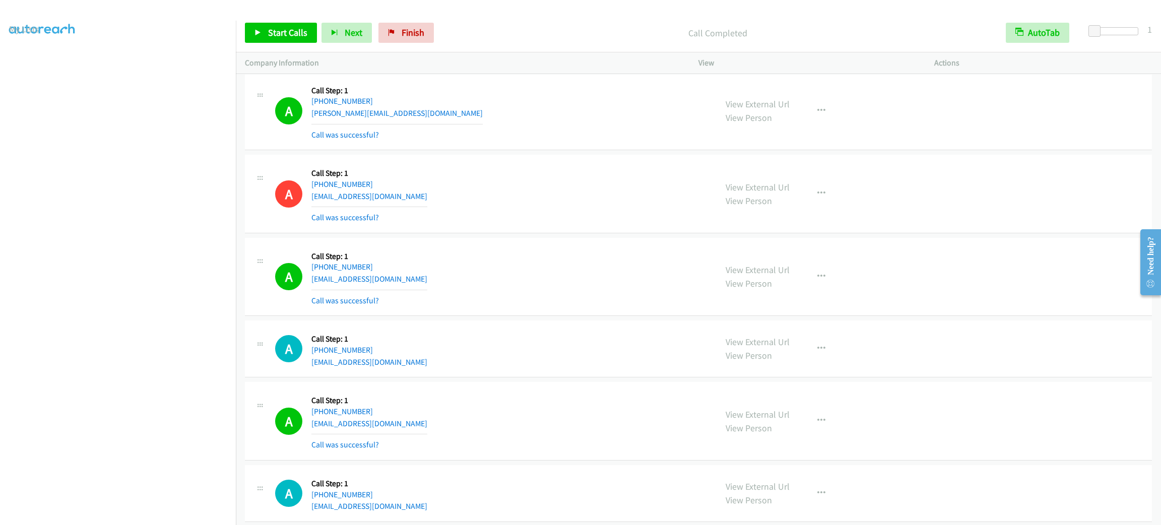
click at [540, 192] on td "A Callback Scheduled Call Step: 1 [GEOGRAPHIC_DATA]/[GEOGRAPHIC_DATA] [PHONE_NU…" at bounding box center [698, 194] width 925 height 83
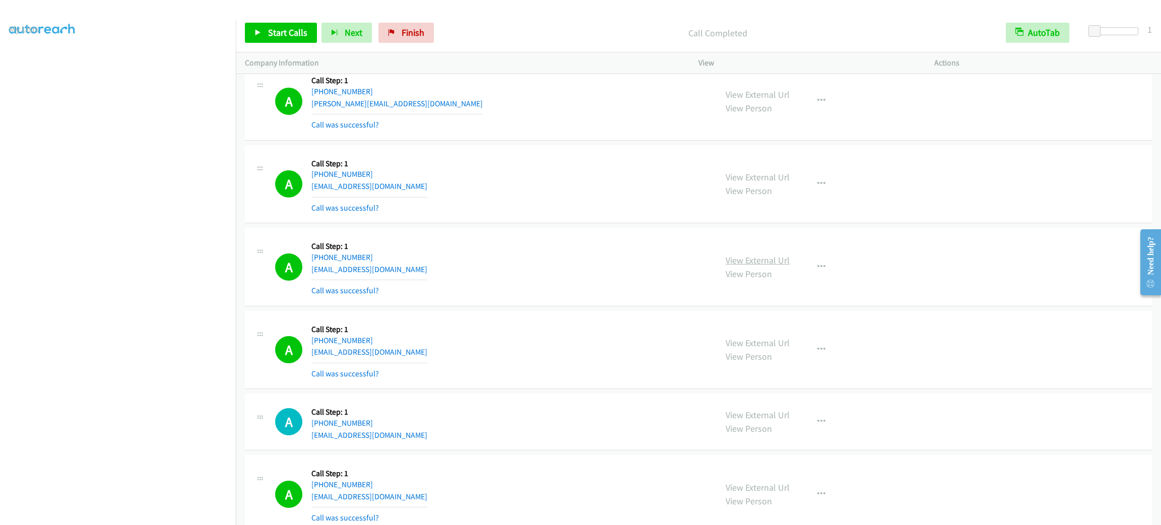
click at [775, 266] on link "View External Url" at bounding box center [758, 260] width 64 height 12
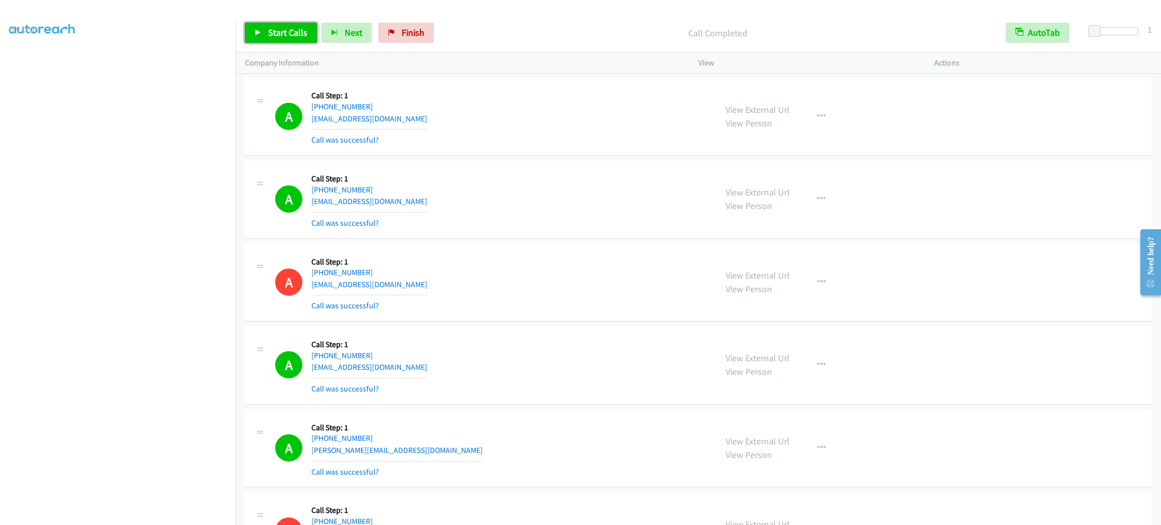
click at [291, 41] on link "Start Calls" at bounding box center [281, 33] width 72 height 20
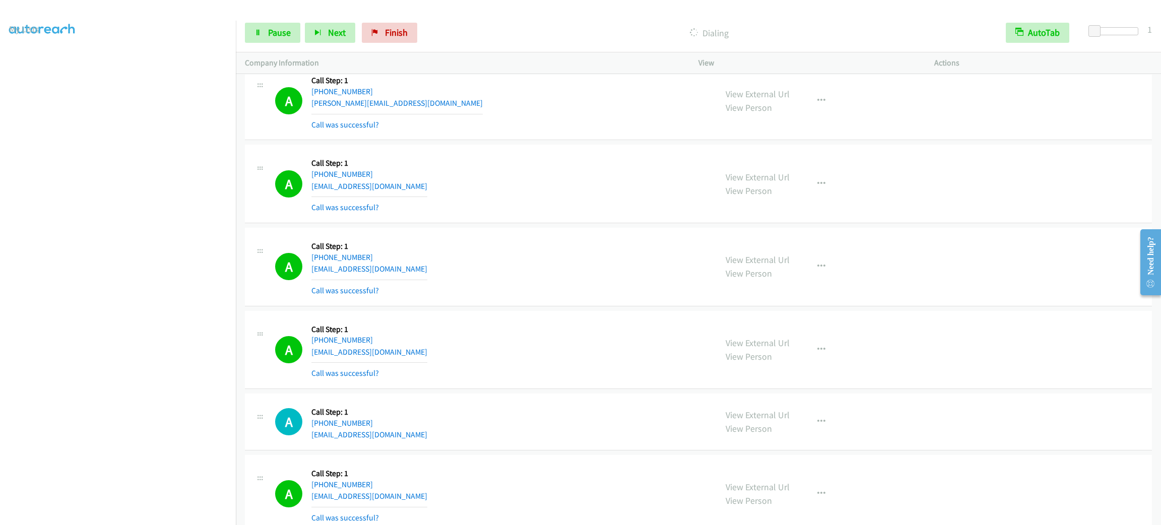
scroll to position [6794, 0]
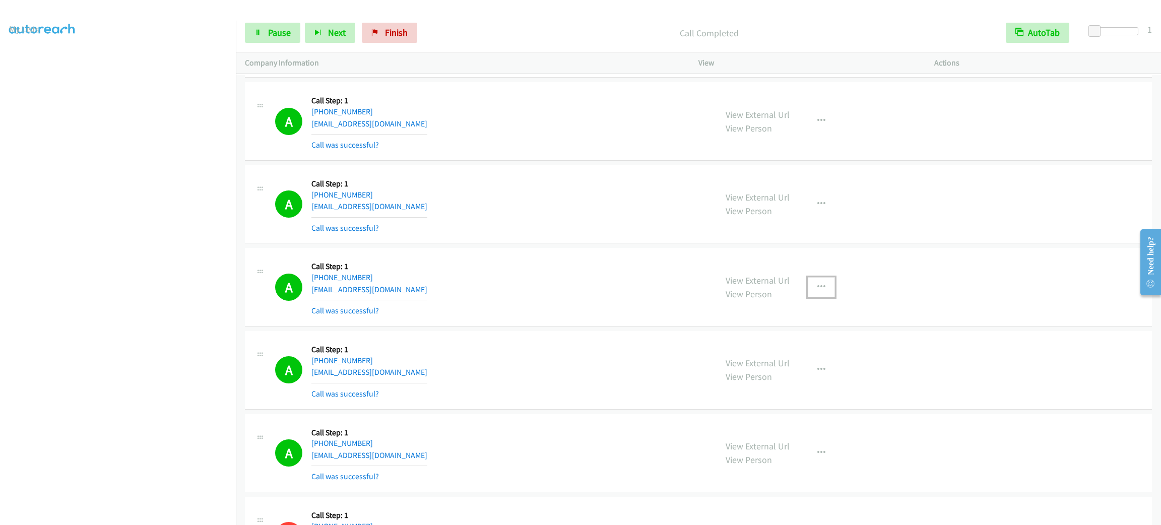
click at [808, 297] on button "button" at bounding box center [821, 287] width 27 height 20
click at [811, 383] on link "Add to do not call list" at bounding box center [767, 373] width 134 height 20
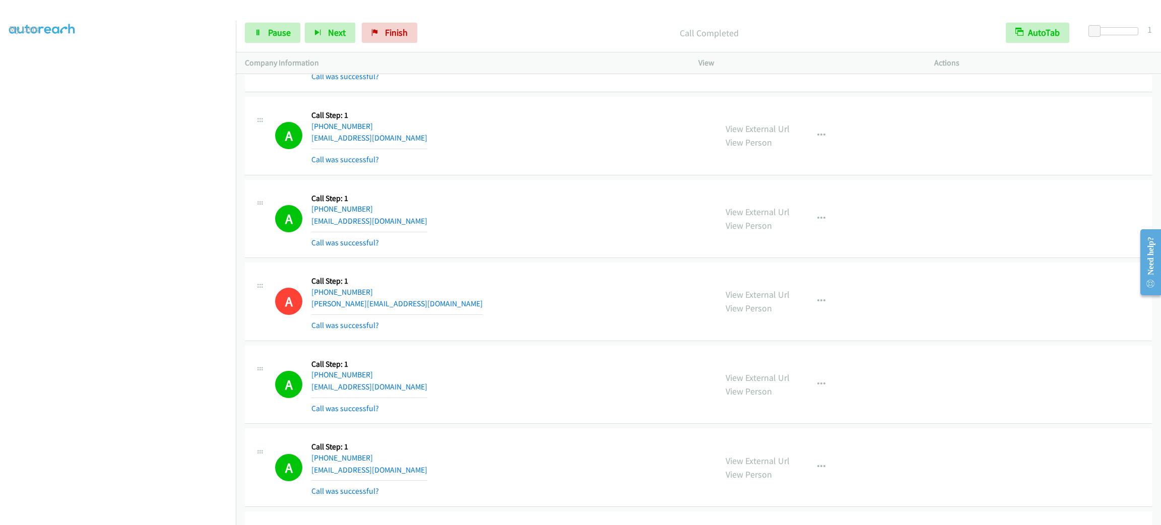
scroll to position [17155, 0]
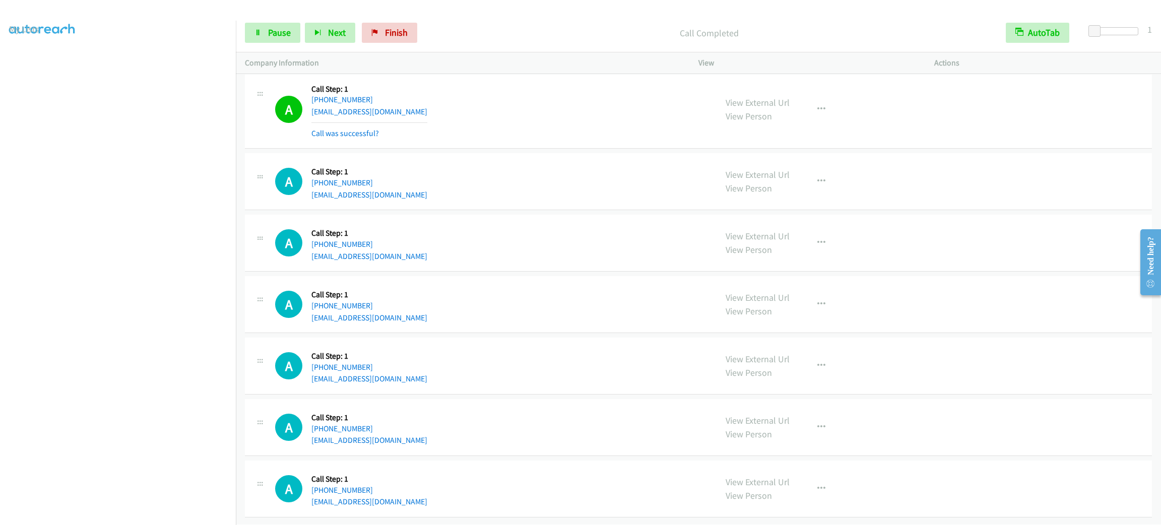
drag, startPoint x: 498, startPoint y: 131, endPoint x: 541, endPoint y: 443, distance: 315.3
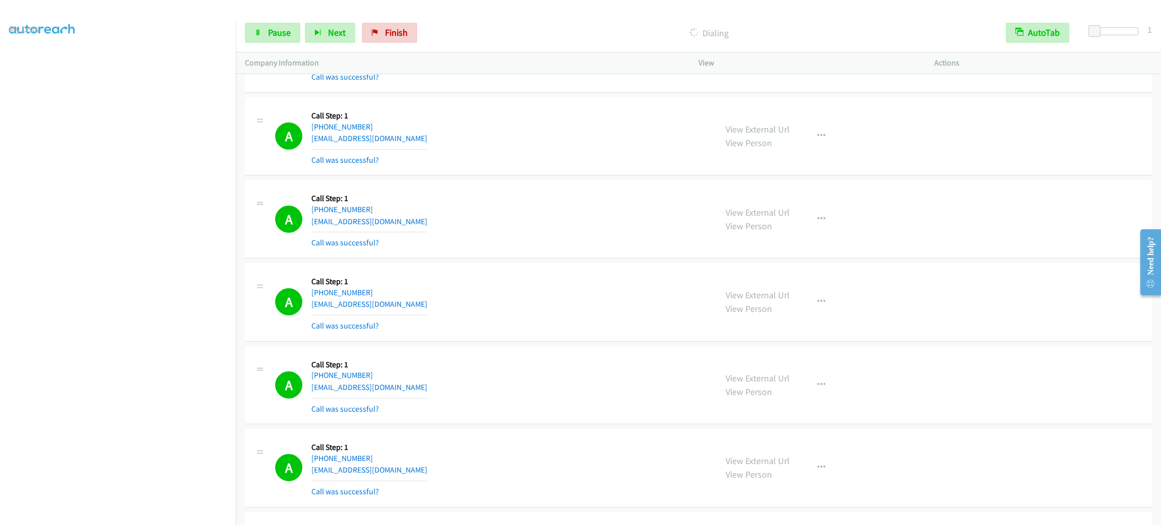
scroll to position [17263, 0]
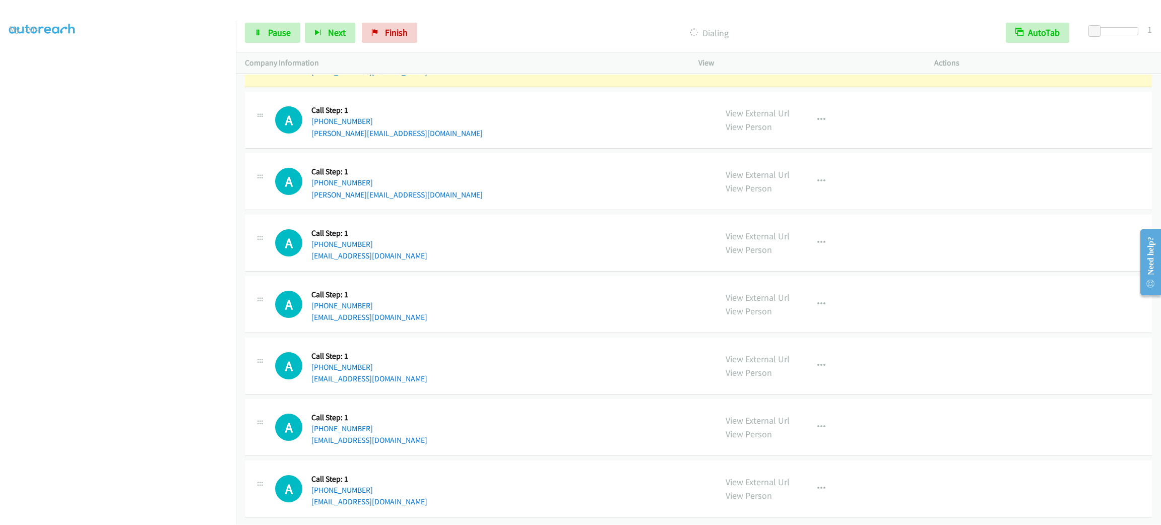
drag, startPoint x: 488, startPoint y: 270, endPoint x: 493, endPoint y: 450, distance: 180.5
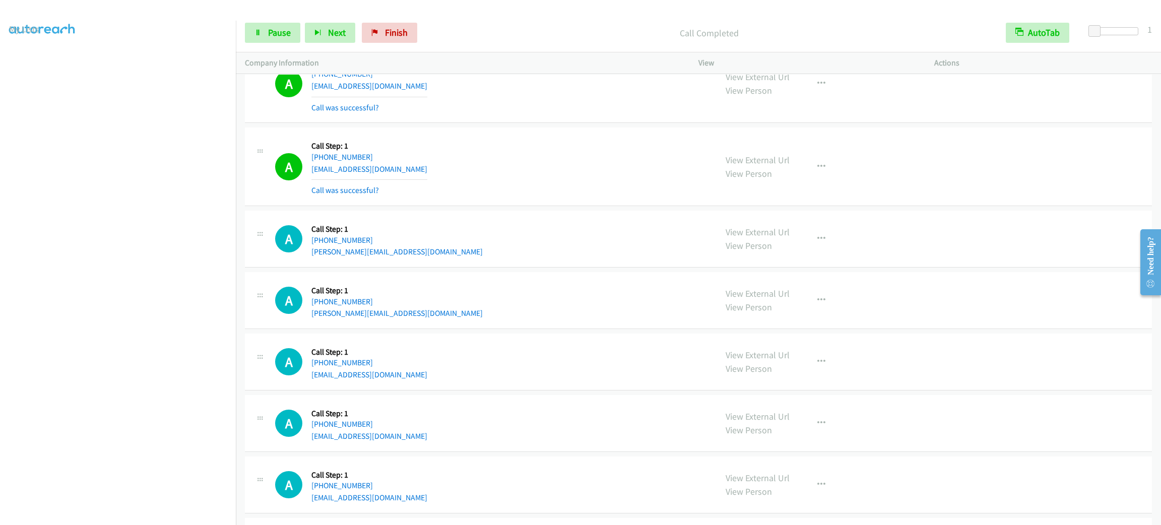
click at [791, 197] on div "View External Url View Person View External Url Email Schedule/Manage Callback …" at bounding box center [838, 167] width 245 height 60
click at [799, 197] on div "View External Url View Person View External Url Email Schedule/Manage Callback …" at bounding box center [838, 167] width 245 height 60
click at [817, 171] on icon "button" at bounding box center [821, 167] width 8 height 8
click at [804, 263] on link "Add to do not call list" at bounding box center [767, 253] width 134 height 20
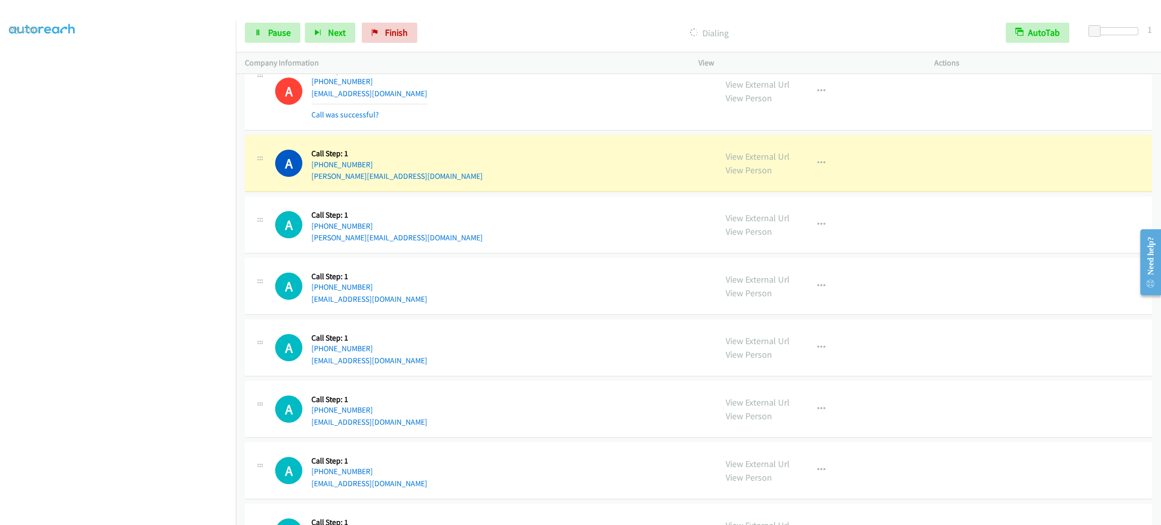
scroll to position [17798, 0]
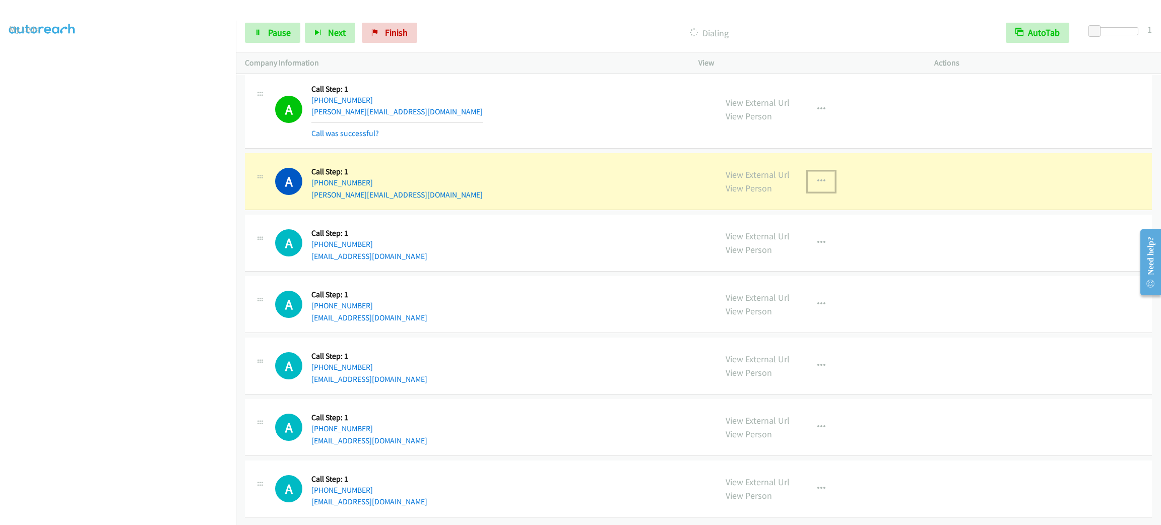
click at [808, 191] on button "button" at bounding box center [821, 181] width 27 height 20
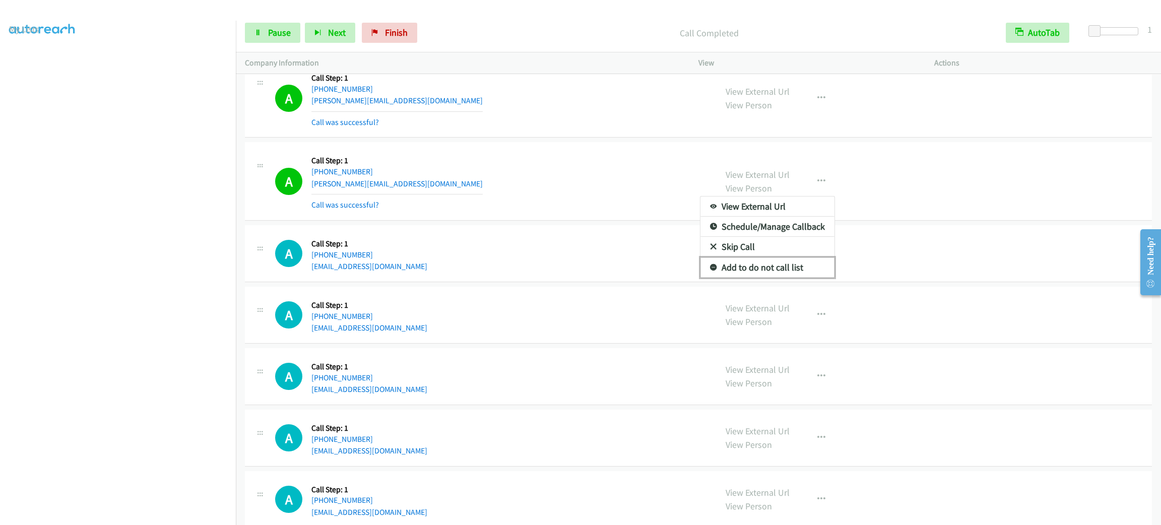
click at [794, 278] on link "Add to do not call list" at bounding box center [767, 267] width 134 height 20
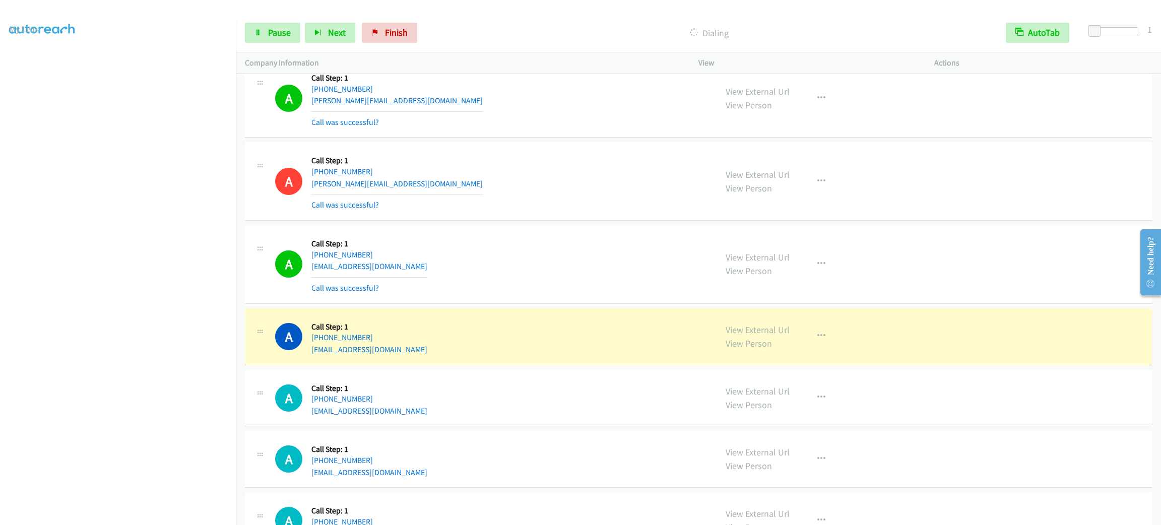
scroll to position [17885, 0]
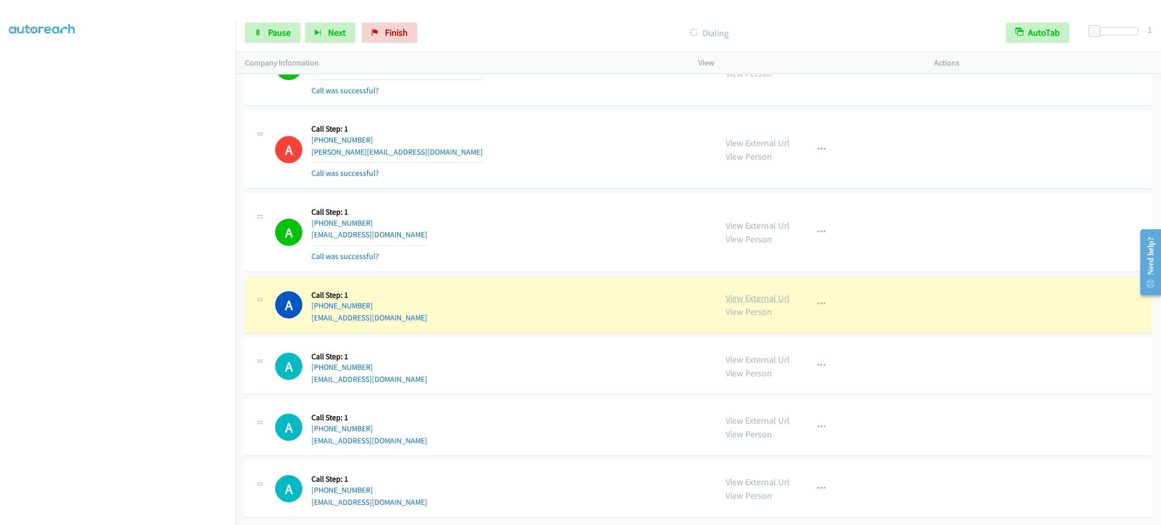
click at [775, 292] on link "View External Url" at bounding box center [758, 298] width 64 height 12
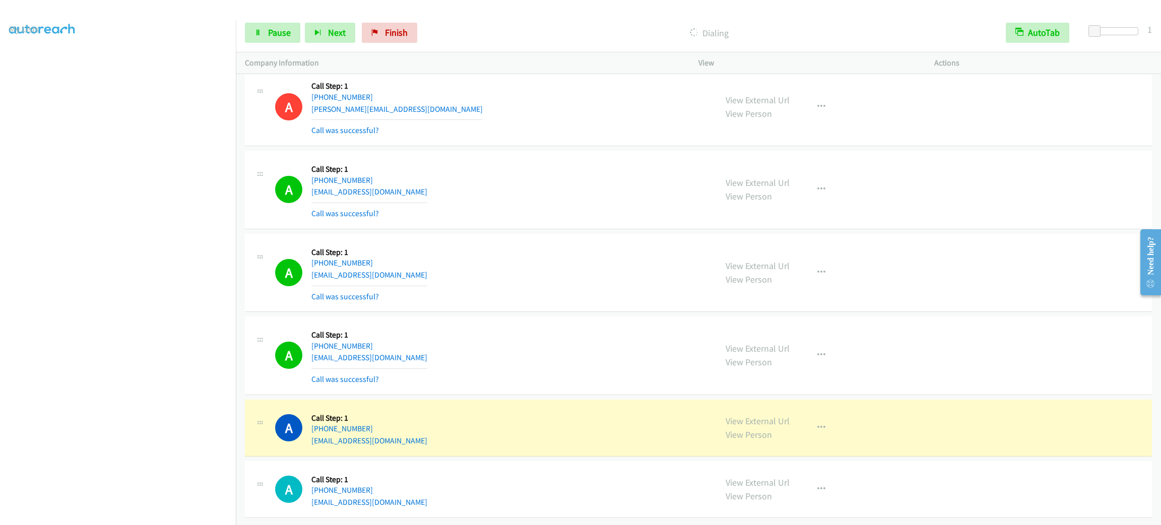
scroll to position [16327, 0]
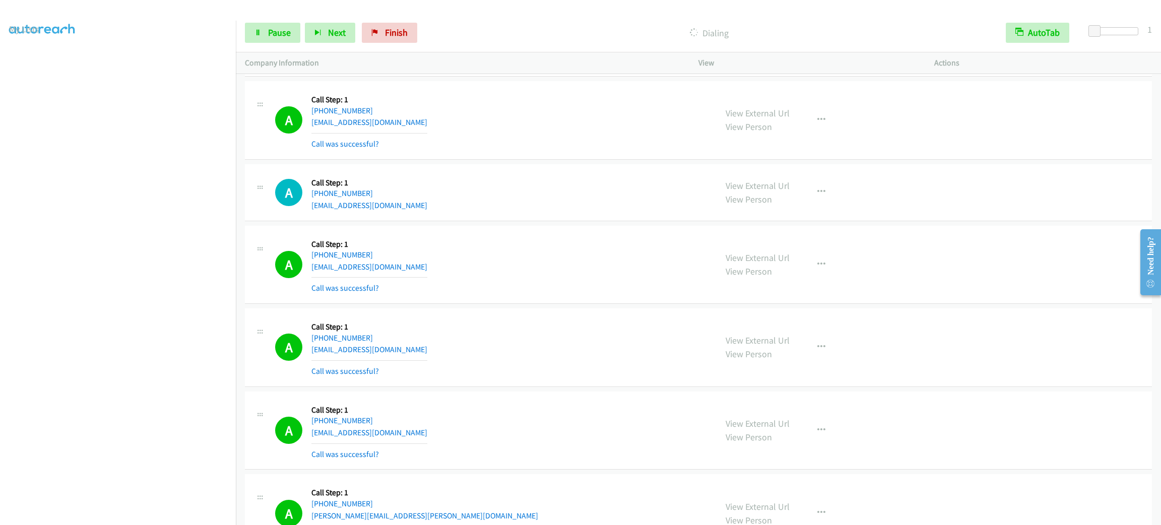
click at [744, 278] on div "View External Url View Person" at bounding box center [758, 264] width 64 height 27
click at [746, 264] on link "View External Url" at bounding box center [758, 258] width 64 height 12
click at [289, 27] on span "Pause" at bounding box center [279, 33] width 23 height 12
click at [289, 27] on span "Start Calls" at bounding box center [287, 33] width 39 height 12
click at [502, 281] on div "A Callback Scheduled Call Step: 1 [GEOGRAPHIC_DATA]/[GEOGRAPHIC_DATA] [PHONE_NU…" at bounding box center [491, 265] width 432 height 60
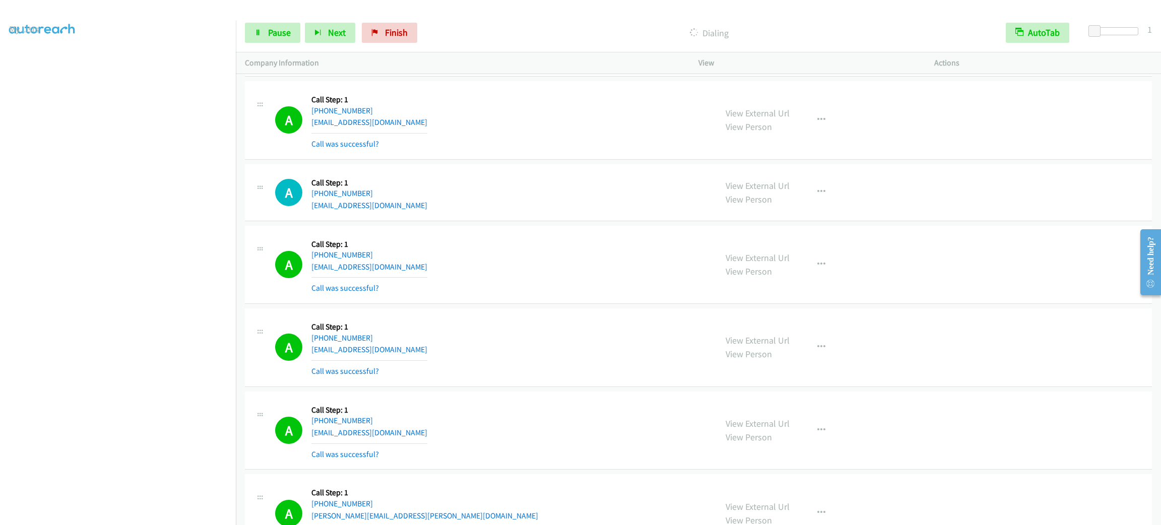
scroll to position [11365, 0]
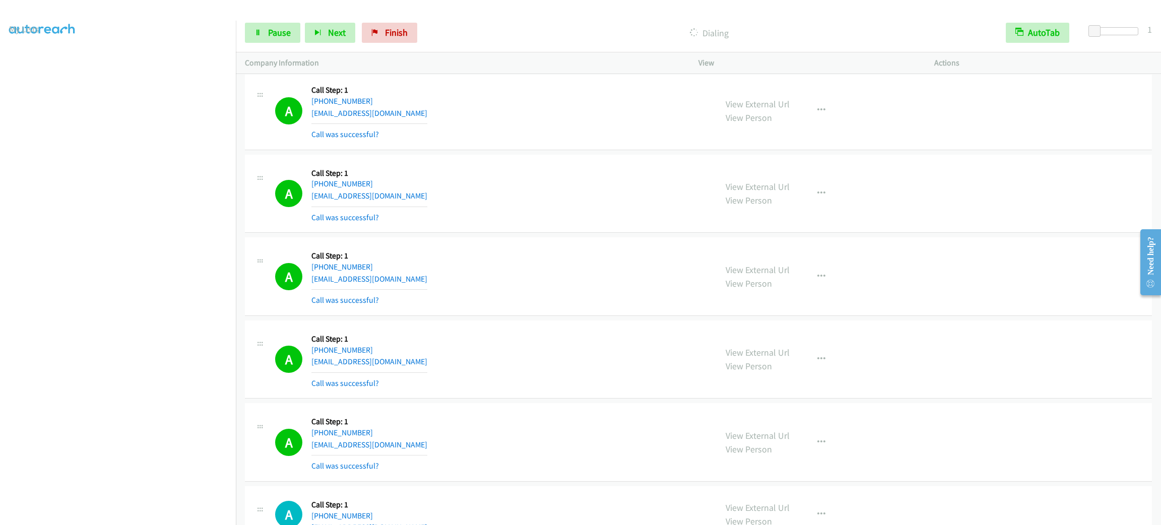
click at [808, 292] on div "View External Url View Person View External Url Email Schedule/Manage Callback …" at bounding box center [838, 276] width 245 height 60
click at [808, 287] on button "button" at bounding box center [821, 277] width 27 height 20
click at [811, 373] on link "Add to do not call list" at bounding box center [767, 363] width 134 height 20
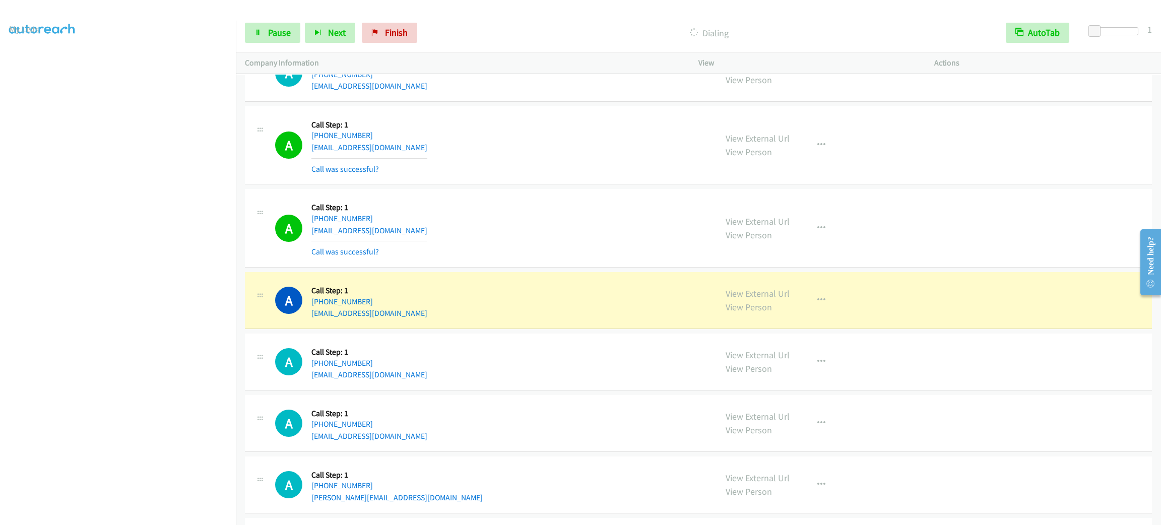
scroll to position [18506, 0]
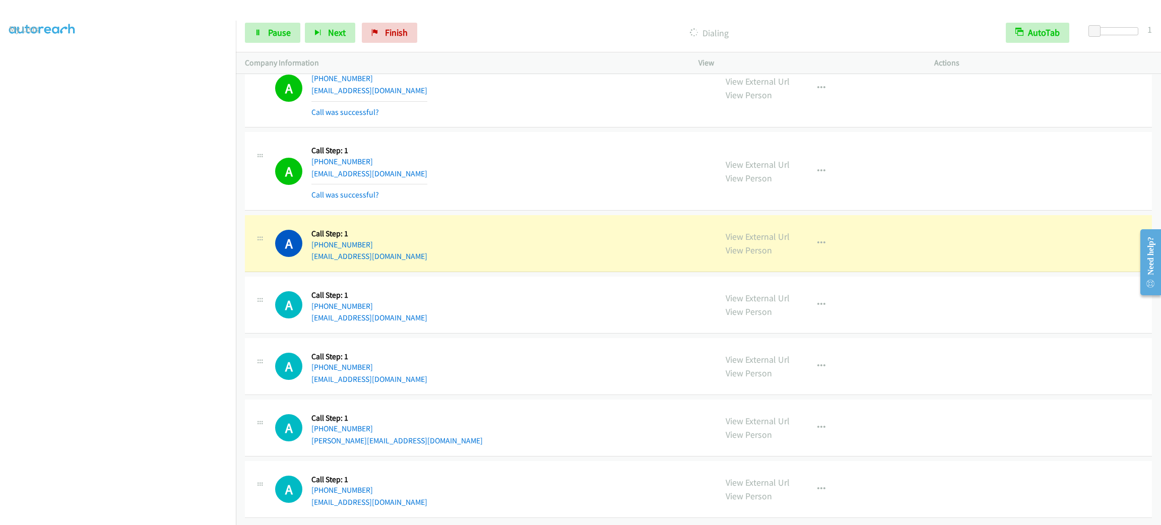
click at [572, 358] on div "A Callback Scheduled Call Step: 1 [GEOGRAPHIC_DATA]/[GEOGRAPHIC_DATA] [PHONE_NU…" at bounding box center [491, 366] width 432 height 38
click at [585, 192] on div "A Callback Scheduled Call Step: 1 America/Los_Angeles [PHONE_NUMBER] [EMAIL_ADD…" at bounding box center [698, 171] width 907 height 79
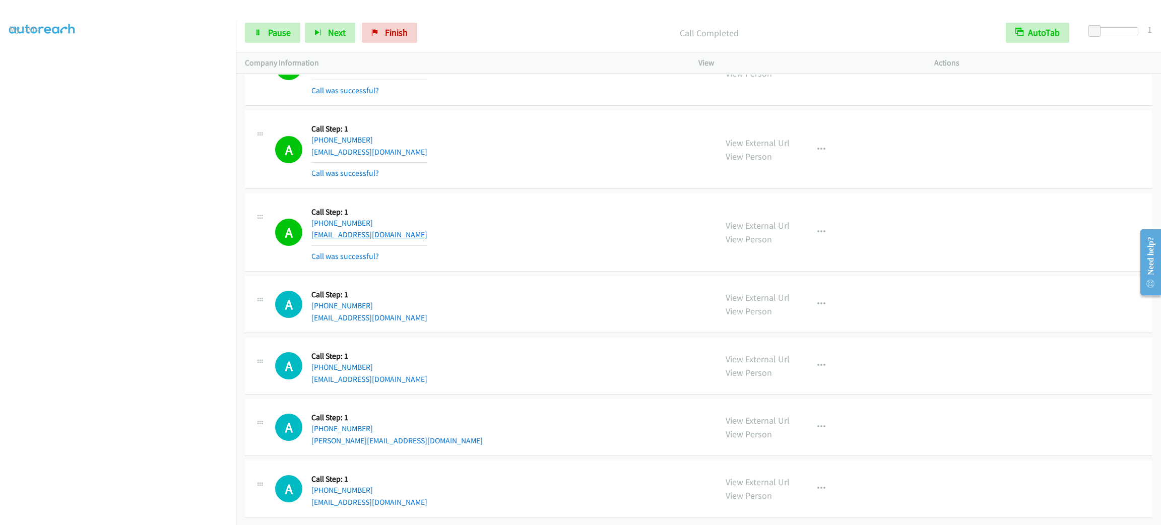
scroll to position [18528, 0]
click at [817, 228] on icon "button" at bounding box center [821, 232] width 8 height 8
click at [795, 308] on link "Add to do not call list" at bounding box center [767, 318] width 134 height 20
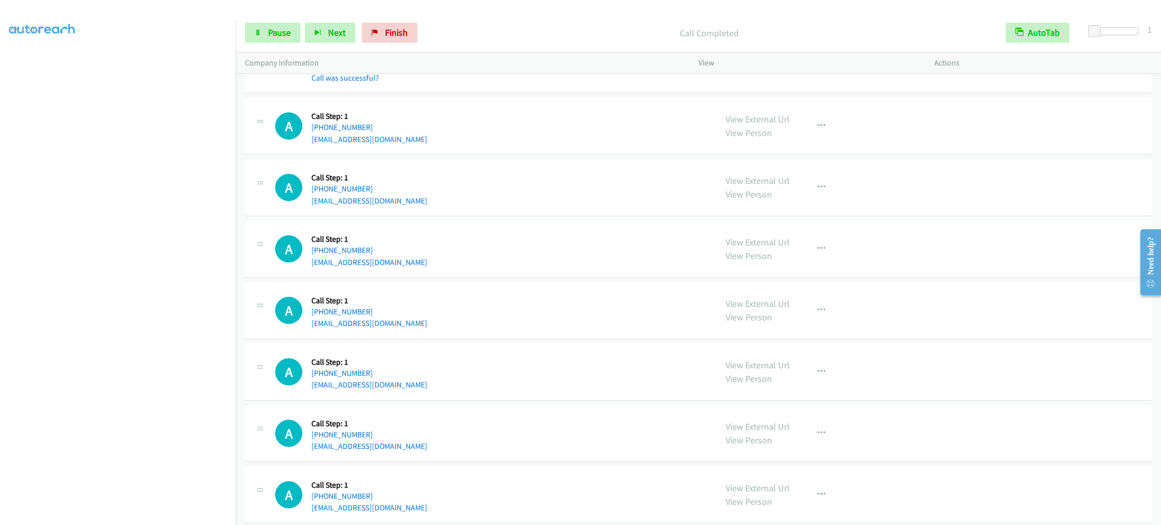
scroll to position [19025, 0]
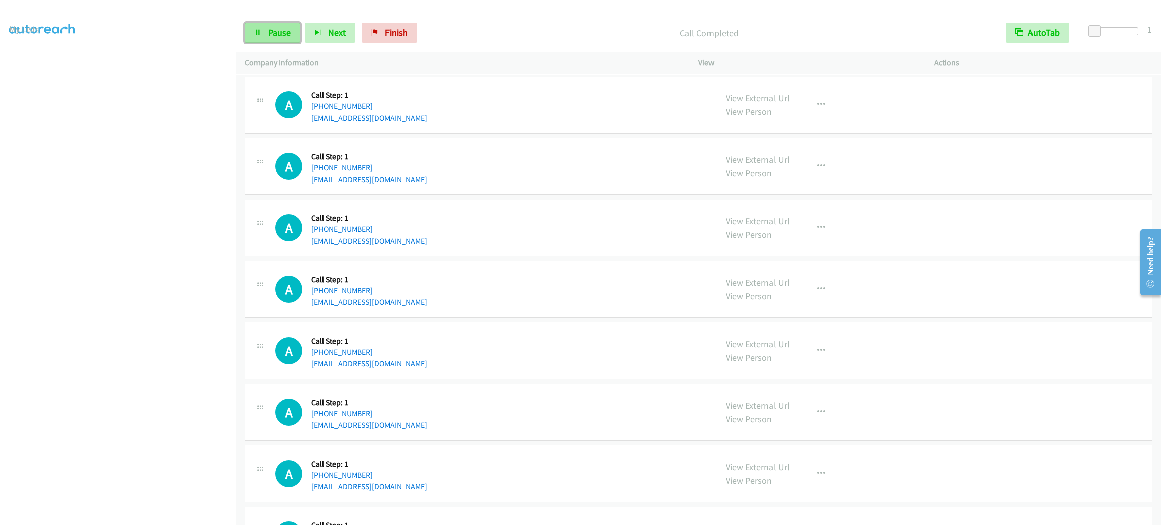
click at [280, 36] on span "Pause" at bounding box center [279, 33] width 23 height 12
click at [280, 36] on span "Start Calls" at bounding box center [287, 33] width 39 height 12
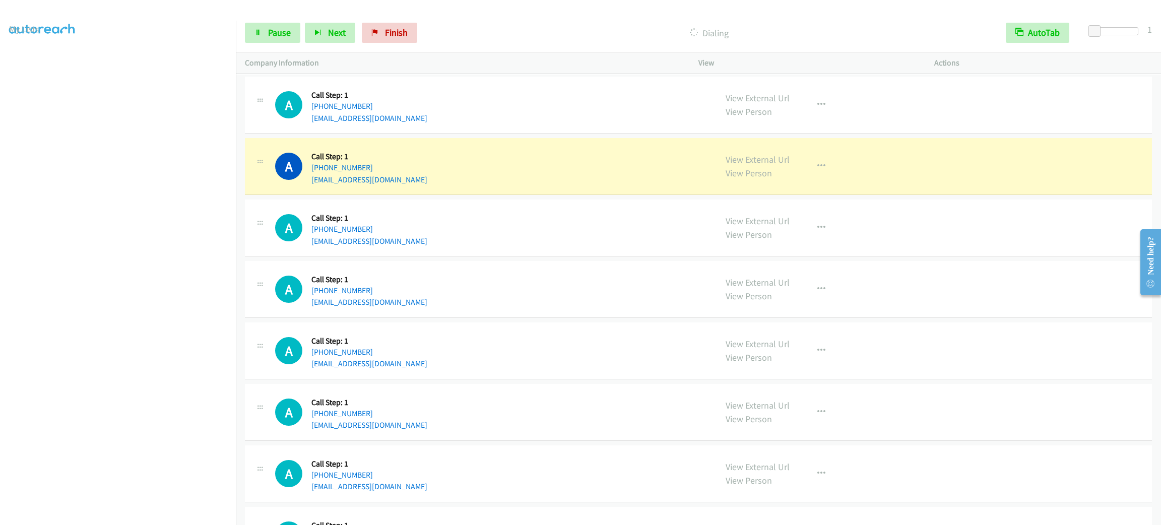
drag, startPoint x: 615, startPoint y: 186, endPoint x: 718, endPoint y: 199, distance: 103.6
click at [615, 186] on div "A Callback Scheduled Call Step: 1 [GEOGRAPHIC_DATA]/[GEOGRAPHIC_DATA] [PHONE_NU…" at bounding box center [698, 166] width 907 height 57
click at [823, 176] on button "button" at bounding box center [821, 166] width 27 height 20
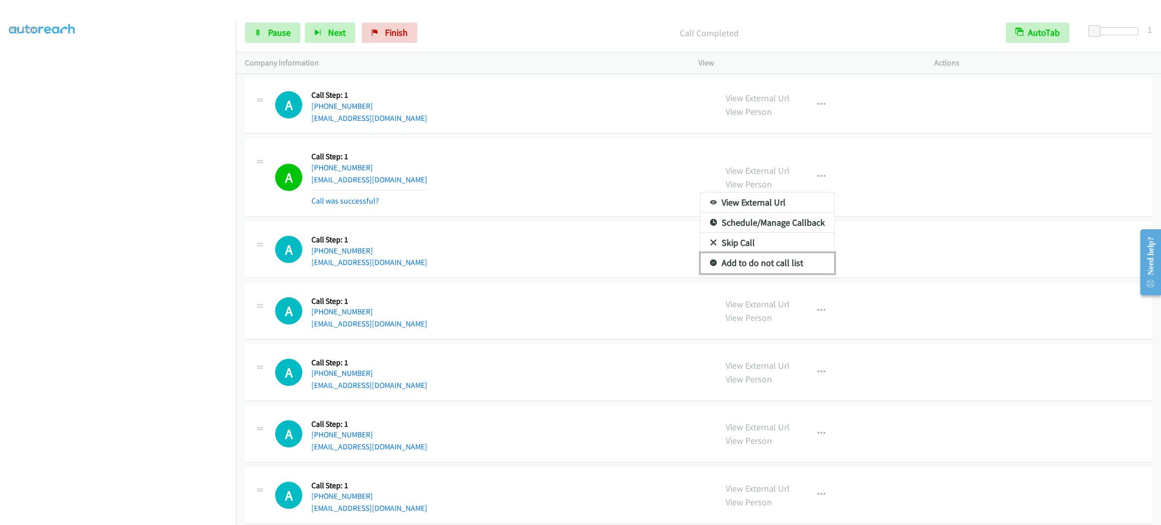
click at [776, 273] on link "Add to do not call list" at bounding box center [767, 263] width 134 height 20
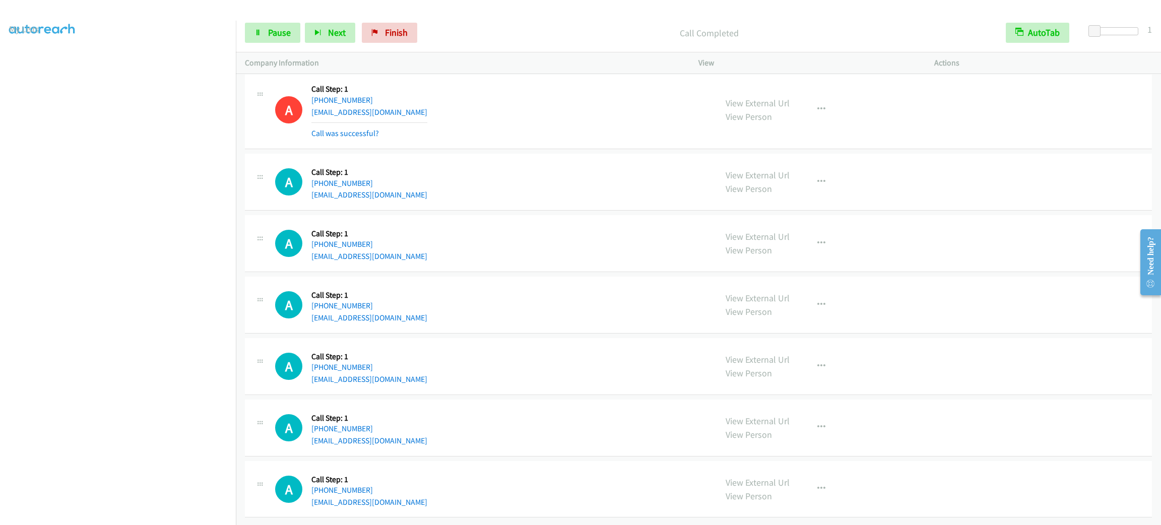
scroll to position [19150, 0]
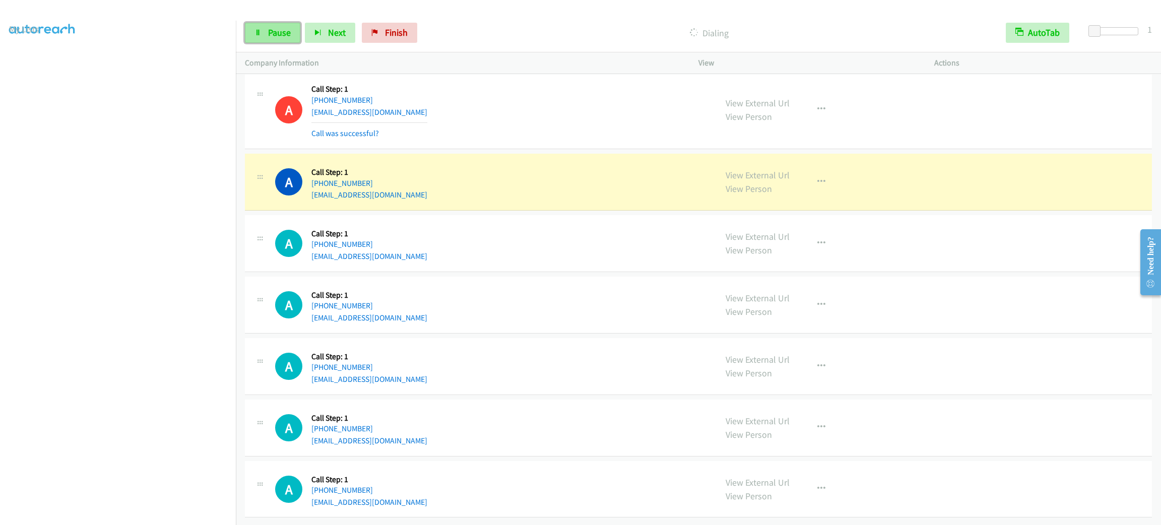
click at [257, 30] on icon at bounding box center [257, 33] width 7 height 7
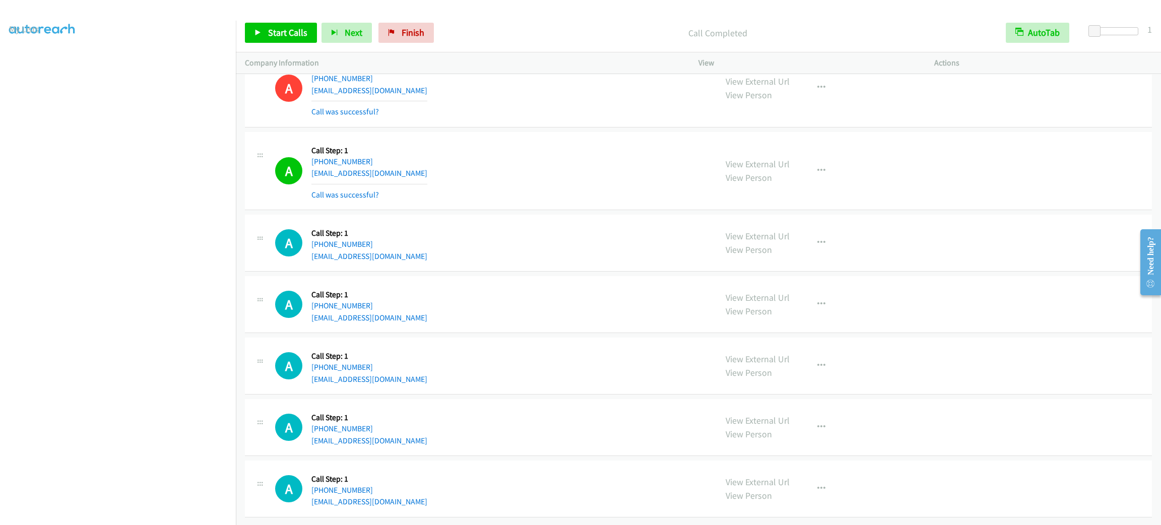
click at [501, 163] on div "A Callback Scheduled Call Step: 1 America/Los_Angeles [PHONE_NUMBER] [EMAIL_ADD…" at bounding box center [491, 171] width 432 height 60
click at [576, 118] on div "A Callback Scheduled Call Step: 1 [GEOGRAPHIC_DATA]/[GEOGRAPHIC_DATA] [PHONE_NU…" at bounding box center [491, 88] width 432 height 60
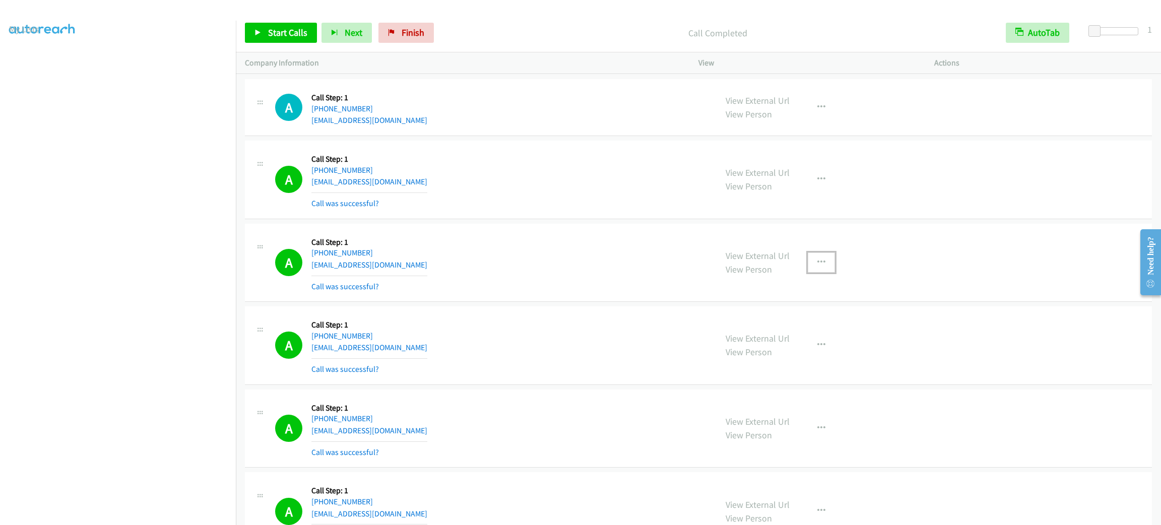
drag, startPoint x: 807, startPoint y: 301, endPoint x: 814, endPoint y: 319, distance: 19.0
click at [808, 273] on button "button" at bounding box center [821, 262] width 27 height 20
click at [815, 359] on link "Add to do not call list" at bounding box center [767, 349] width 134 height 20
drag, startPoint x: 277, startPoint y: 15, endPoint x: 274, endPoint y: 29, distance: 14.8
click at [277, 15] on div "Start Calls Pause Next Finish Call Completed AutoTab AutoTab 1" at bounding box center [698, 33] width 925 height 39
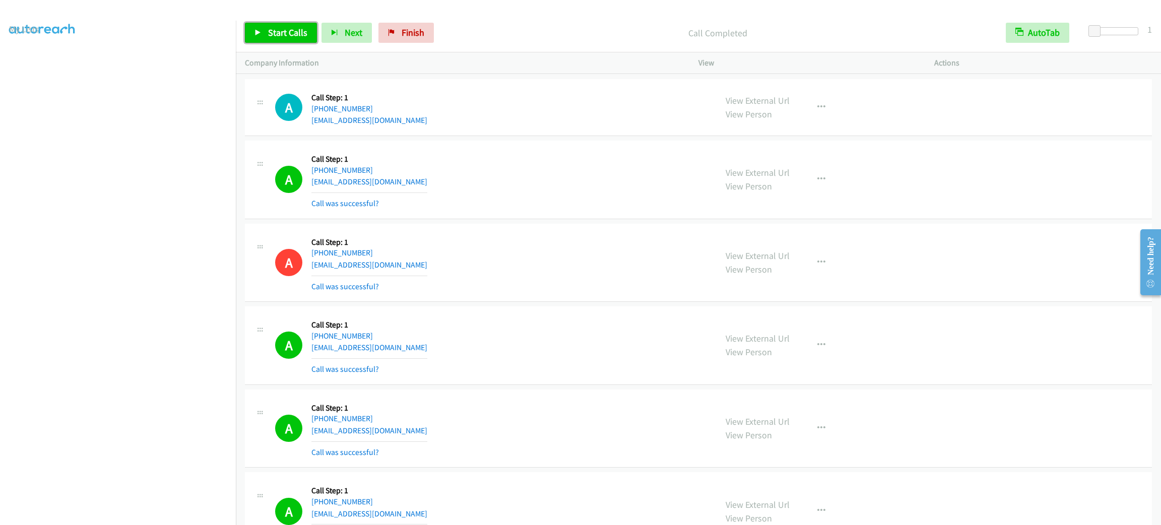
click at [274, 29] on span "Start Calls" at bounding box center [287, 33] width 39 height 12
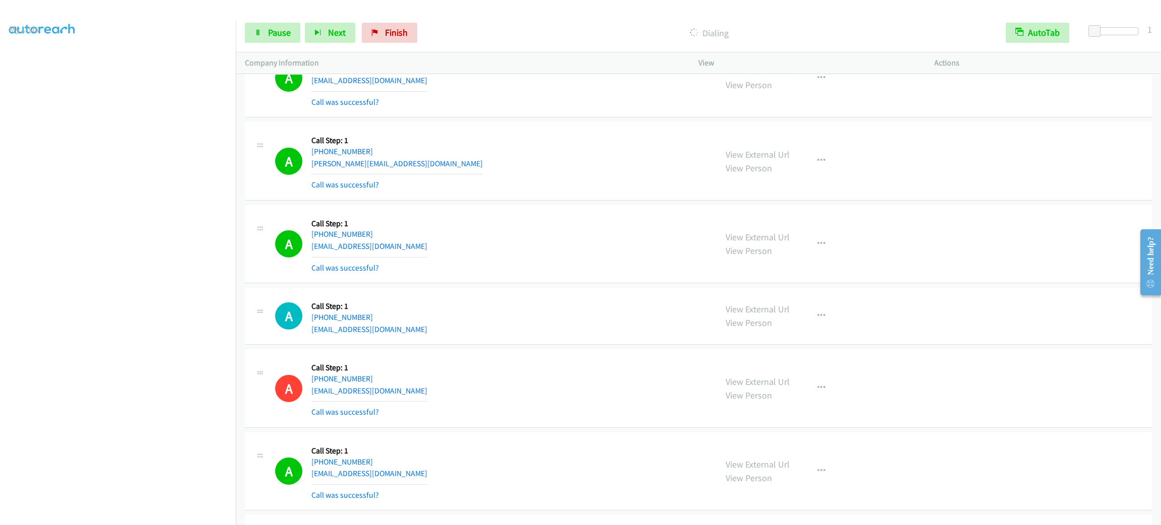
scroll to position [19214, 0]
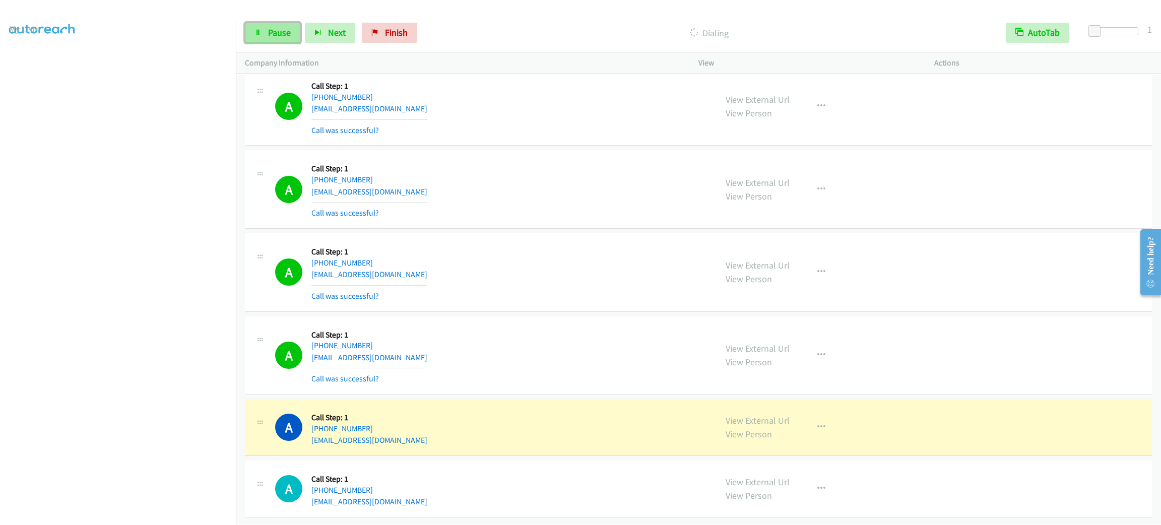
click at [282, 36] on span "Pause" at bounding box center [279, 33] width 23 height 12
